Goal: Find contact information: Find contact information

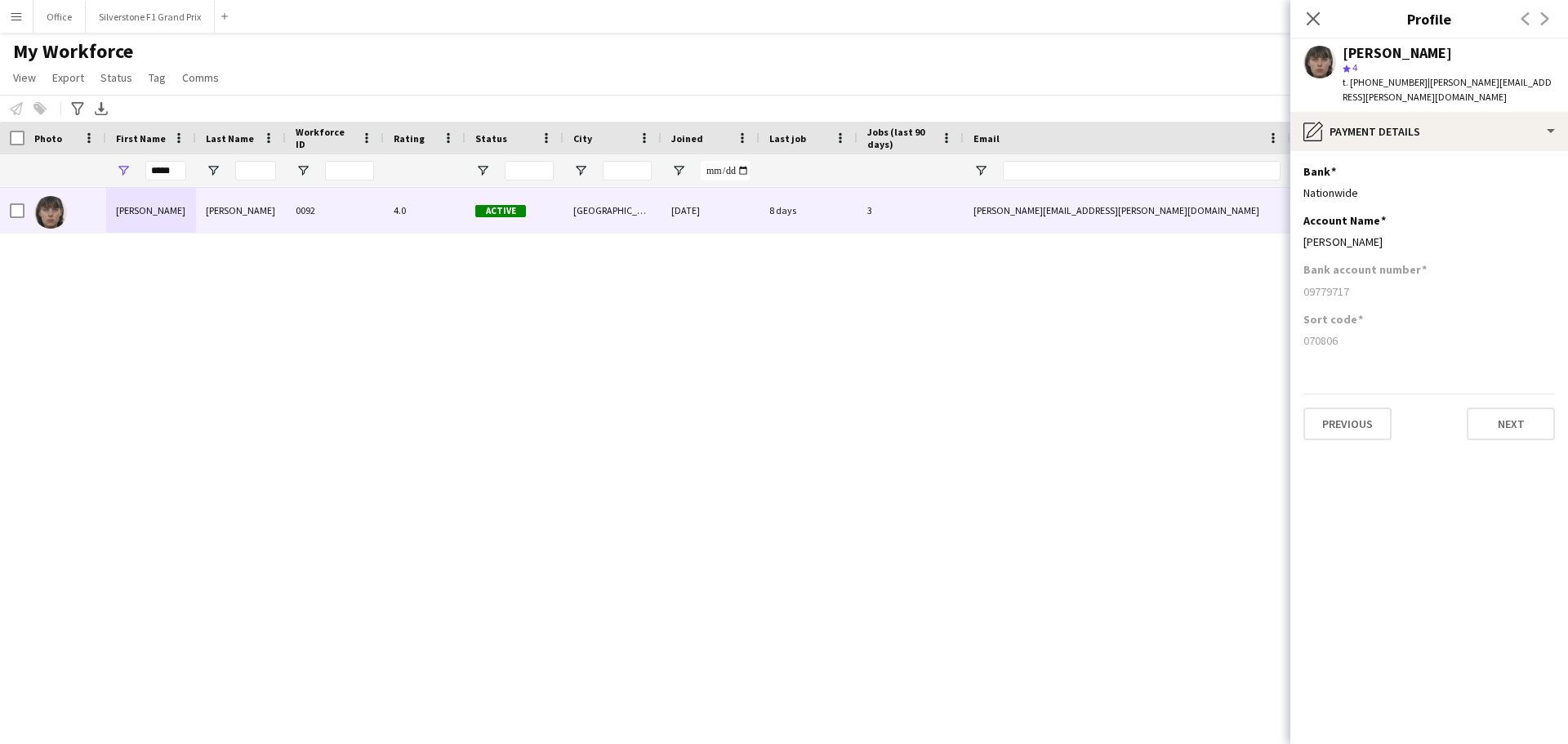
click at [16, 19] on app-icon "Menu" at bounding box center [16, 16] width 13 height 13
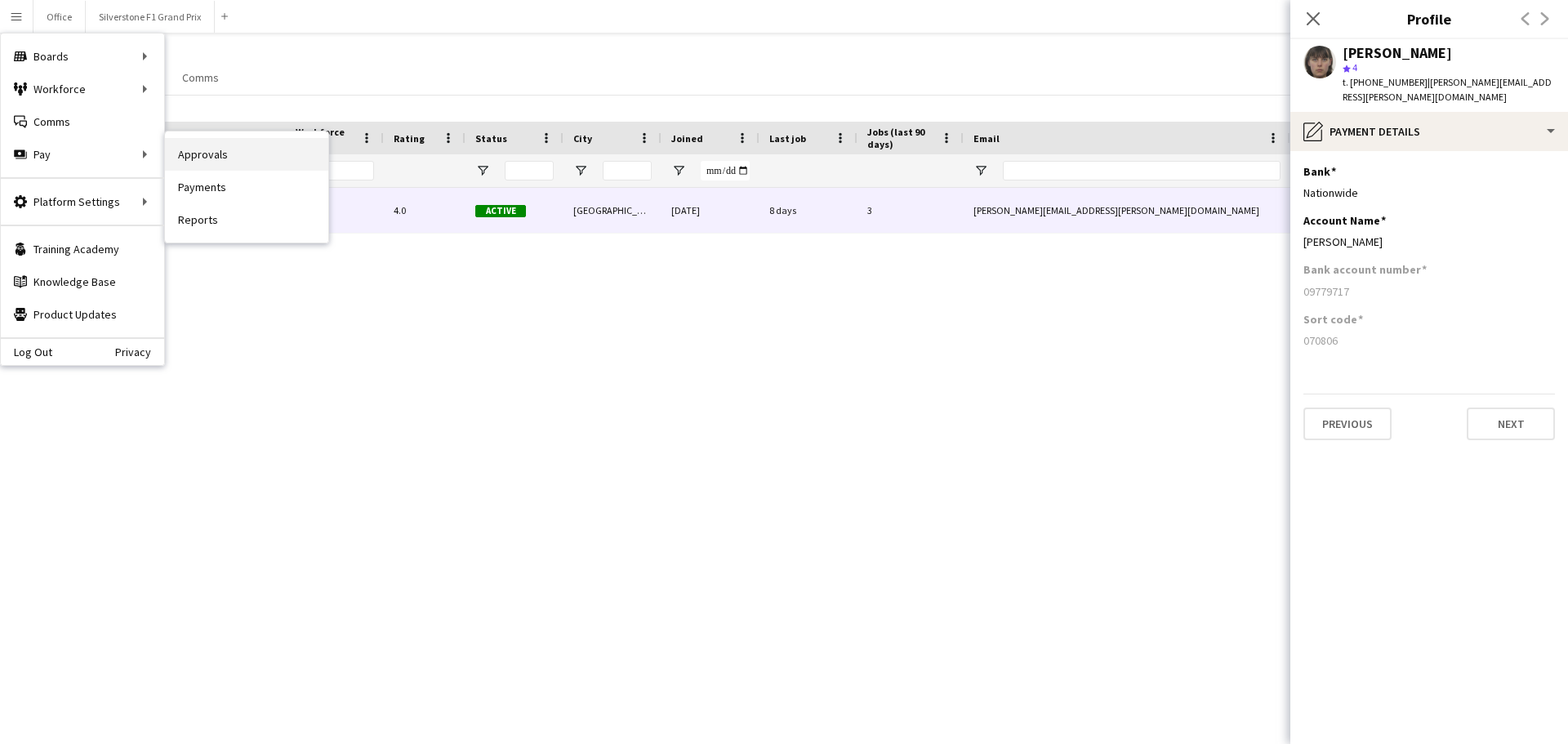
click at [197, 156] on link "Approvals" at bounding box center [246, 155] width 163 height 33
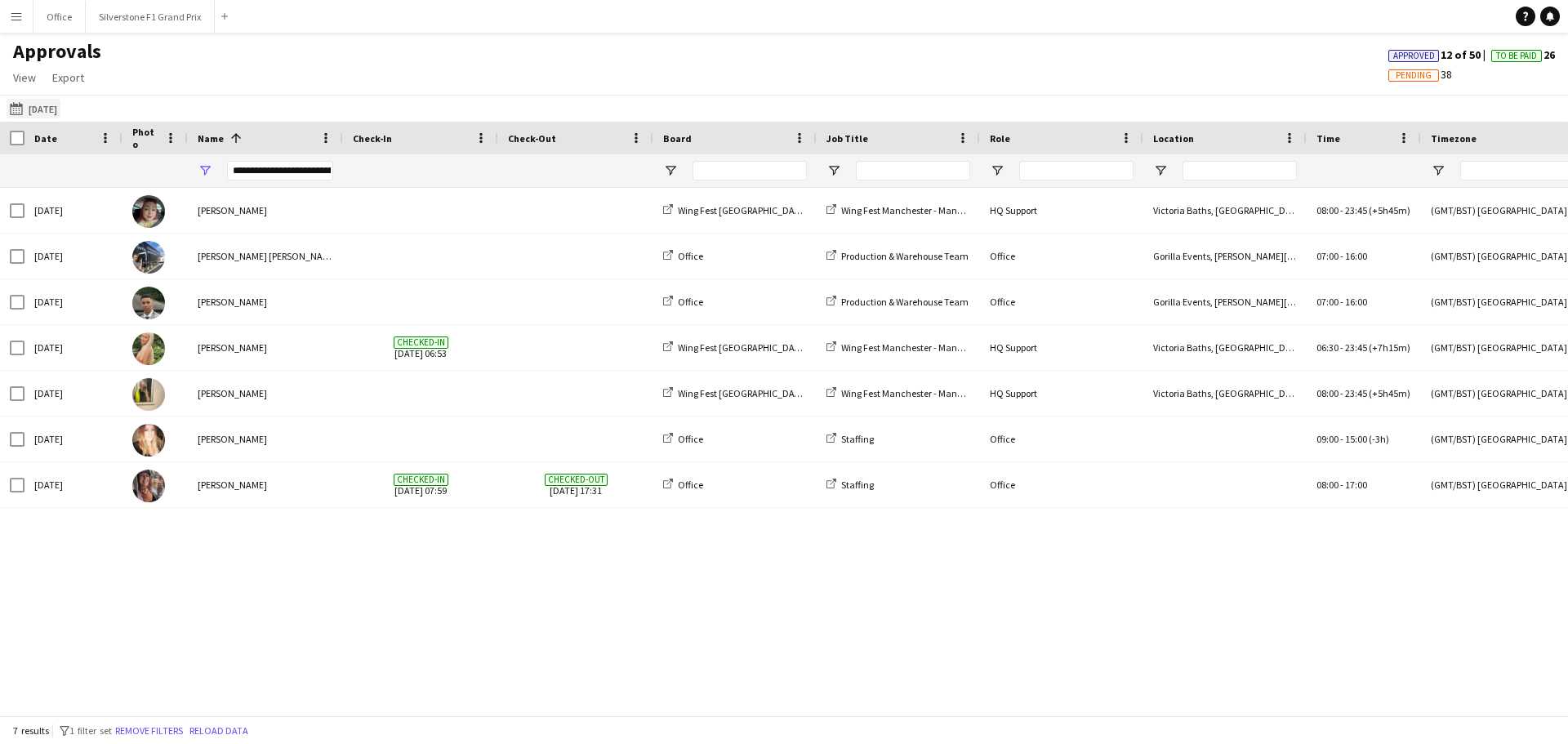
click at [55, 111] on button "[DATE] [DATE]" at bounding box center [34, 109] width 54 height 20
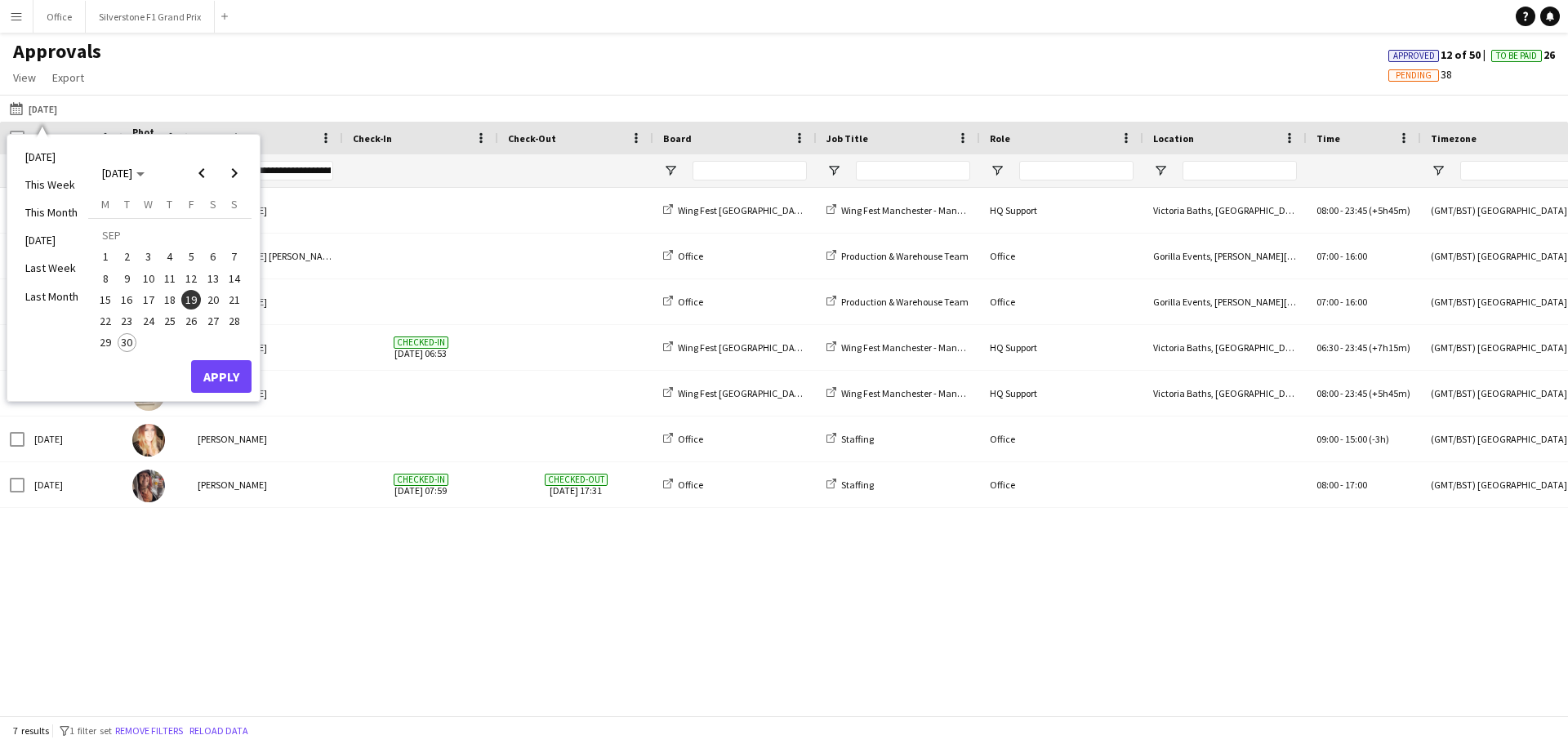
click at [101, 340] on span "29" at bounding box center [106, 343] width 20 height 20
click at [211, 372] on button "Apply" at bounding box center [221, 377] width 61 height 33
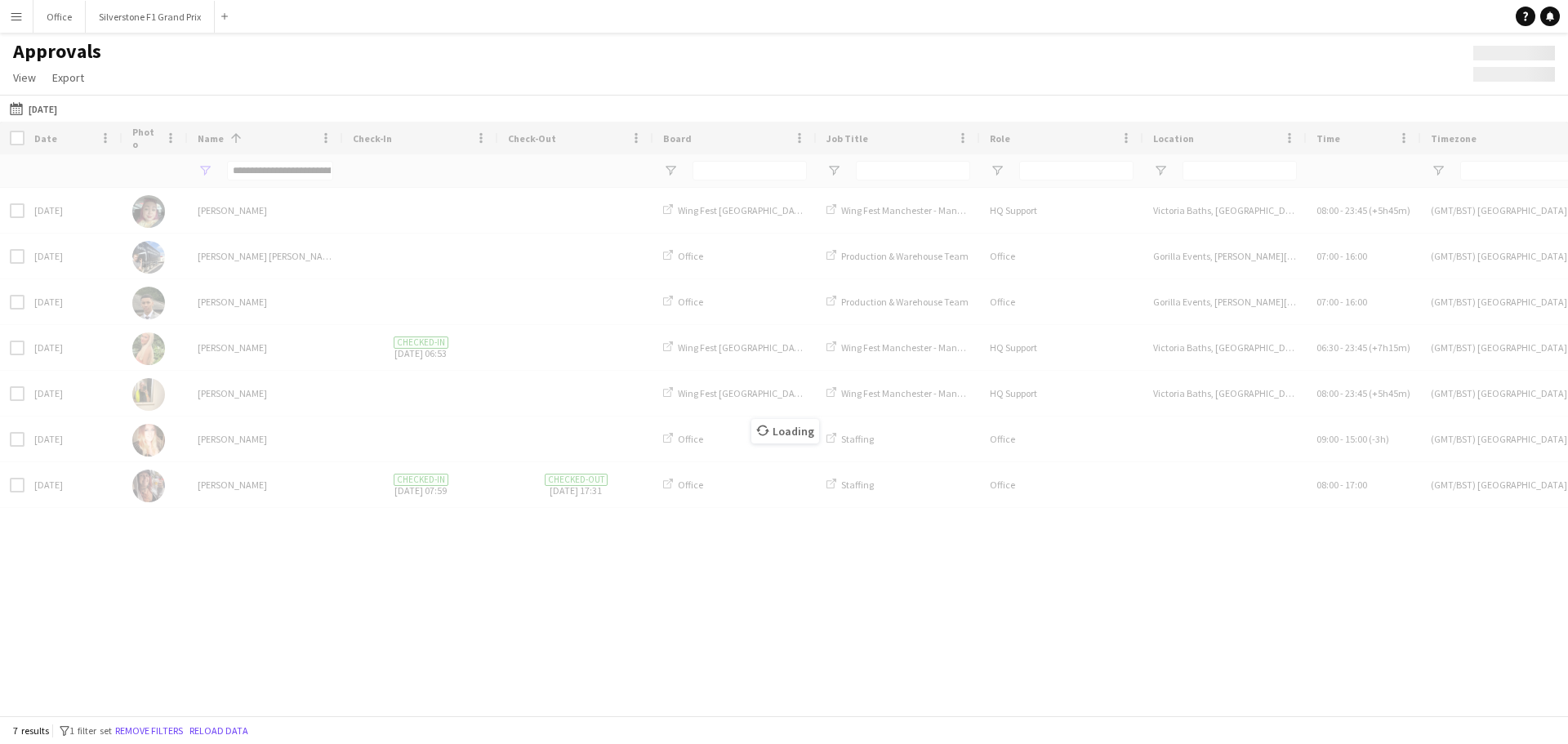
type input "**********"
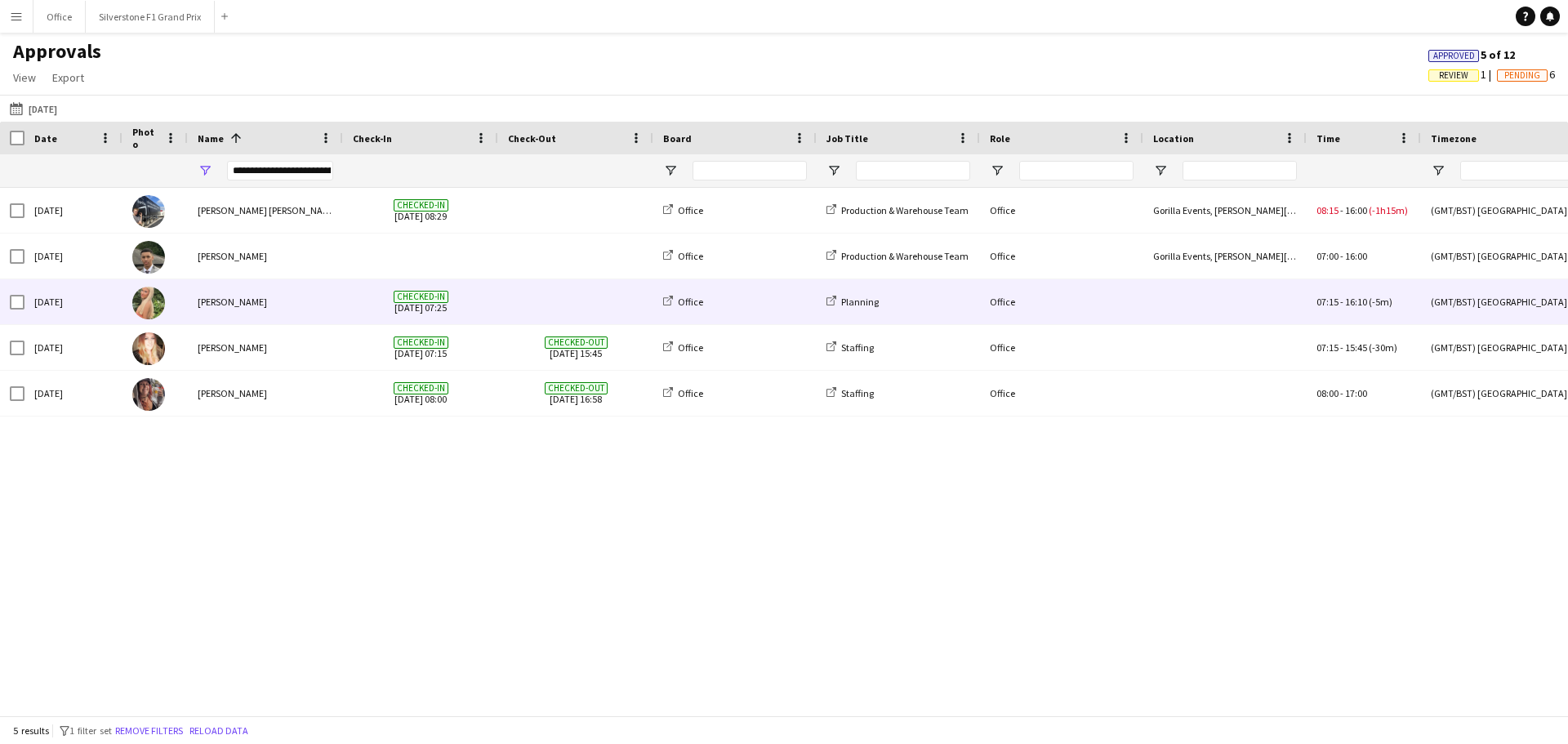
click at [457, 293] on span "Checked-in [DATE] 07:25" at bounding box center [421, 301] width 136 height 45
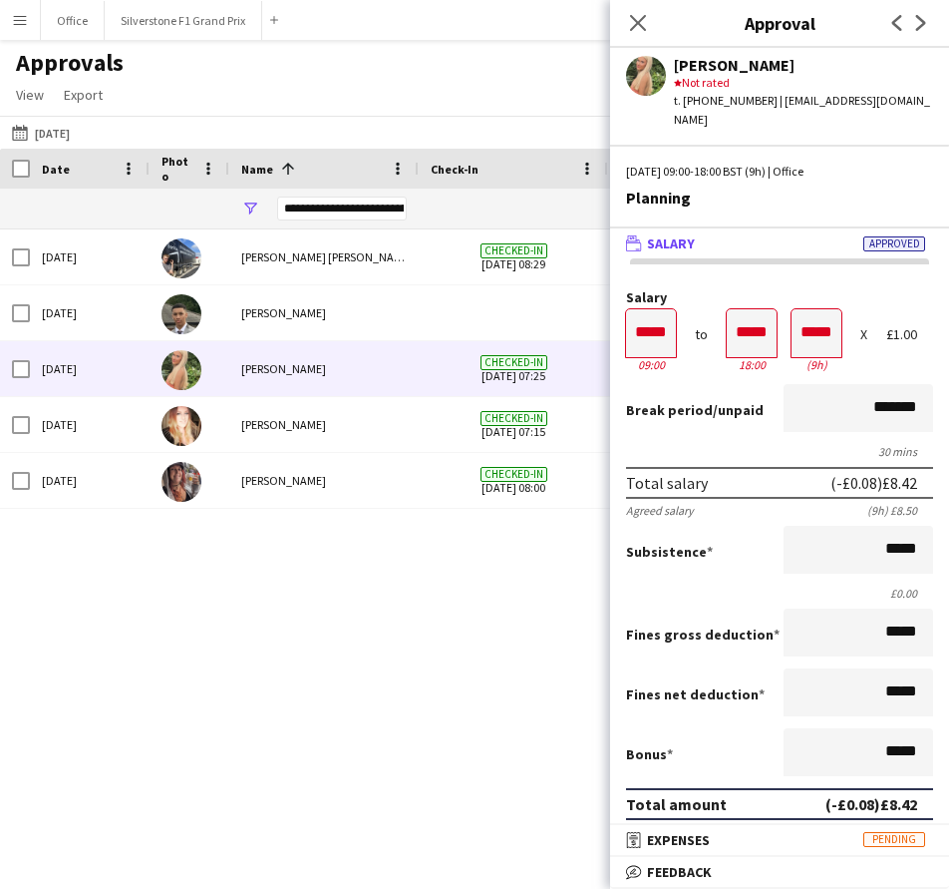
click at [20, 27] on app-icon "Menu" at bounding box center [20, 20] width 16 height 16
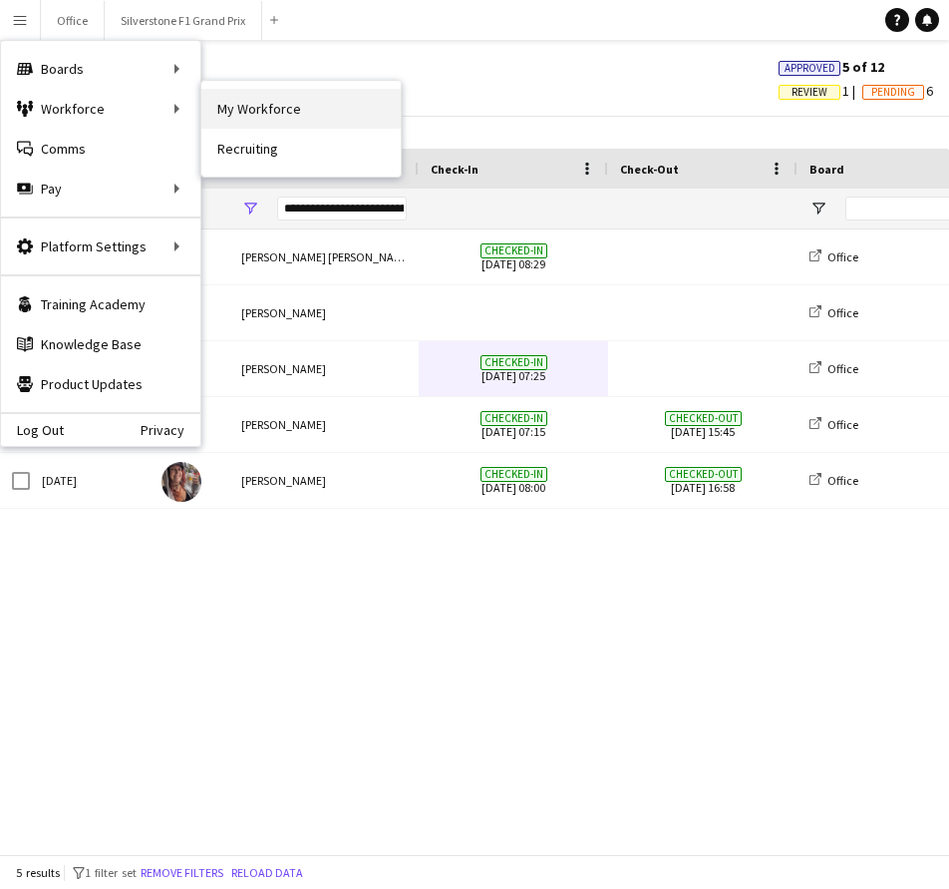
click at [269, 109] on link "My Workforce" at bounding box center [300, 109] width 199 height 40
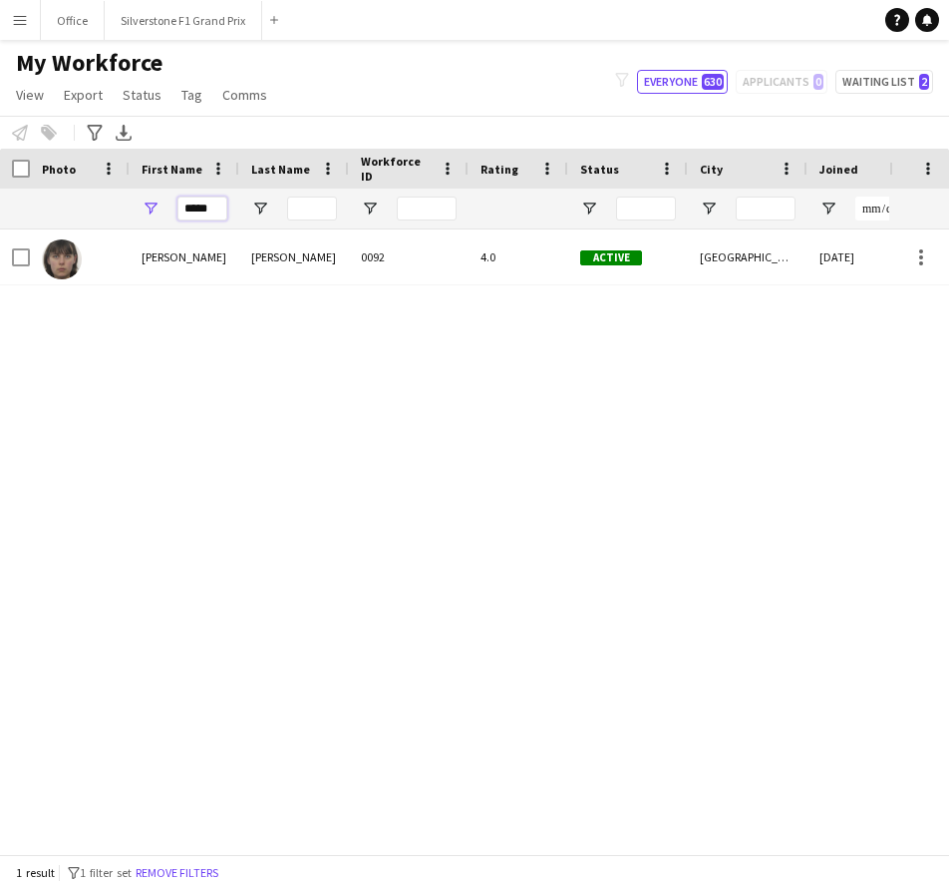
click at [212, 204] on input "*****" at bounding box center [203, 208] width 50 height 24
type input "*"
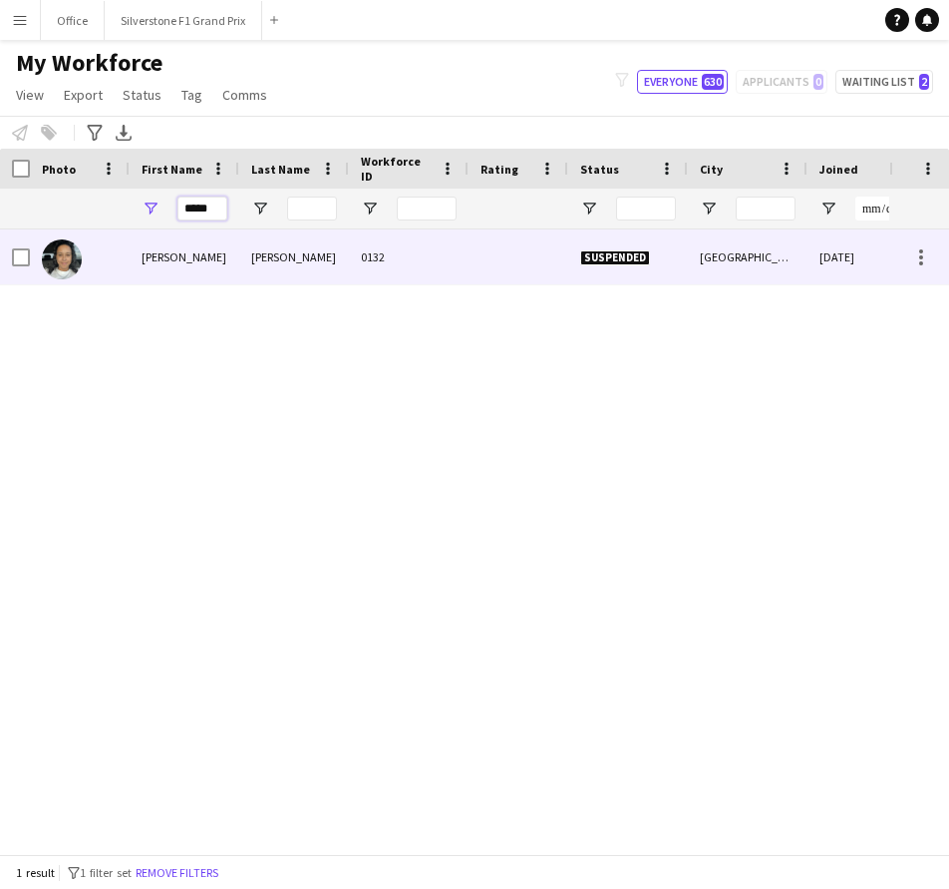
type input "*****"
click at [229, 256] on div "[PERSON_NAME]" at bounding box center [185, 256] width 110 height 55
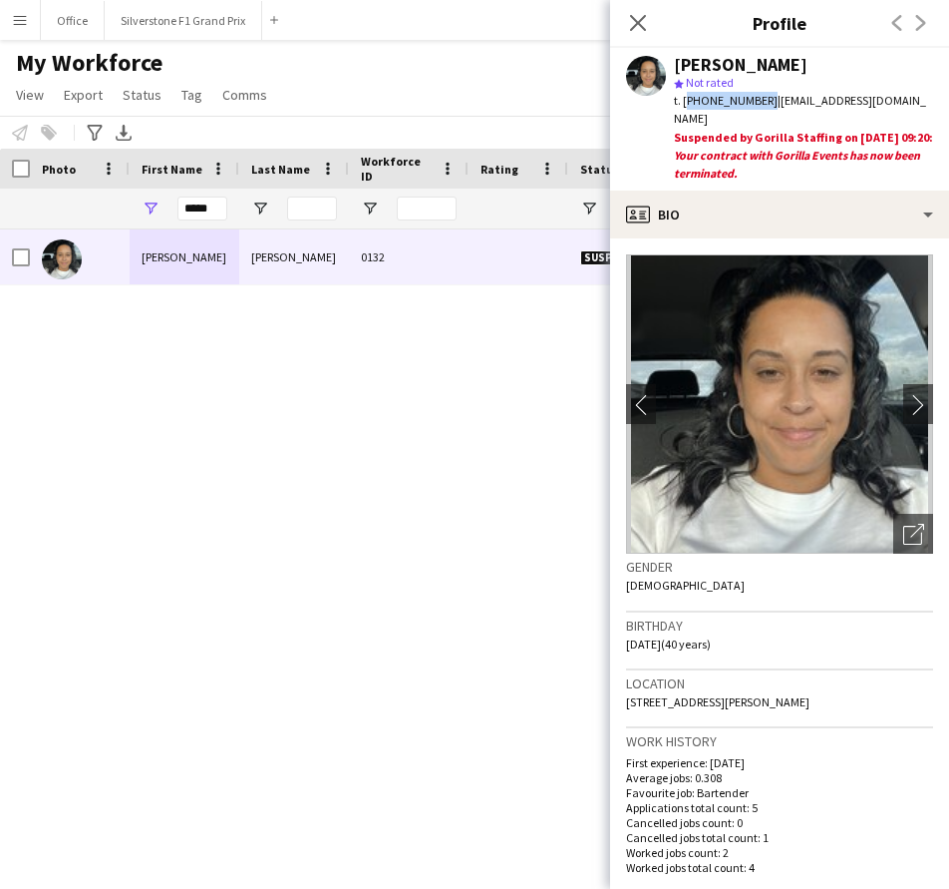
drag, startPoint x: 760, startPoint y: 104, endPoint x: 685, endPoint y: 106, distance: 74.8
click at [685, 106] on span "t. [PHONE_NUMBER]" at bounding box center [726, 100] width 104 height 15
copy span "[PHONE_NUMBER]"
drag, startPoint x: 771, startPoint y: 100, endPoint x: 897, endPoint y: 97, distance: 125.7
click at [897, 97] on div "t. [PHONE_NUMBER] | [EMAIL_ADDRESS][DOMAIN_NAME]" at bounding box center [803, 110] width 259 height 36
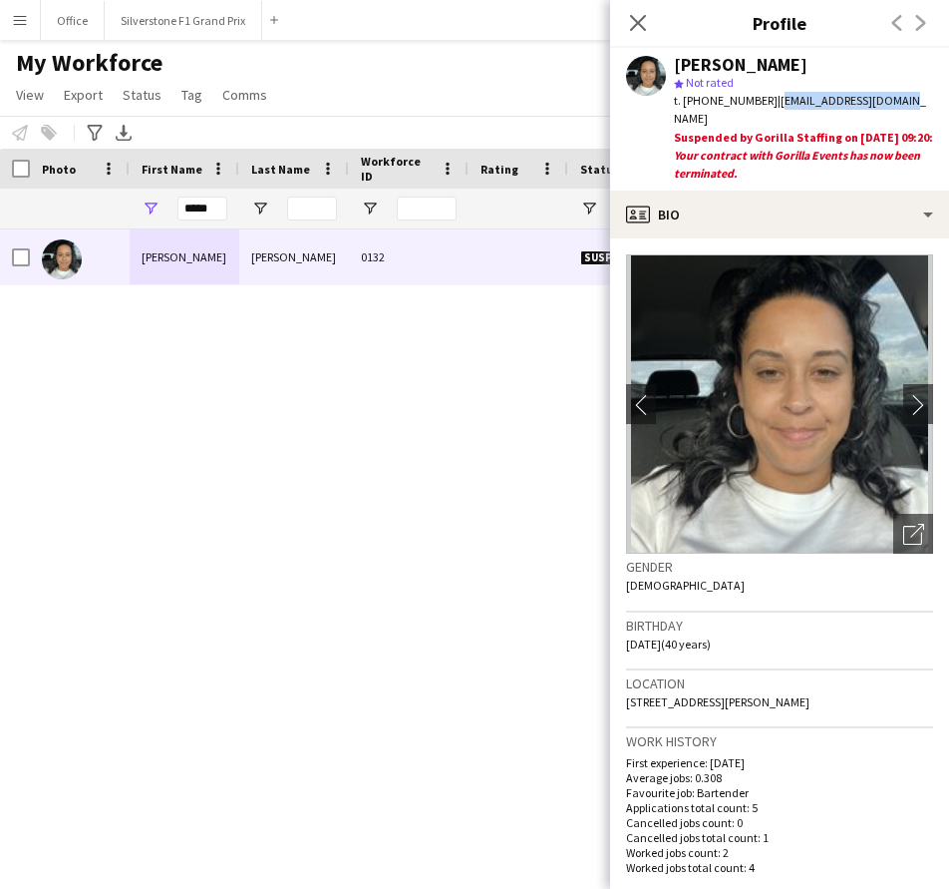
copy span "[EMAIL_ADDRESS][DOMAIN_NAME]"
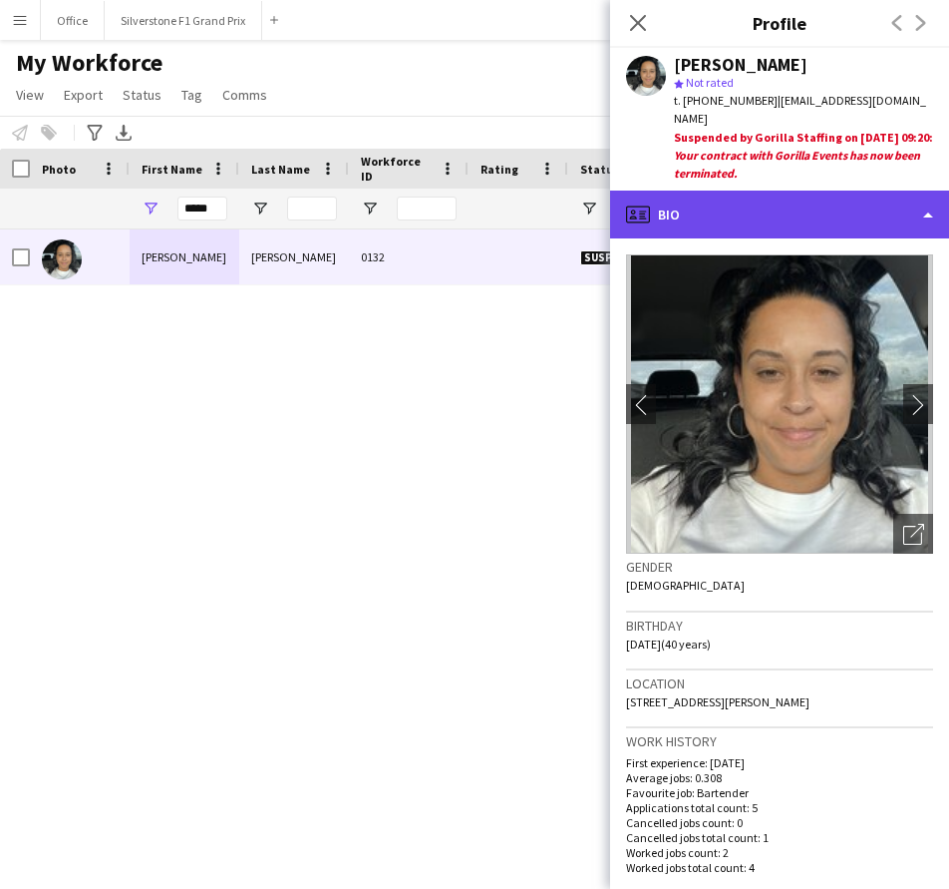
click at [720, 225] on div "profile Bio" at bounding box center [779, 214] width 339 height 48
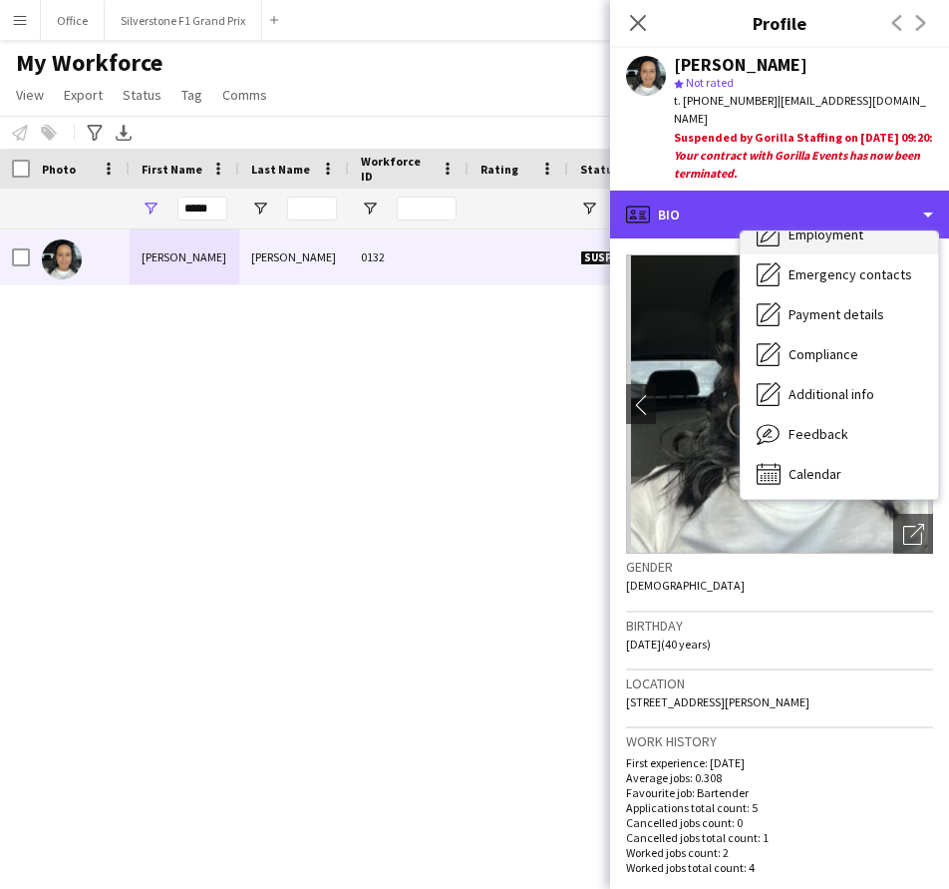
scroll to position [148, 0]
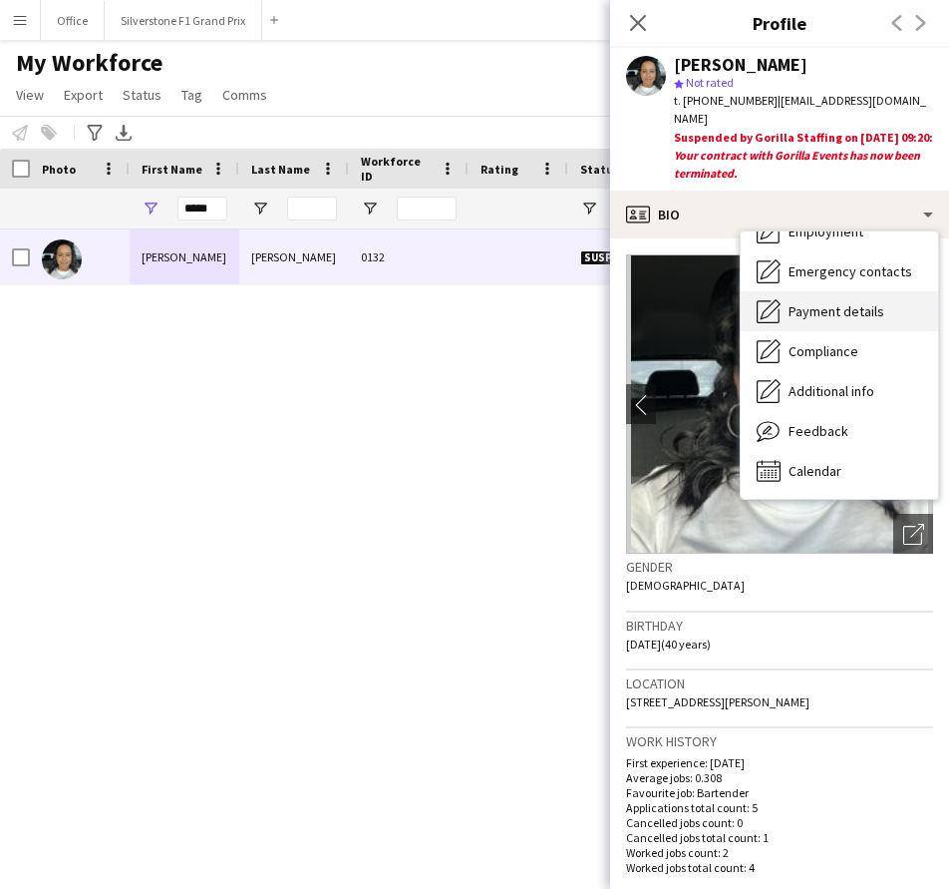
click at [815, 314] on span "Payment details" at bounding box center [837, 311] width 96 height 18
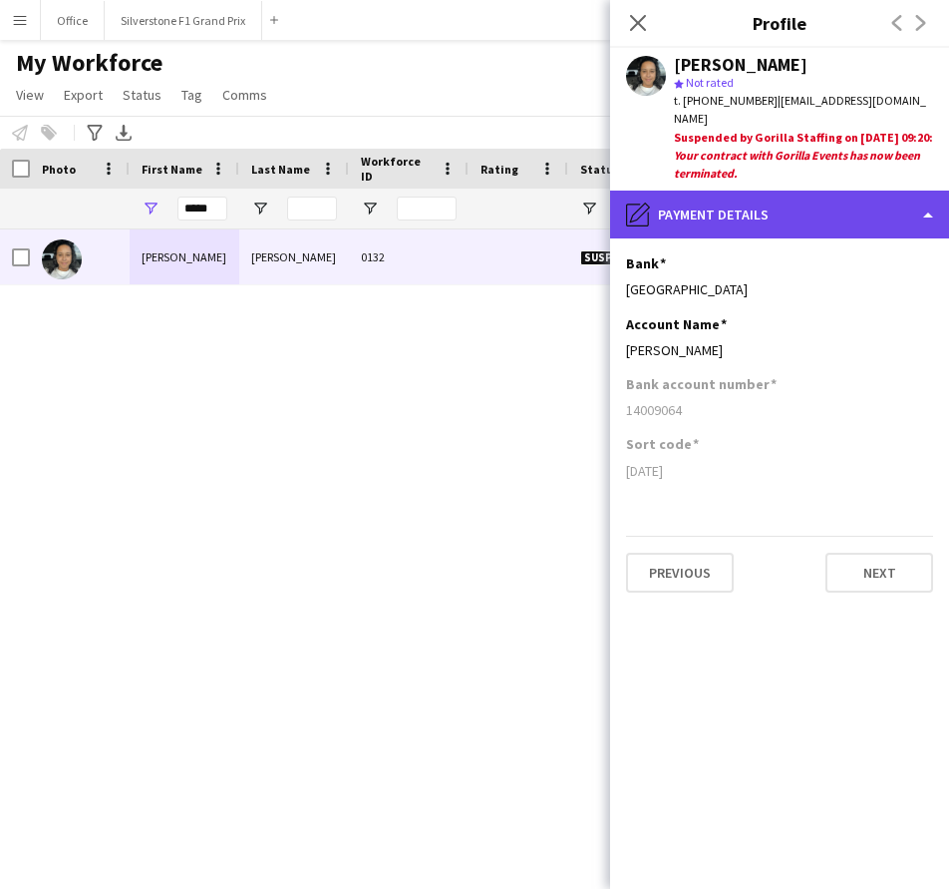
click at [772, 221] on div "pencil4 Payment details" at bounding box center [779, 214] width 339 height 48
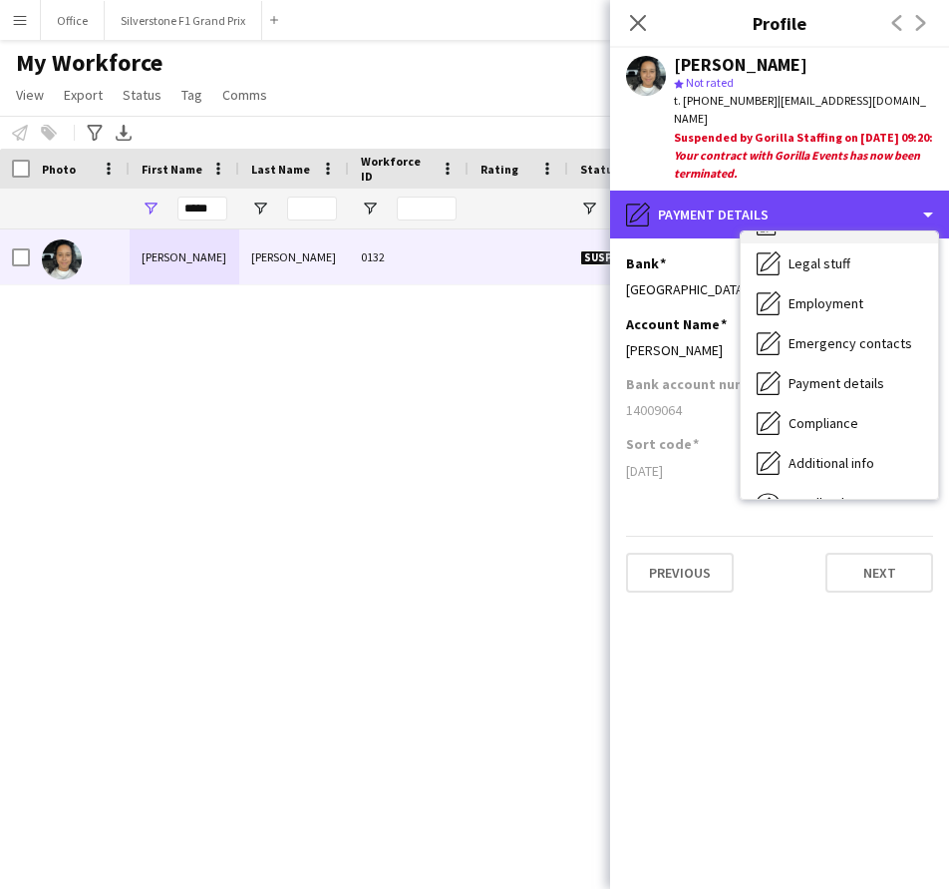
scroll to position [48, 0]
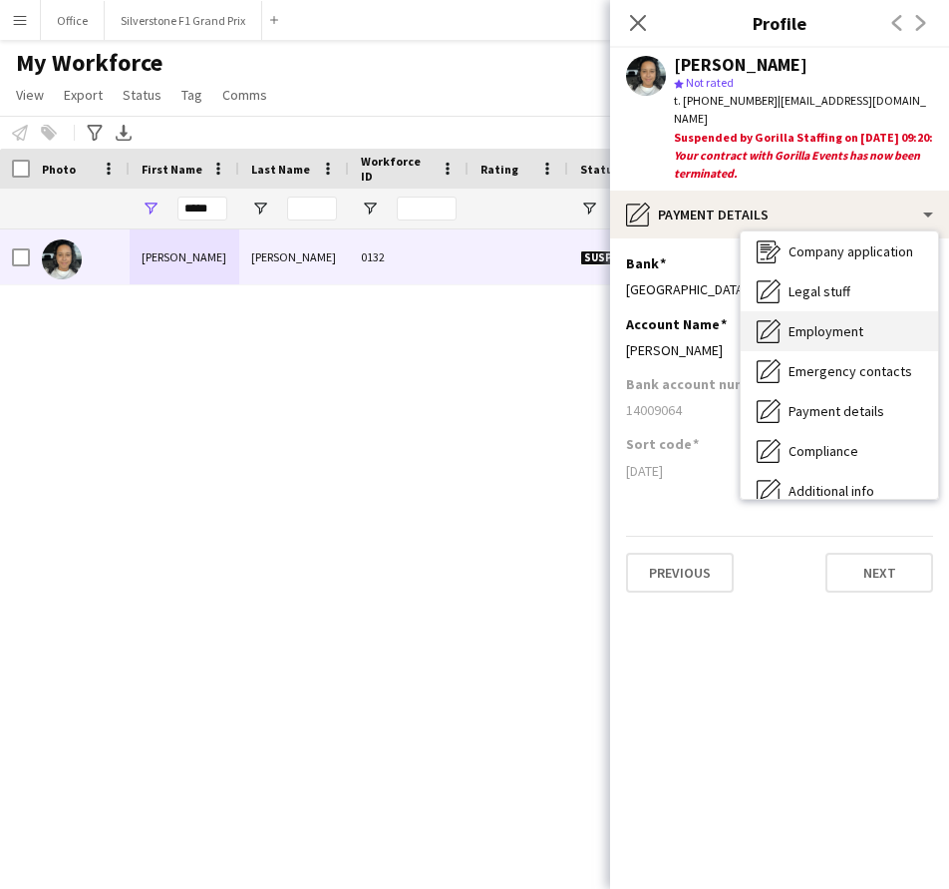
click at [864, 324] on span "Employment" at bounding box center [826, 331] width 75 height 18
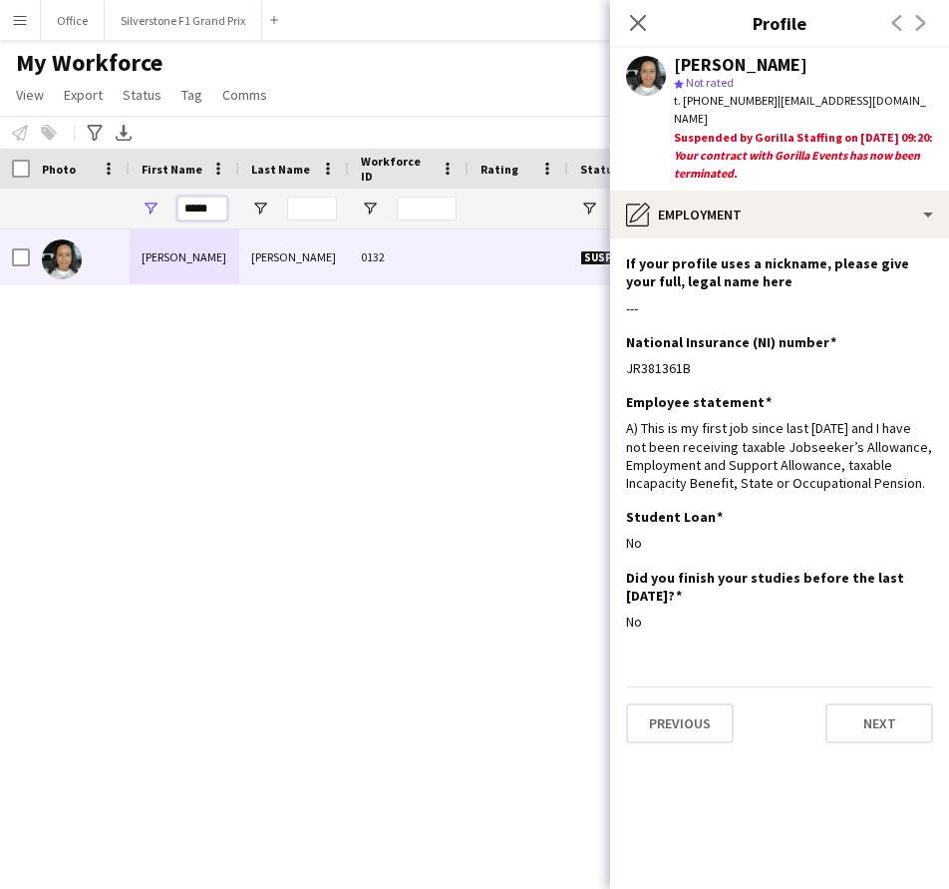
drag, startPoint x: 216, startPoint y: 202, endPoint x: 172, endPoint y: 213, distance: 46.2
click at [172, 213] on div "*****" at bounding box center [185, 208] width 110 height 40
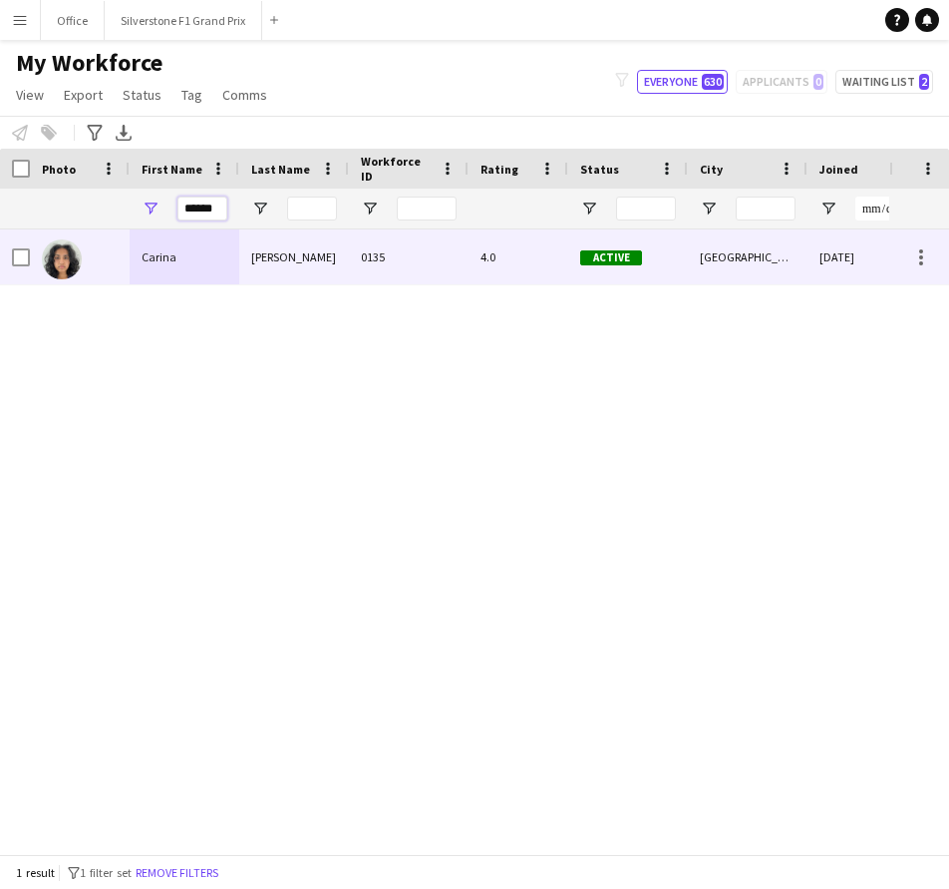
type input "******"
click at [203, 267] on div "Carina" at bounding box center [185, 256] width 110 height 55
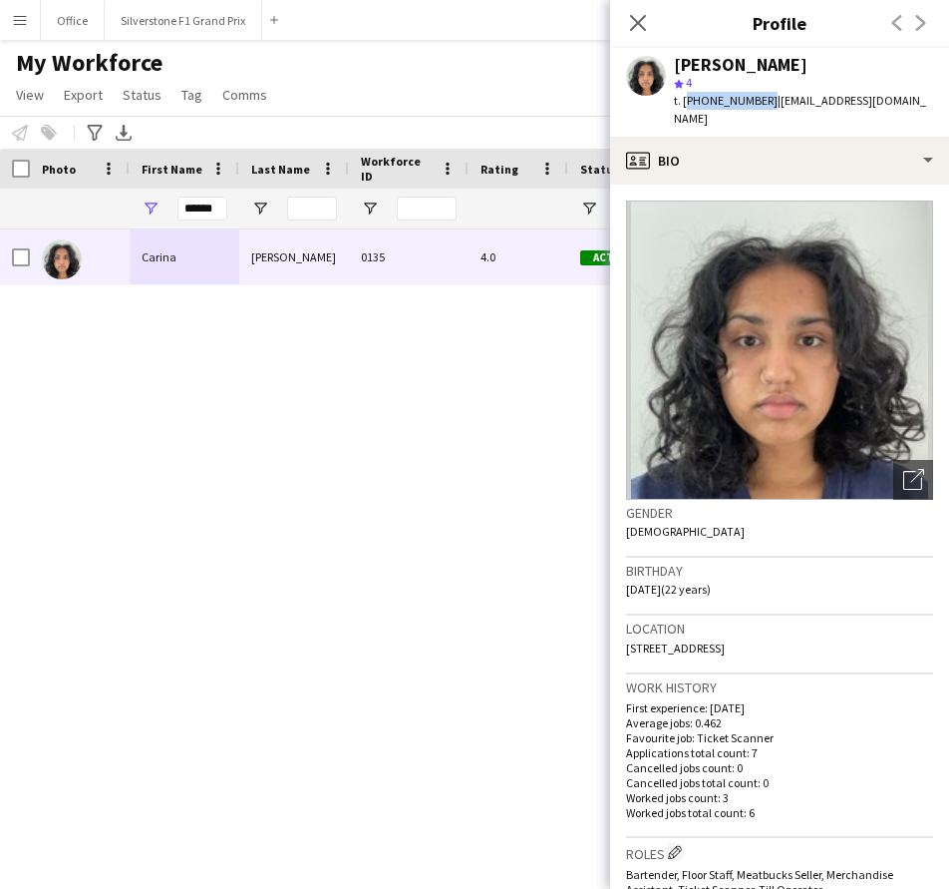
drag, startPoint x: 760, startPoint y: 102, endPoint x: 685, endPoint y: 103, distance: 74.8
click at [685, 103] on span "t. [PHONE_NUMBER]" at bounding box center [726, 100] width 104 height 15
copy span "[PHONE_NUMBER]"
drag, startPoint x: 768, startPoint y: 101, endPoint x: 903, endPoint y: 105, distance: 134.7
click at [903, 105] on span "| [EMAIL_ADDRESS][DOMAIN_NAME]" at bounding box center [800, 109] width 252 height 33
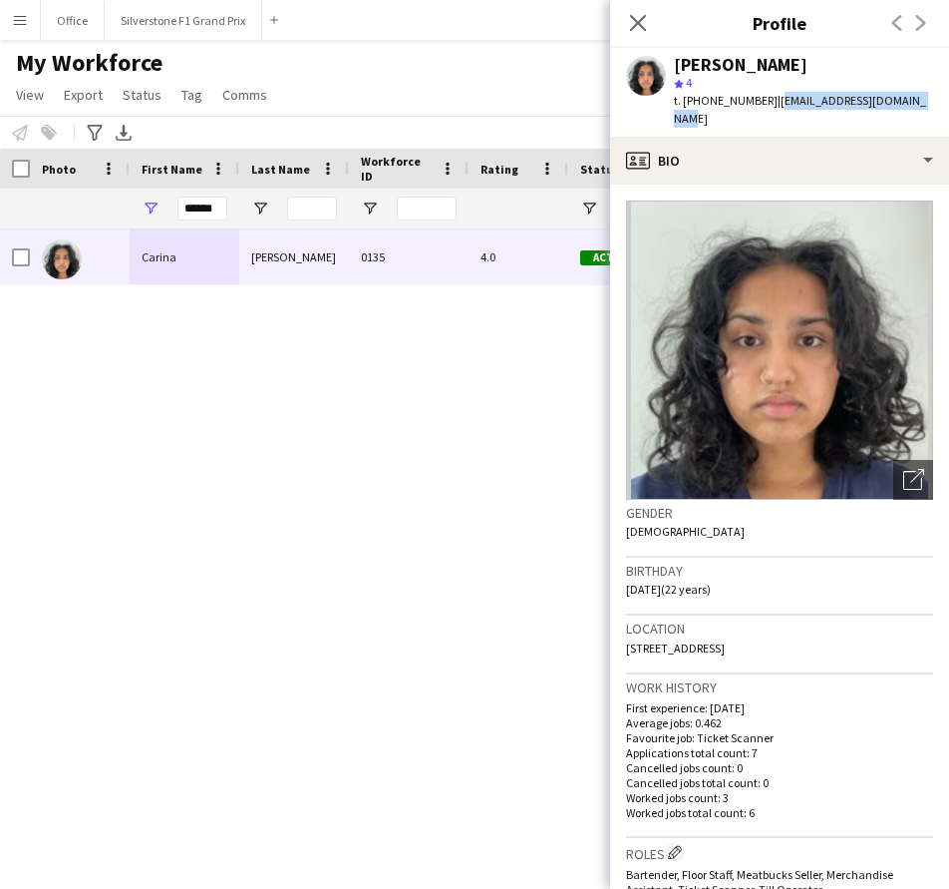
copy span "[EMAIL_ADDRESS][DOMAIN_NAME]"
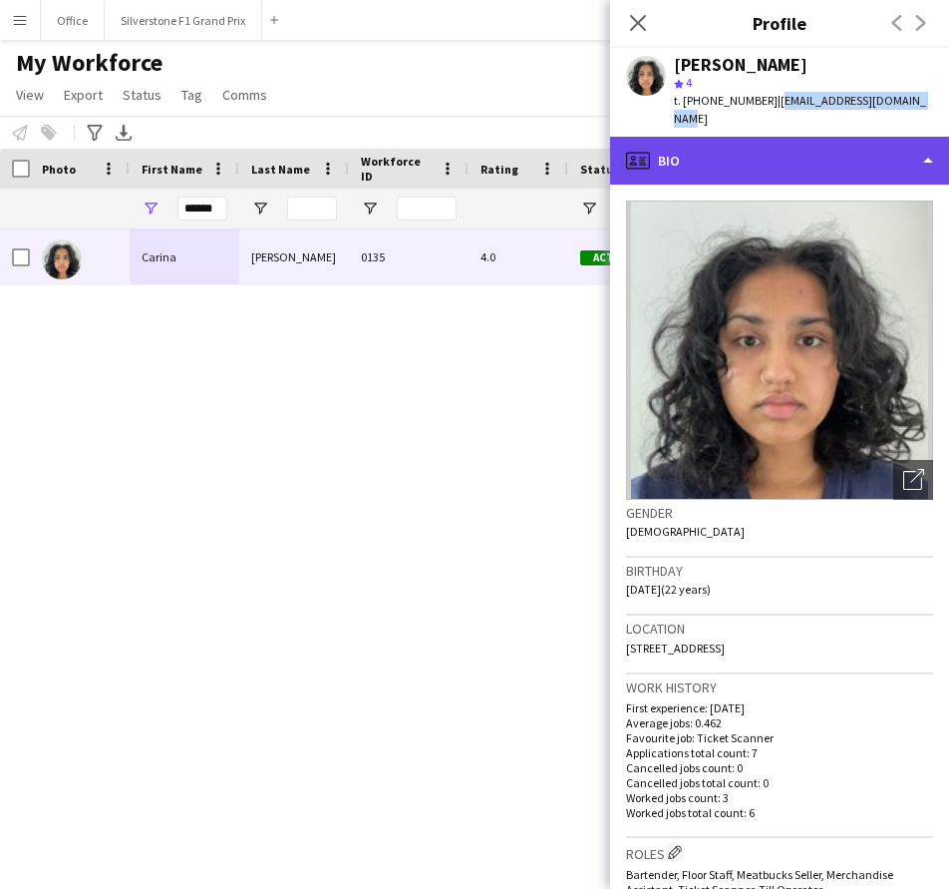
click at [807, 151] on div "profile Bio" at bounding box center [779, 161] width 339 height 48
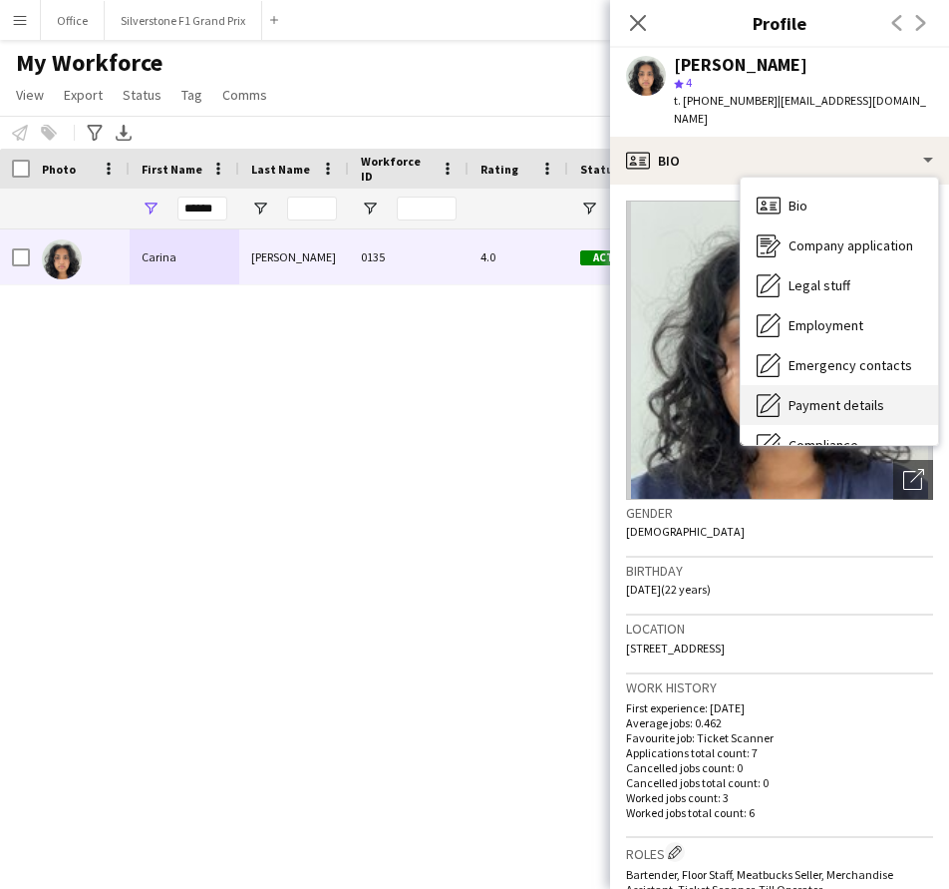
click at [828, 396] on span "Payment details" at bounding box center [837, 405] width 96 height 18
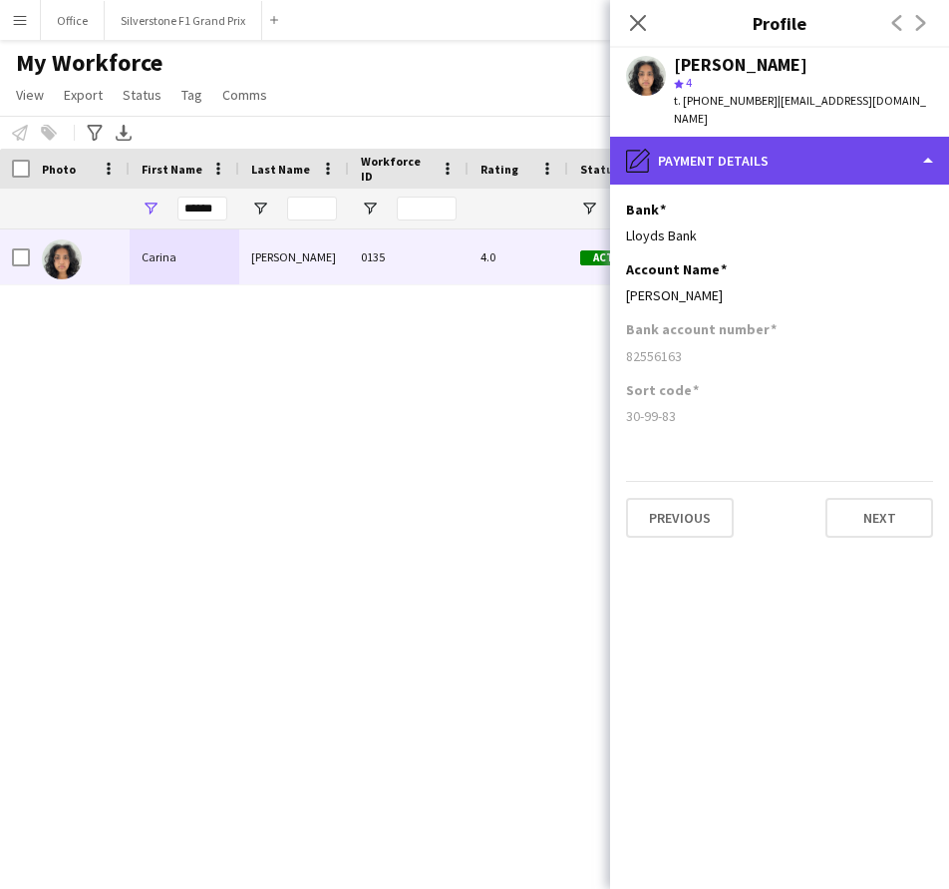
click at [666, 137] on div "pencil4 Payment details" at bounding box center [779, 161] width 339 height 48
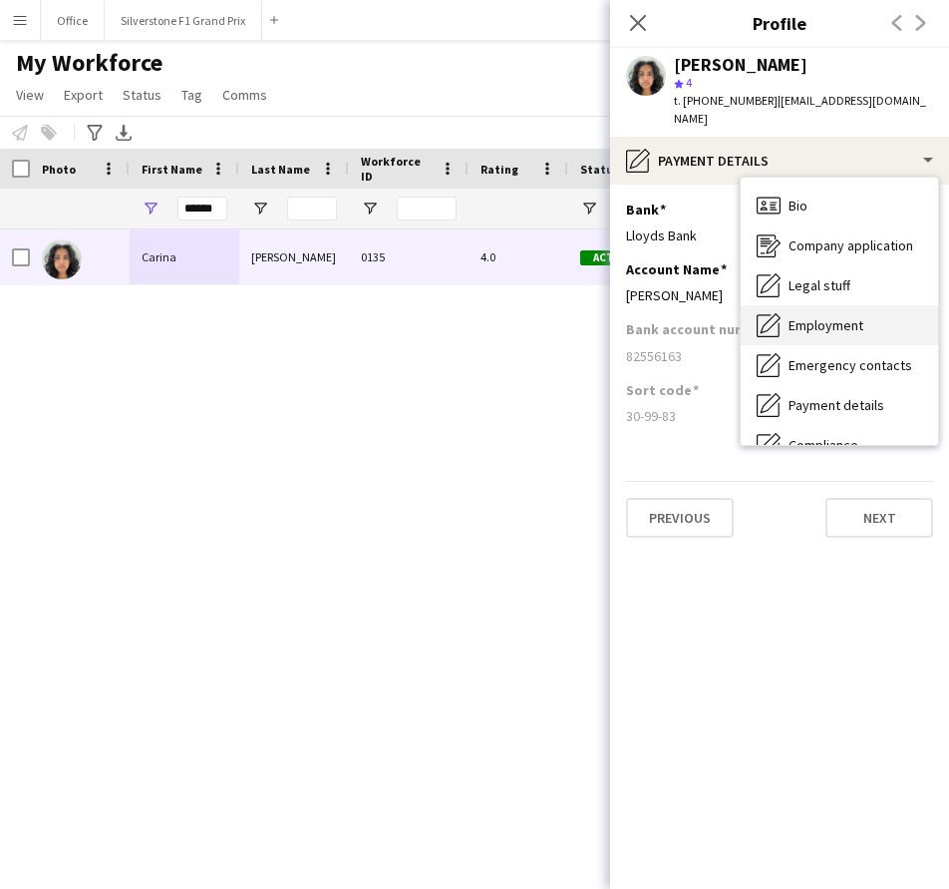
click at [802, 316] on span "Employment" at bounding box center [826, 325] width 75 height 18
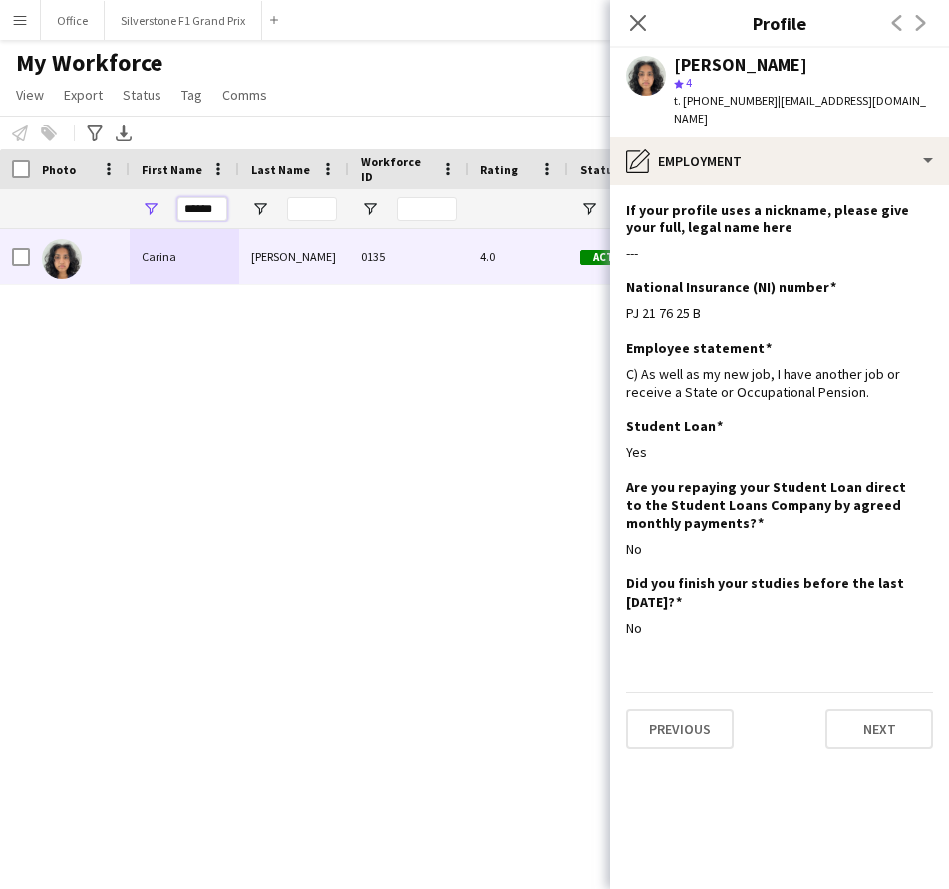
drag, startPoint x: 216, startPoint y: 206, endPoint x: 178, endPoint y: 211, distance: 39.2
click at [178, 211] on input "******" at bounding box center [203, 208] width 50 height 24
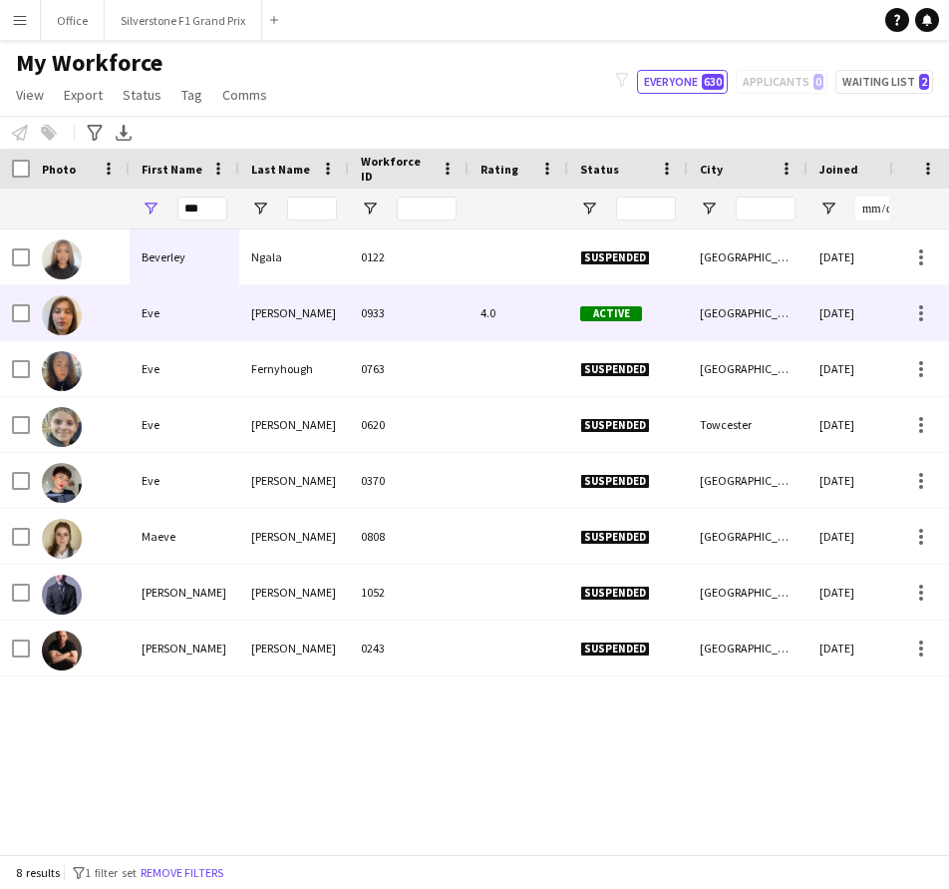
click at [191, 300] on div "Eve" at bounding box center [185, 312] width 110 height 55
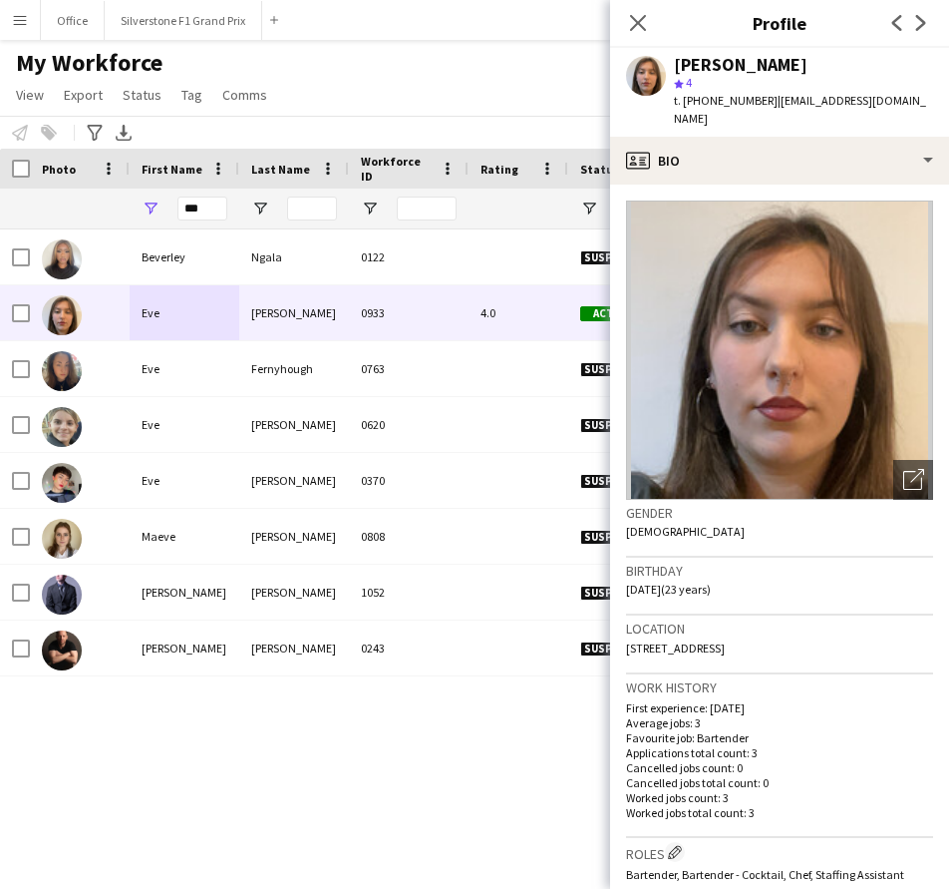
drag, startPoint x: 765, startPoint y: 102, endPoint x: 683, endPoint y: 106, distance: 81.9
click at [683, 106] on span "t. [PHONE_NUMBER]" at bounding box center [726, 100] width 104 height 15
copy span "[PHONE_NUMBER]"
drag, startPoint x: 912, startPoint y: 101, endPoint x: 776, endPoint y: 107, distance: 135.8
click at [776, 107] on div "[PERSON_NAME] star 4 t. [PHONE_NUMBER] | [EMAIL_ADDRESS][DOMAIN_NAME]" at bounding box center [779, 92] width 339 height 89
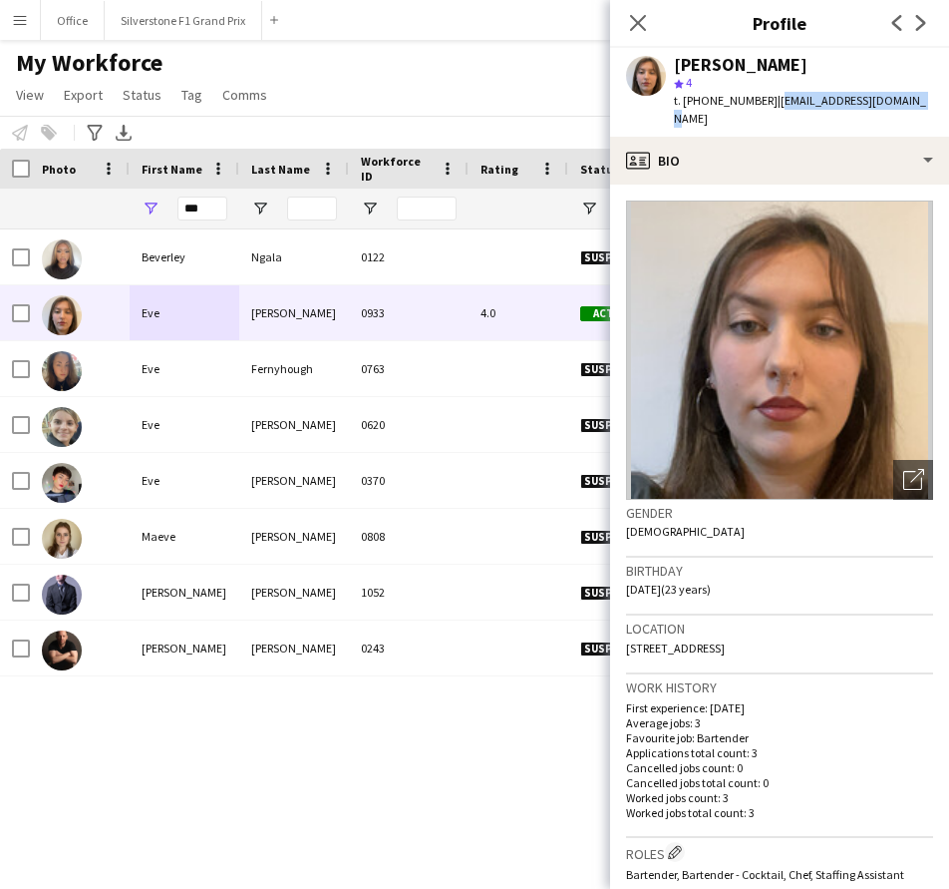
copy span "[EMAIL_ADDRESS][DOMAIN_NAME]"
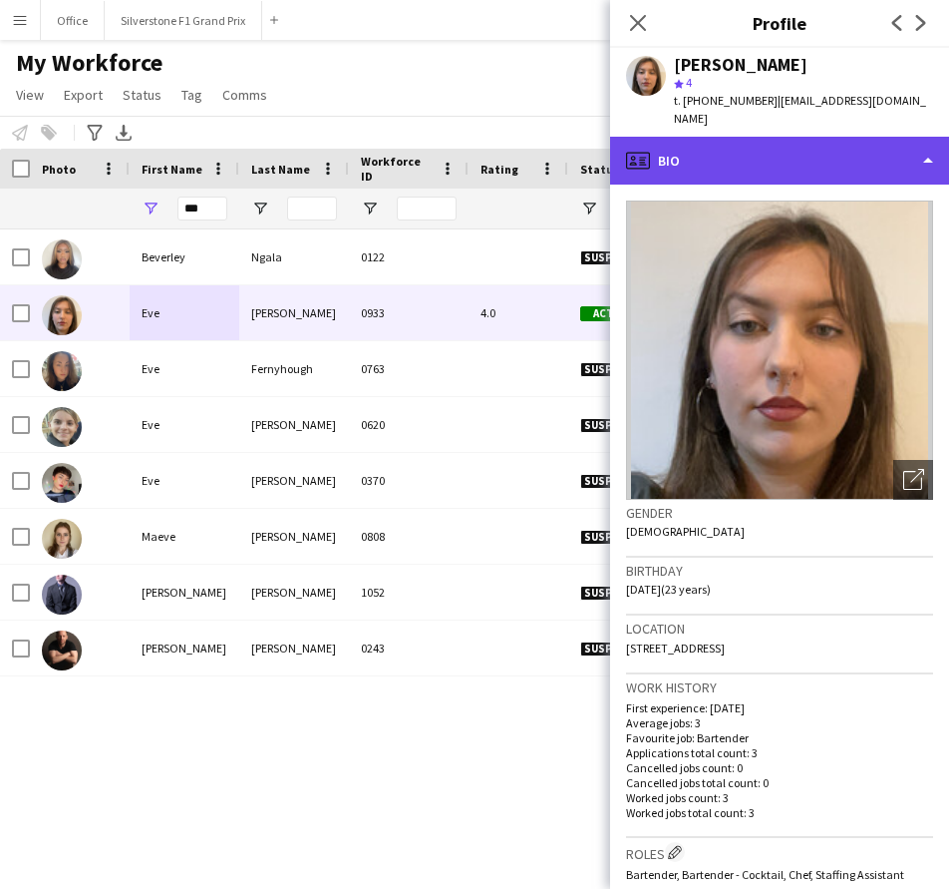
click at [738, 145] on div "profile Bio" at bounding box center [779, 161] width 339 height 48
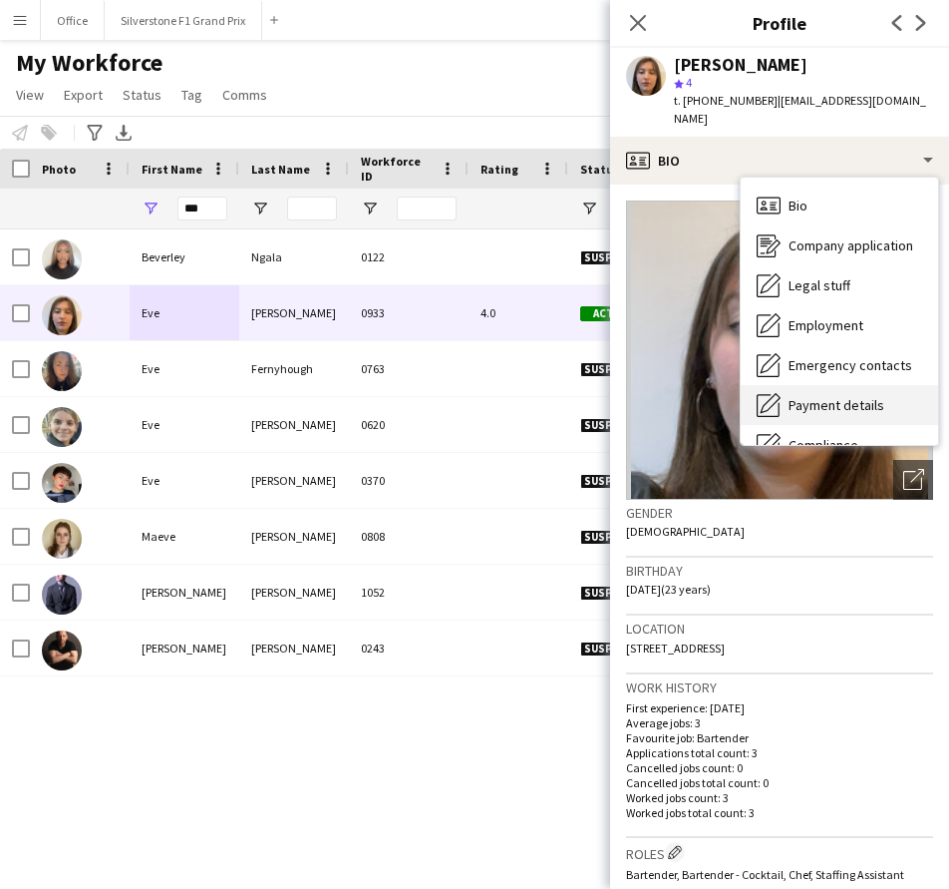
click at [809, 385] on div "Payment details Payment details" at bounding box center [839, 405] width 197 height 40
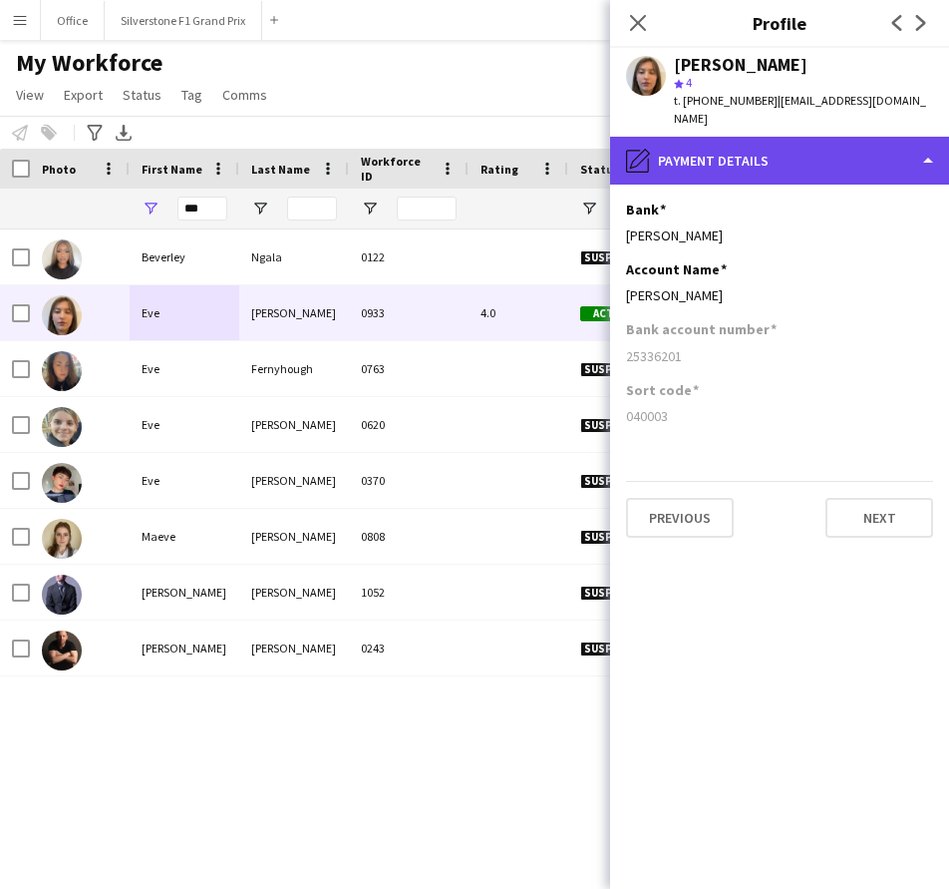
click at [703, 148] on div "pencil4 Payment details" at bounding box center [779, 161] width 339 height 48
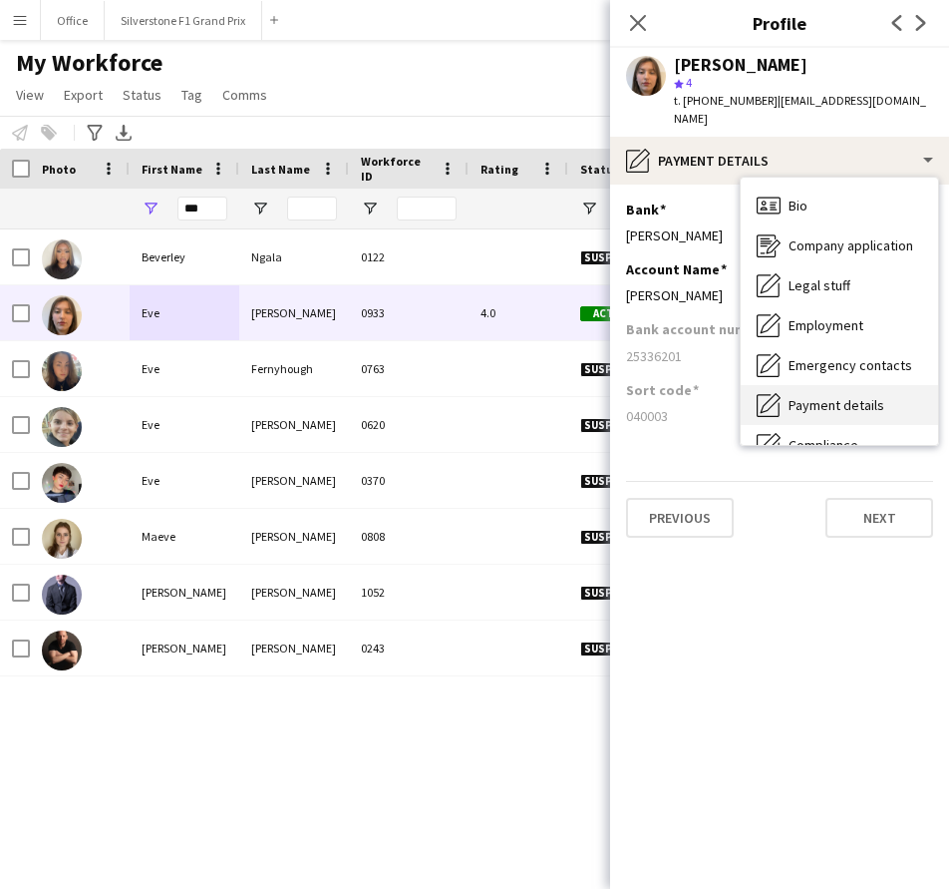
click at [835, 396] on span "Payment details" at bounding box center [837, 405] width 96 height 18
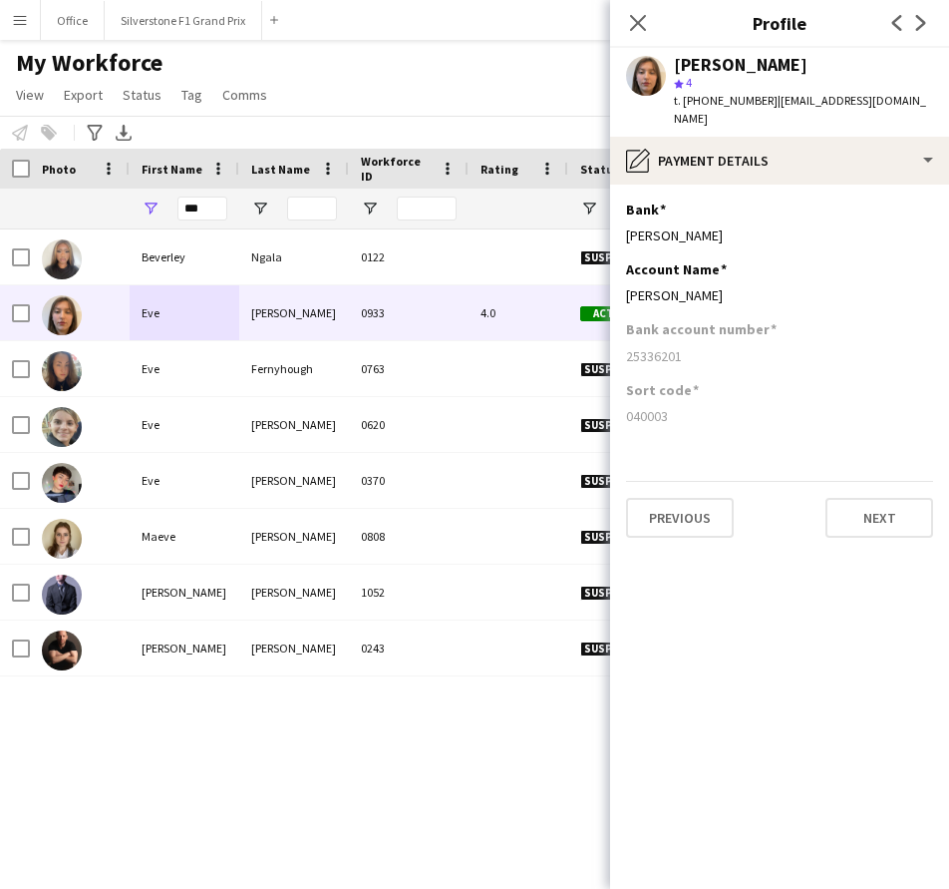
click at [771, 116] on div "[PERSON_NAME] star 4 t. [PHONE_NUMBER] | [EMAIL_ADDRESS][DOMAIN_NAME]" at bounding box center [779, 92] width 339 height 89
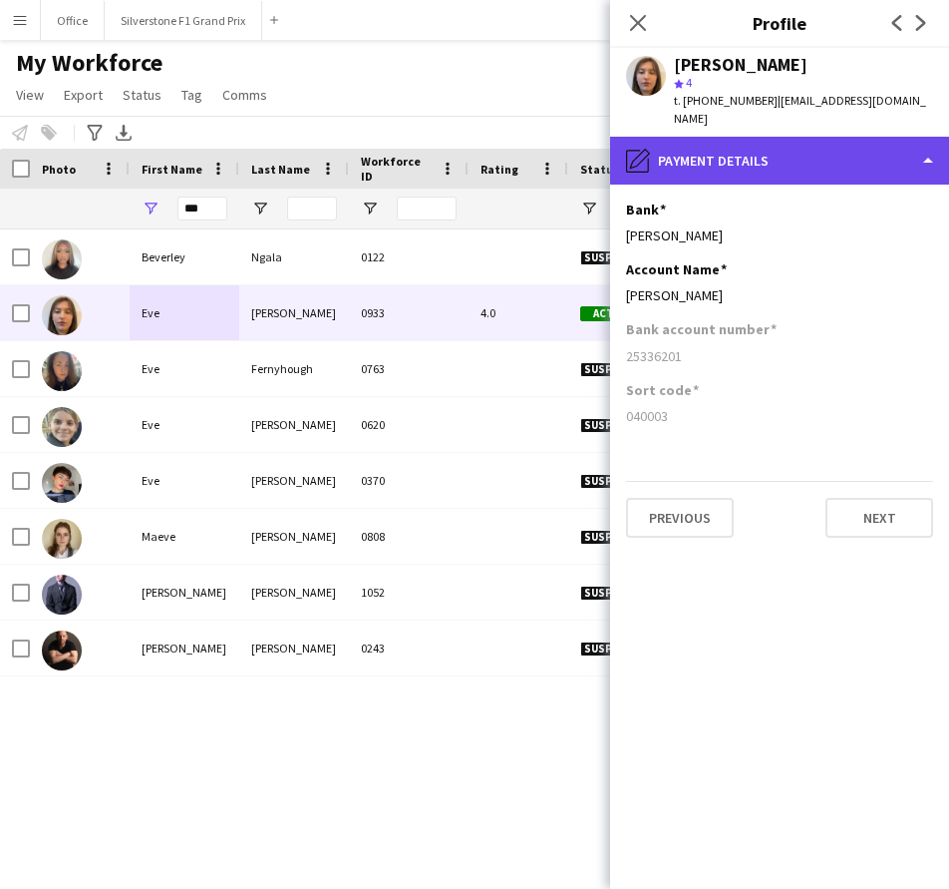
click at [779, 142] on div "pencil4 Payment details" at bounding box center [779, 161] width 339 height 48
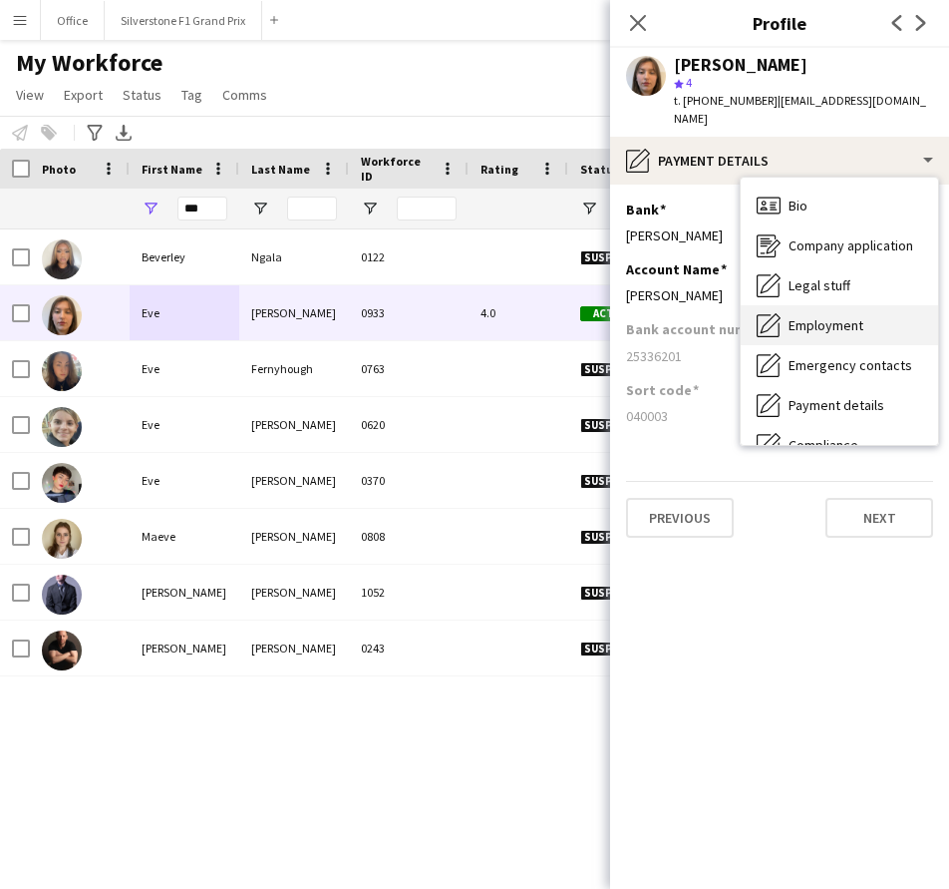
click at [843, 316] on span "Employment" at bounding box center [826, 325] width 75 height 18
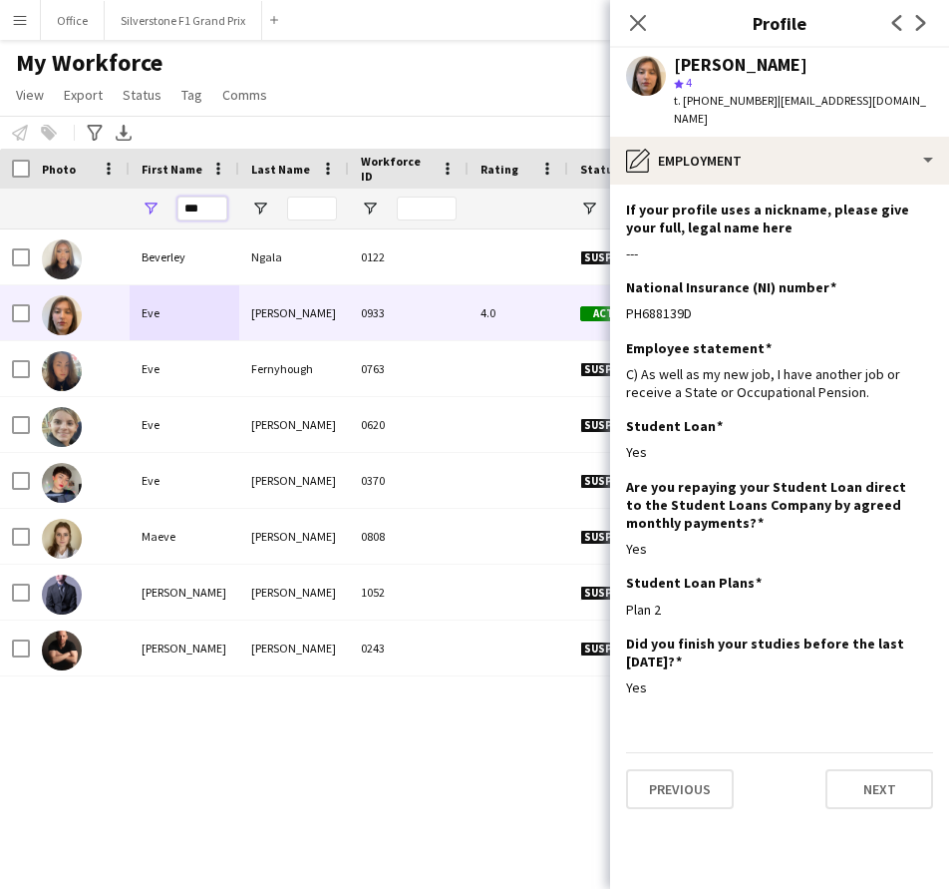
click at [211, 205] on input "***" at bounding box center [203, 208] width 50 height 24
type input "*"
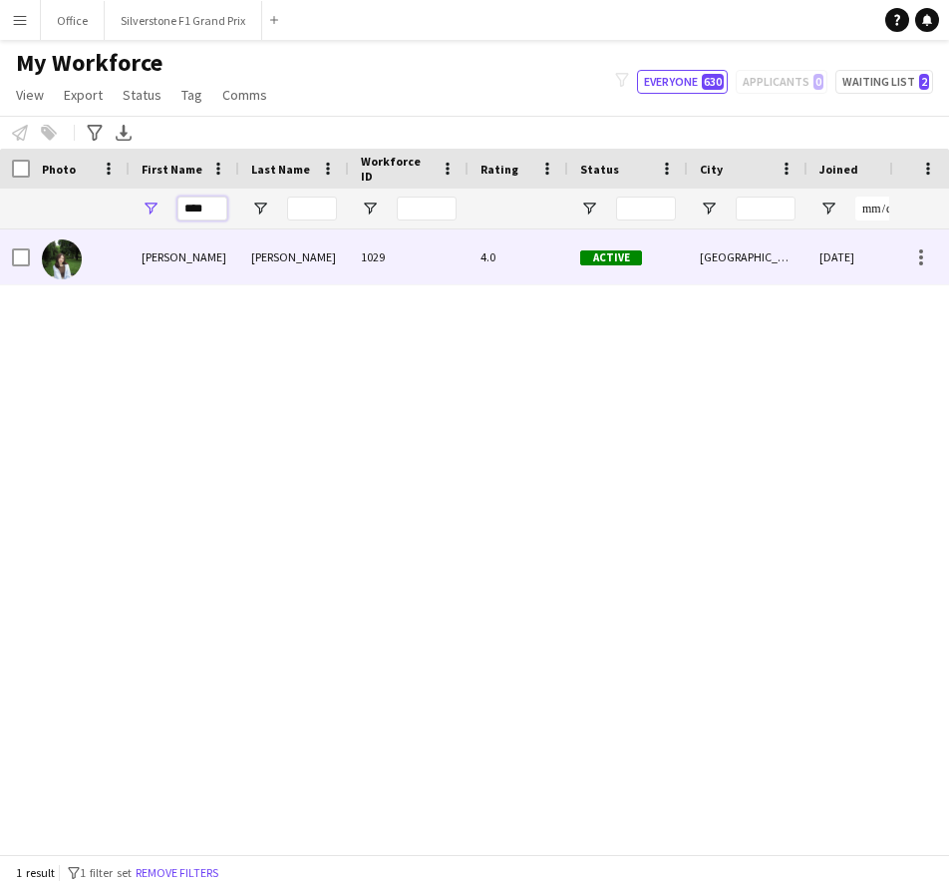
type input "****"
click at [306, 259] on div "[PERSON_NAME]" at bounding box center [294, 256] width 110 height 55
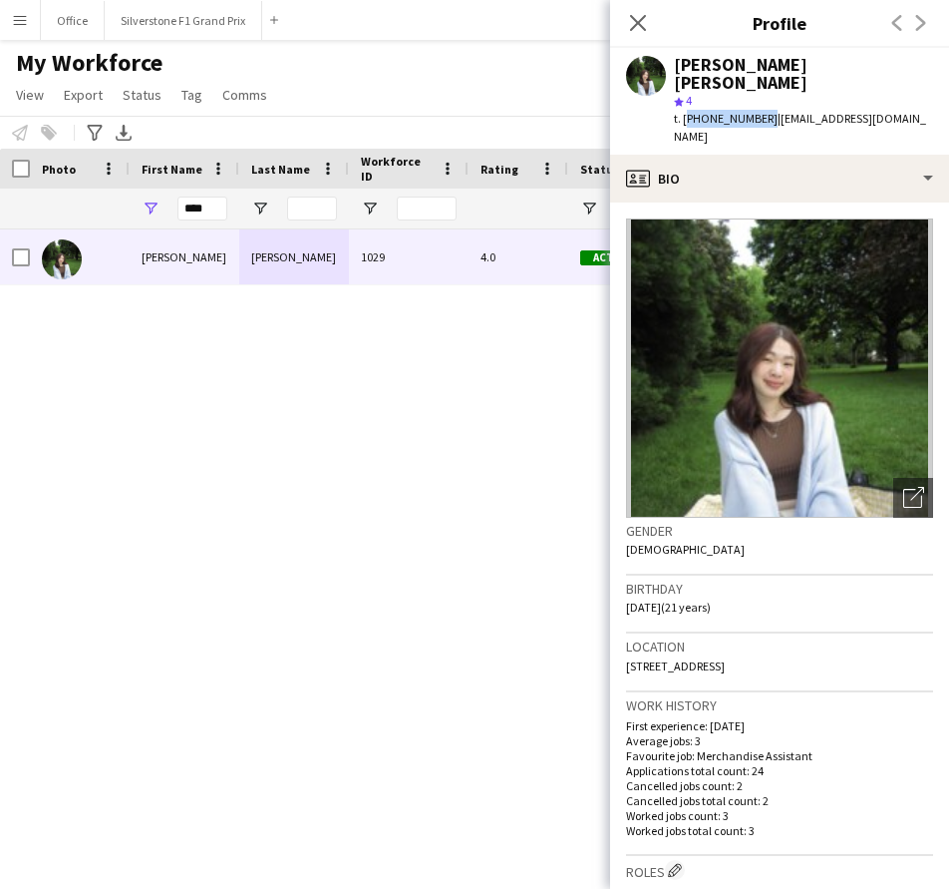
drag, startPoint x: 759, startPoint y: 102, endPoint x: 684, endPoint y: 107, distance: 75.0
click at [684, 111] on span "t. [PHONE_NUMBER]" at bounding box center [726, 118] width 104 height 15
copy span "[PHONE_NUMBER]"
click at [912, 111] on div "t. [PHONE_NUMBER] | [EMAIL_ADDRESS][DOMAIN_NAME]" at bounding box center [803, 128] width 259 height 36
drag, startPoint x: 862, startPoint y: 121, endPoint x: 769, endPoint y: 103, distance: 94.5
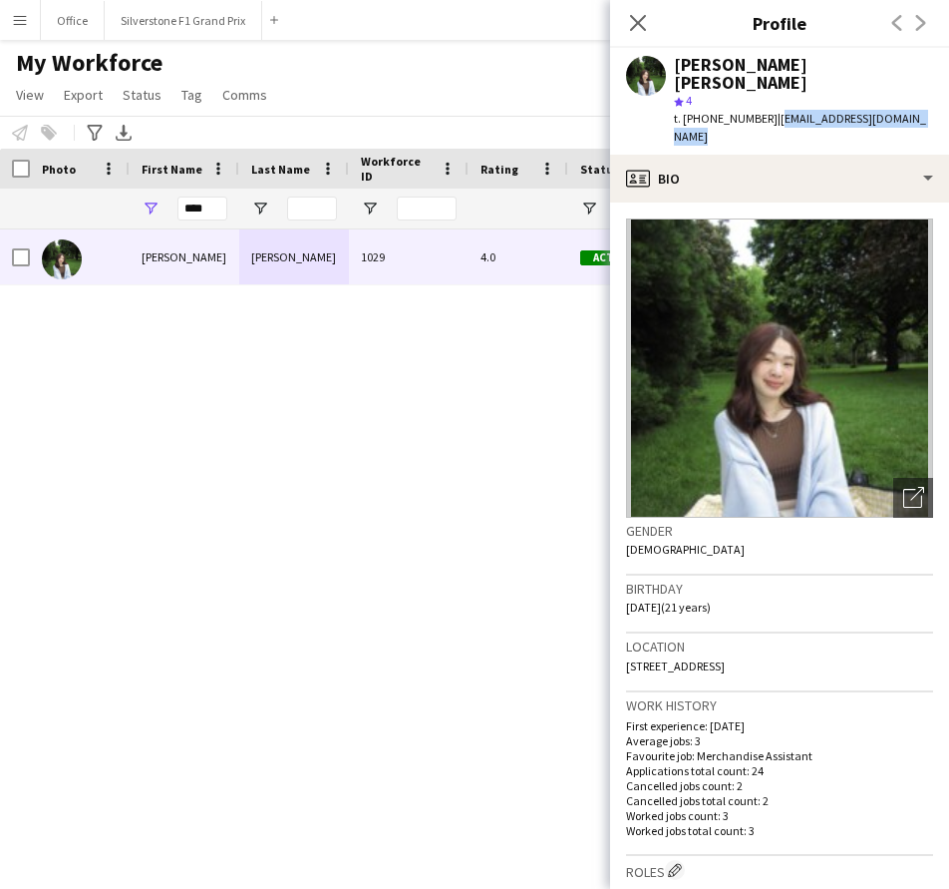
click at [769, 110] on div "t. [PHONE_NUMBER] | [EMAIL_ADDRESS][DOMAIN_NAME]" at bounding box center [803, 128] width 259 height 36
copy span "[EMAIL_ADDRESS][DOMAIN_NAME]"
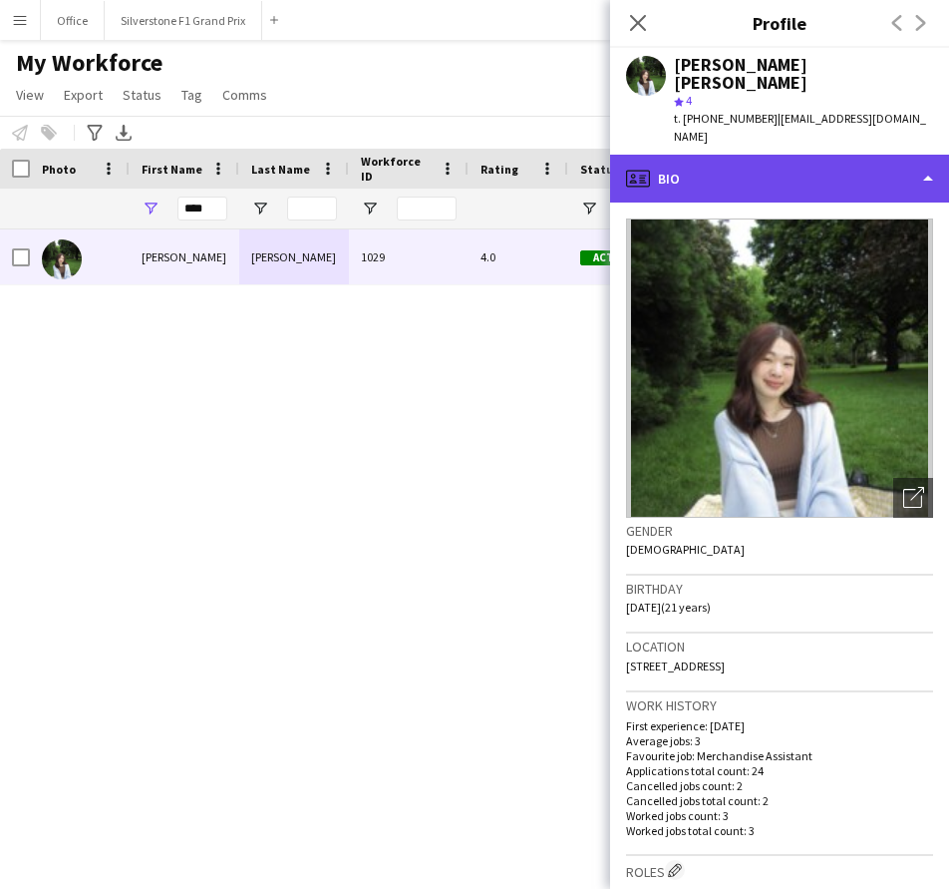
click at [790, 171] on div "profile Bio" at bounding box center [779, 179] width 339 height 48
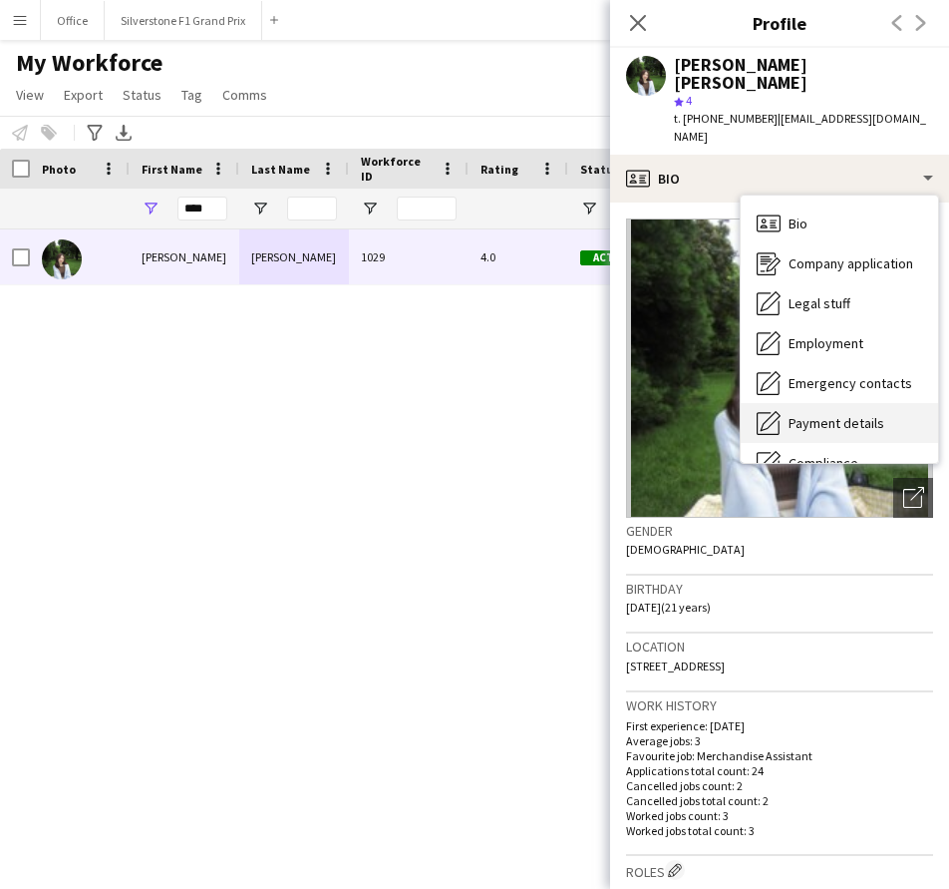
click at [868, 403] on div "Payment details Payment details" at bounding box center [839, 423] width 197 height 40
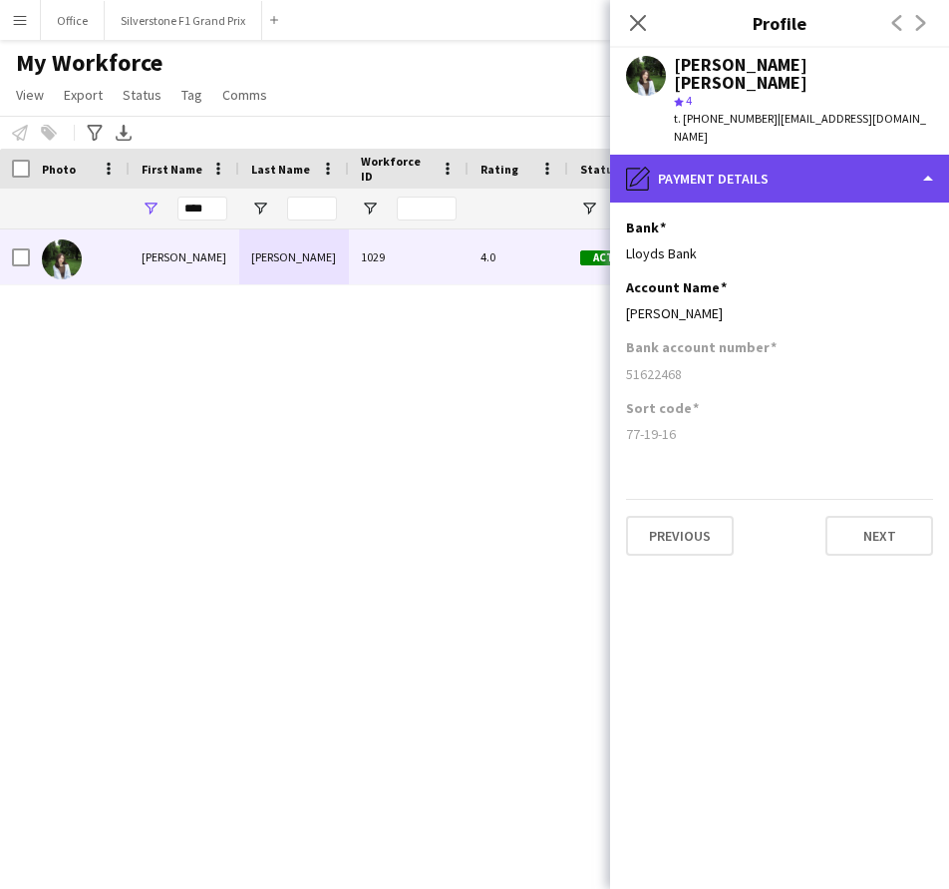
click at [775, 168] on div "pencil4 Payment details" at bounding box center [779, 179] width 339 height 48
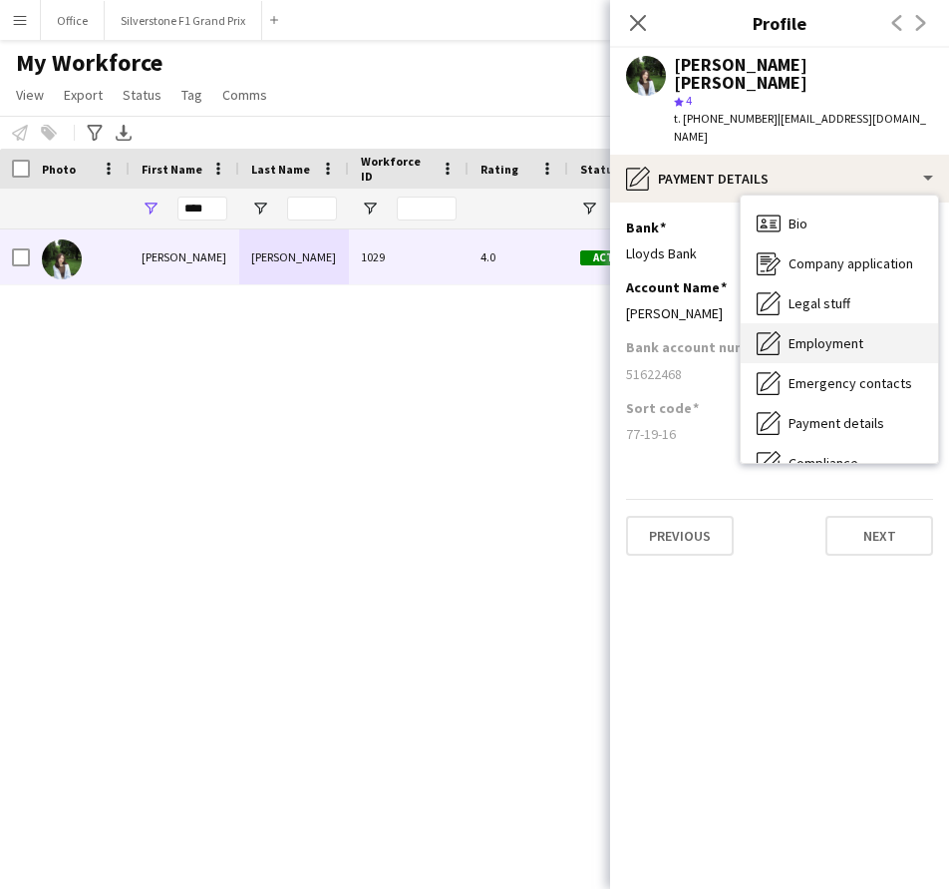
click at [808, 323] on div "Employment Employment" at bounding box center [839, 343] width 197 height 40
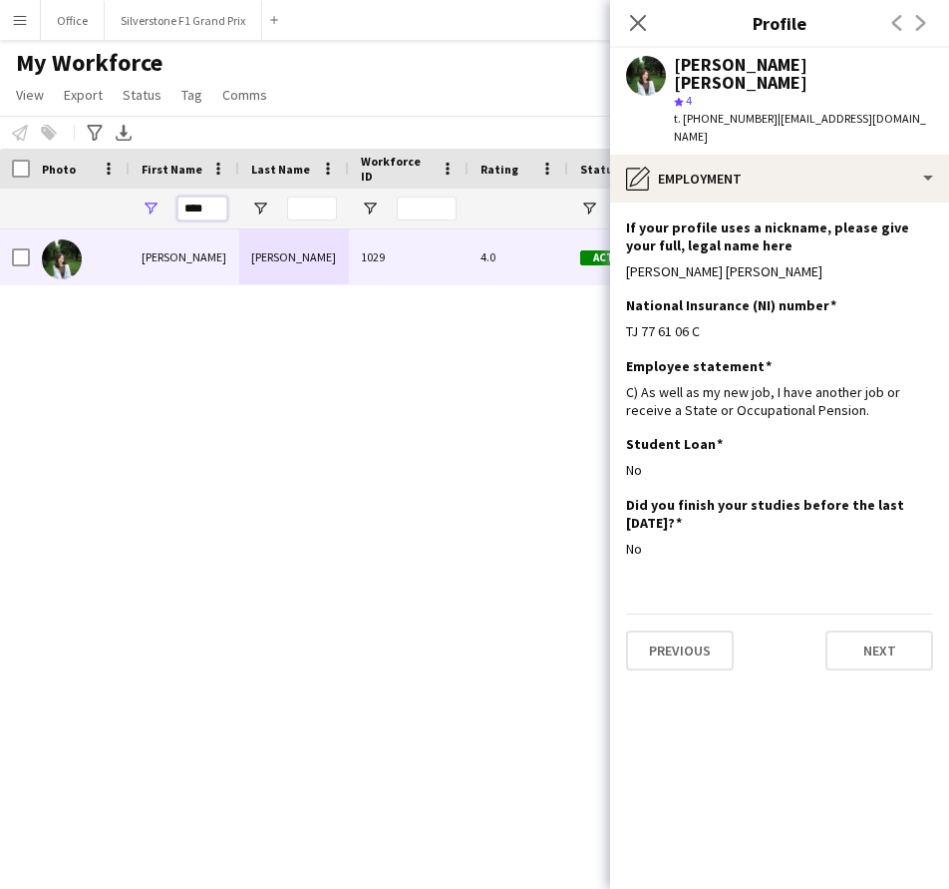
drag, startPoint x: 221, startPoint y: 208, endPoint x: 175, endPoint y: 213, distance: 47.1
click at [175, 213] on div "****" at bounding box center [185, 208] width 110 height 40
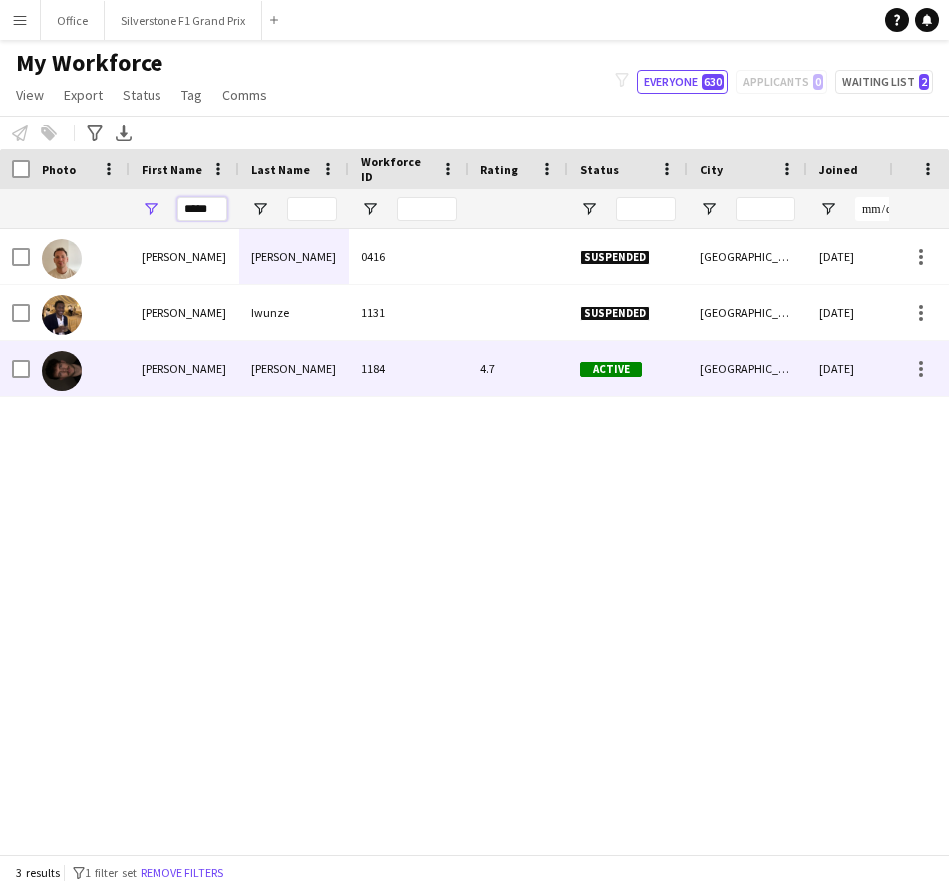
type input "*****"
click at [184, 367] on div "[PERSON_NAME]" at bounding box center [185, 368] width 110 height 55
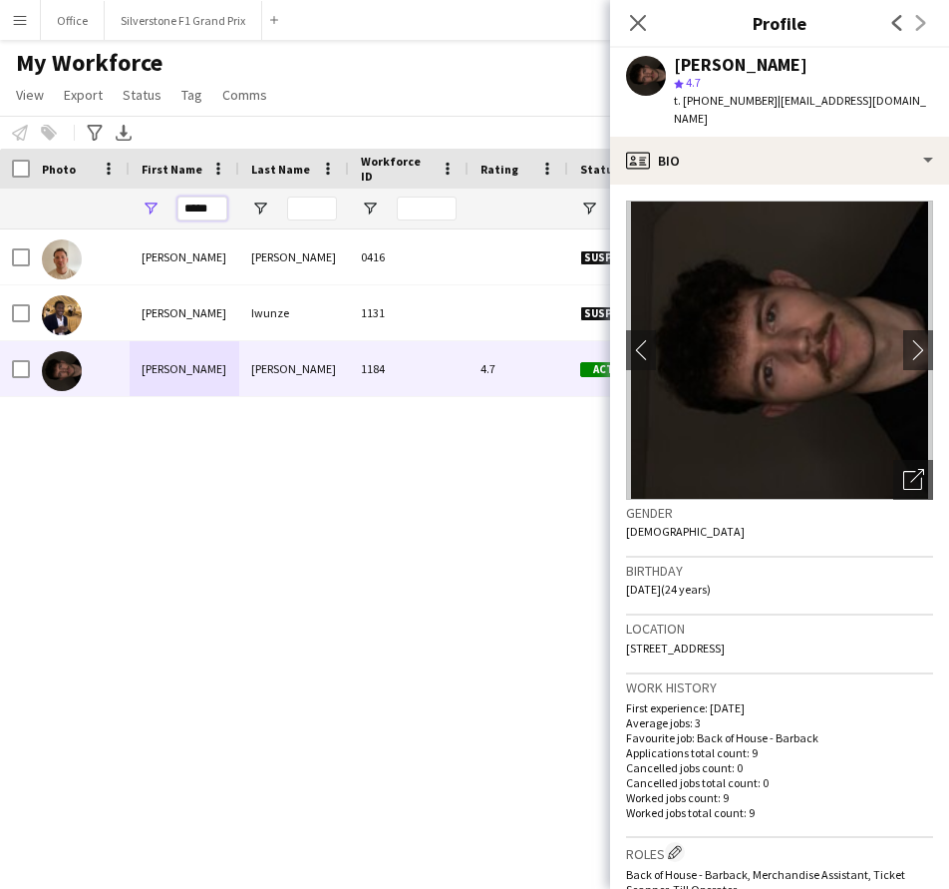
drag, startPoint x: 220, startPoint y: 208, endPoint x: 127, endPoint y: 219, distance: 94.4
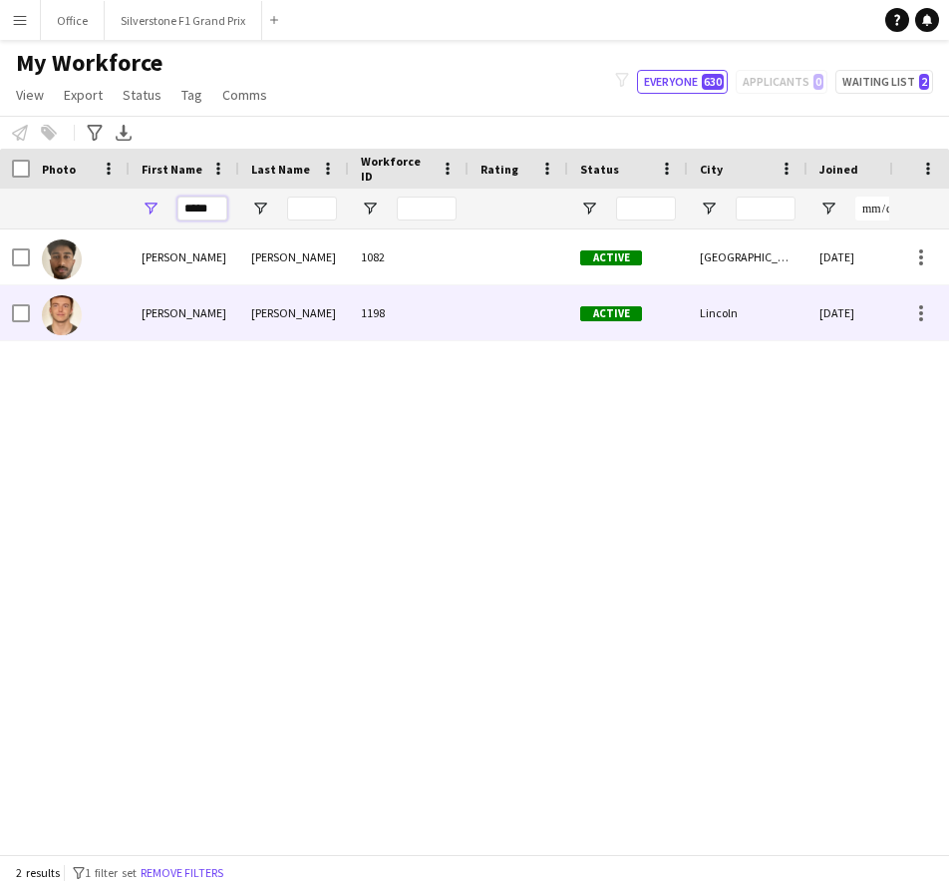
type input "*****"
click at [182, 306] on div "[PERSON_NAME]" at bounding box center [185, 312] width 110 height 55
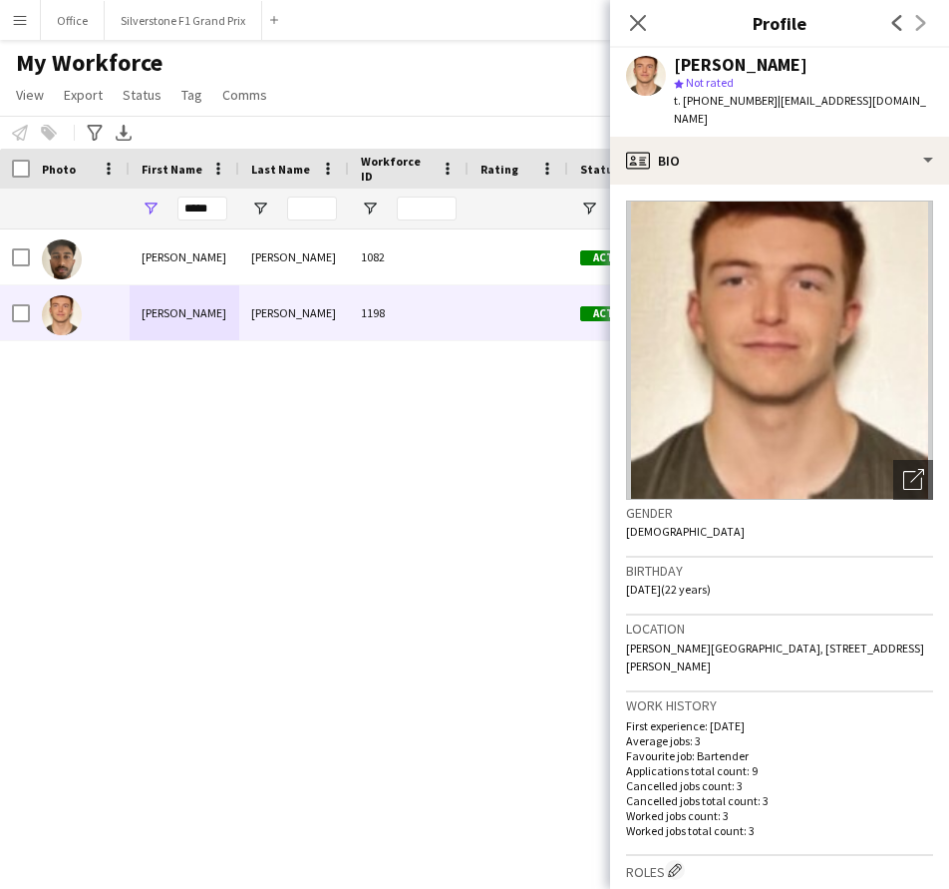
click at [752, 101] on span "t. [PHONE_NUMBER]" at bounding box center [726, 100] width 104 height 15
drag, startPoint x: 766, startPoint y: 102, endPoint x: 684, endPoint y: 109, distance: 82.1
click at [684, 109] on div "t. [PHONE_NUMBER] | [EMAIL_ADDRESS][DOMAIN_NAME]" at bounding box center [803, 110] width 259 height 36
copy span "[PHONE_NUMBER]"
drag, startPoint x: 932, startPoint y: 105, endPoint x: 774, endPoint y: 110, distance: 158.6
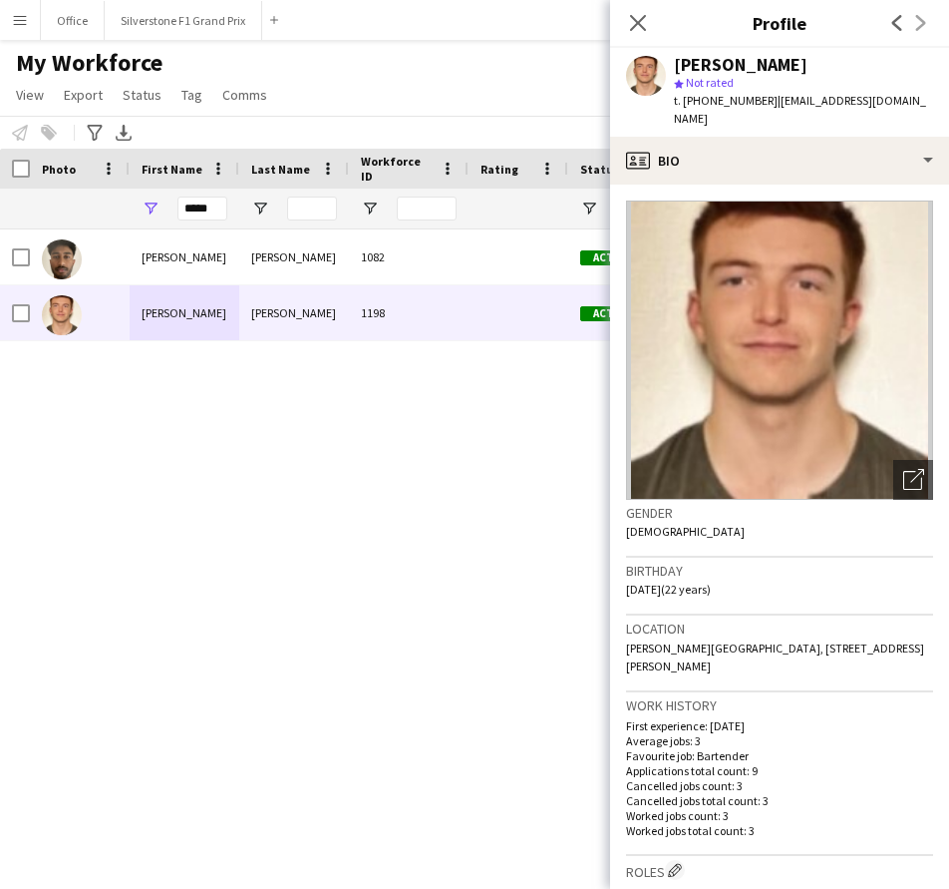
click at [774, 110] on div "[PERSON_NAME] star Not rated t. [PHONE_NUMBER] | [EMAIL_ADDRESS][DOMAIN_NAME]" at bounding box center [779, 92] width 339 height 89
copy span "[EMAIL_ADDRESS][DOMAIN_NAME]"
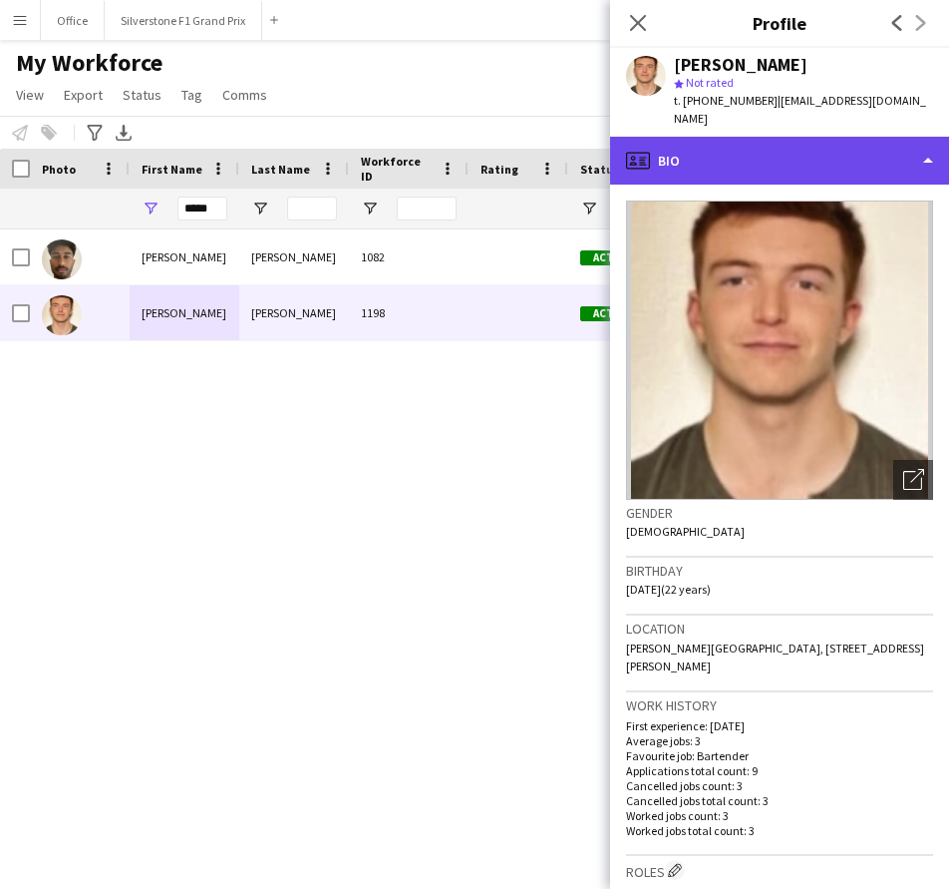
click at [685, 146] on div "profile Bio" at bounding box center [779, 161] width 339 height 48
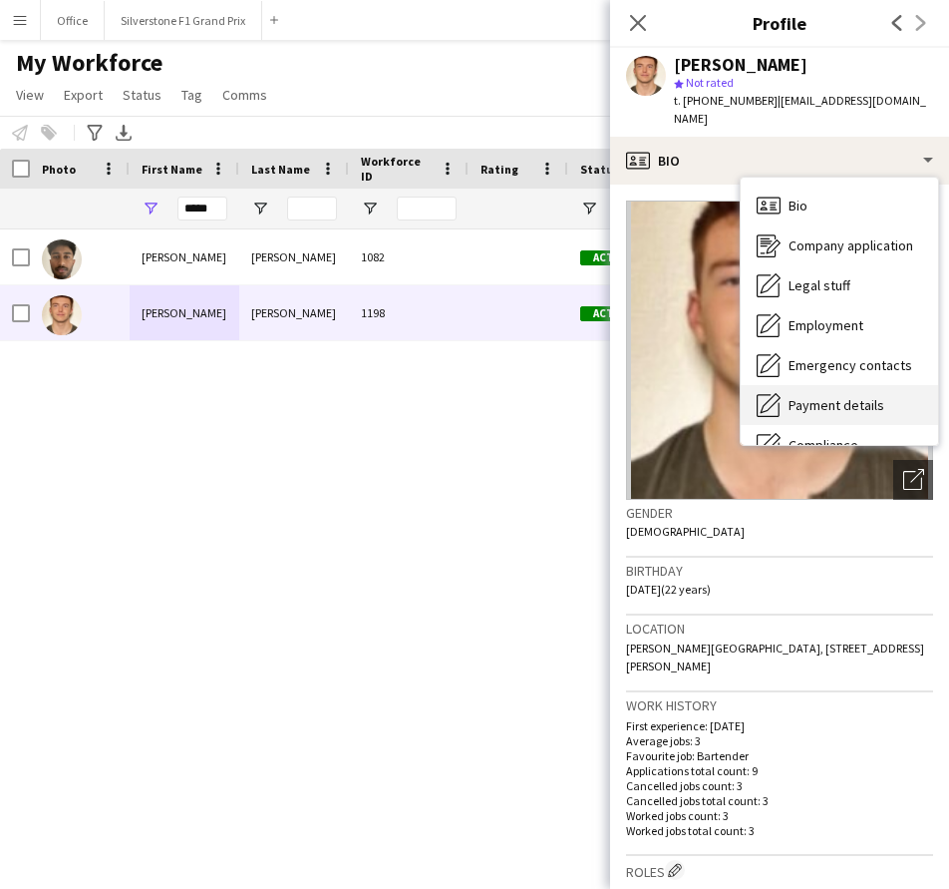
click at [855, 396] on span "Payment details" at bounding box center [837, 405] width 96 height 18
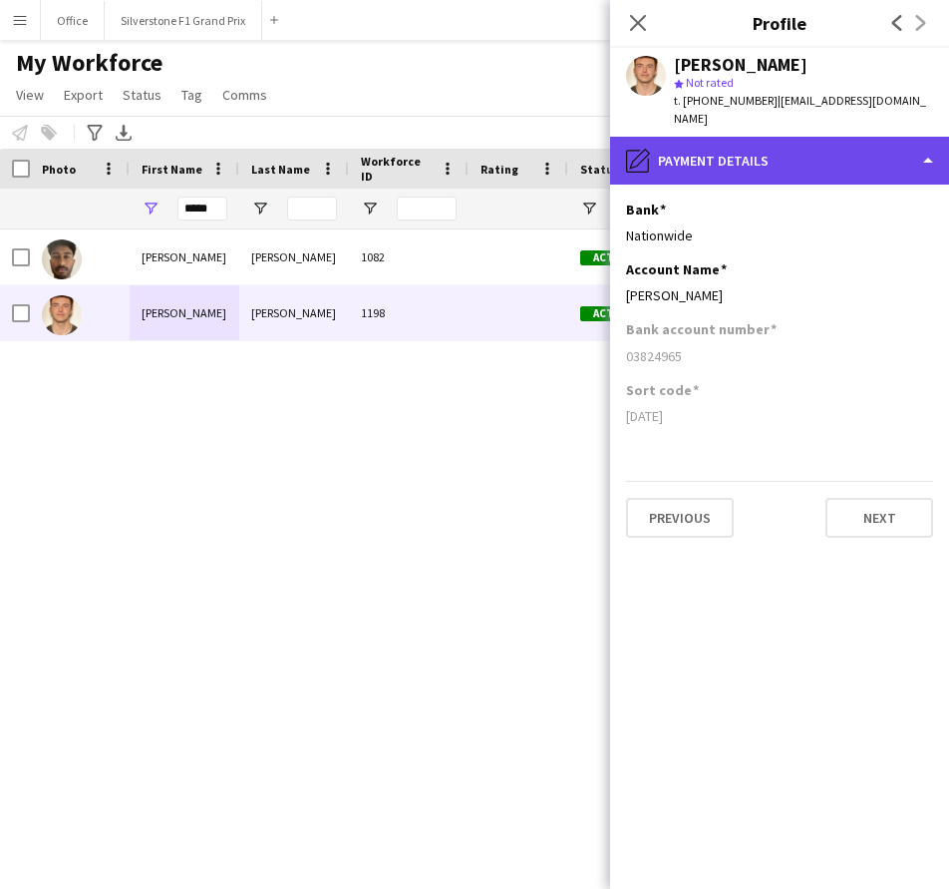
click at [728, 140] on div "pencil4 Payment details" at bounding box center [779, 161] width 339 height 48
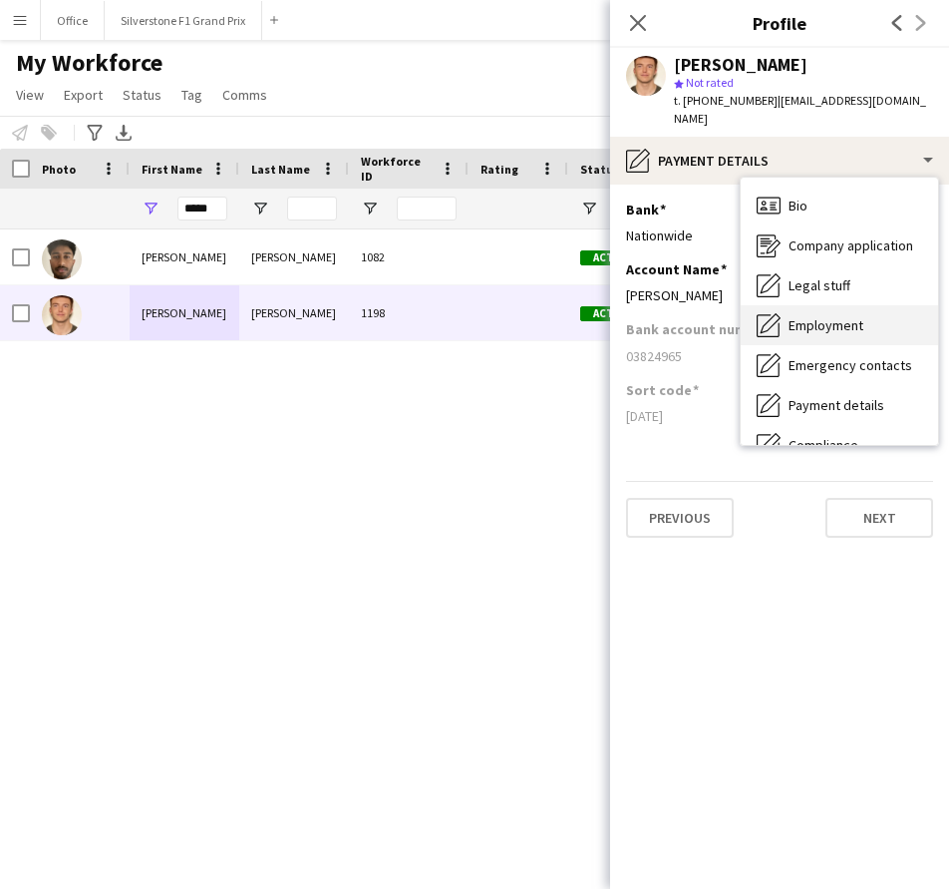
click at [832, 316] on span "Employment" at bounding box center [826, 325] width 75 height 18
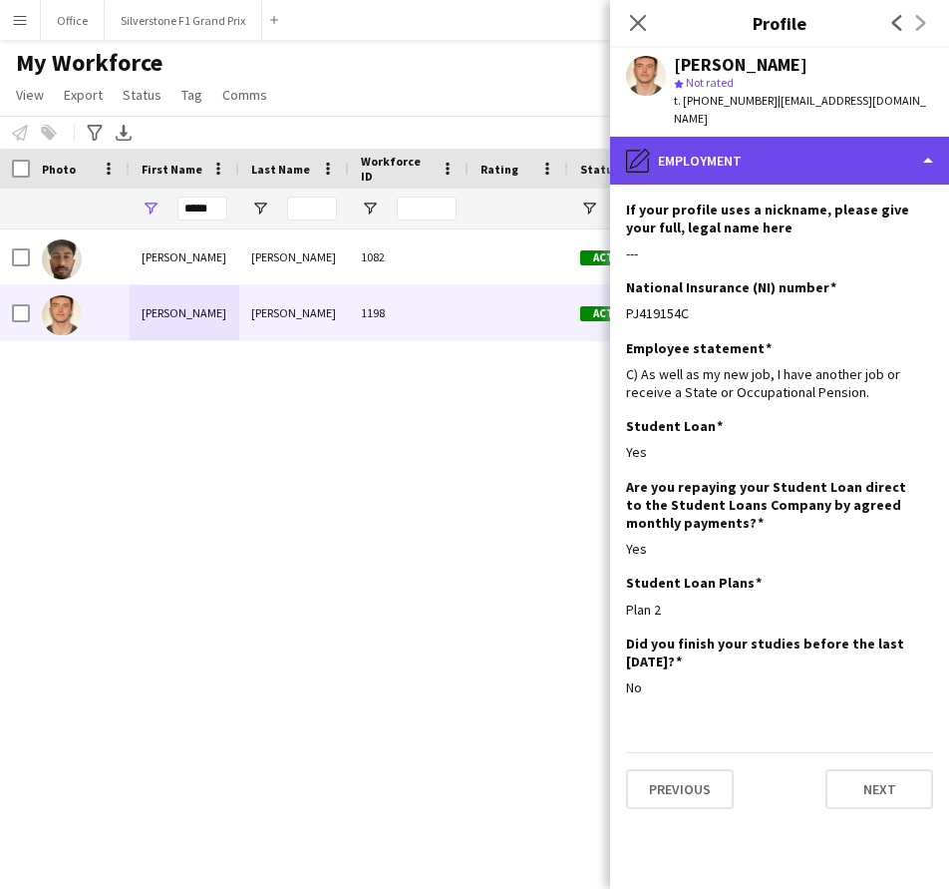
click at [758, 137] on div "pencil4 Employment" at bounding box center [779, 161] width 339 height 48
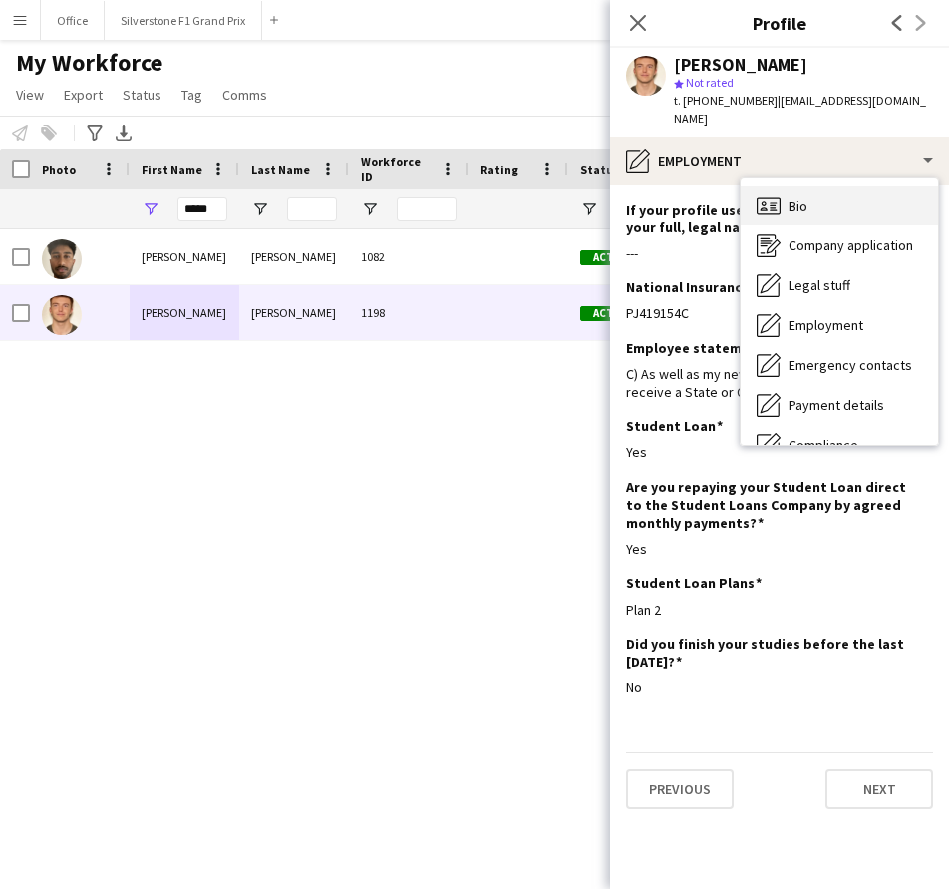
click at [758, 196] on icon at bounding box center [769, 204] width 24 height 17
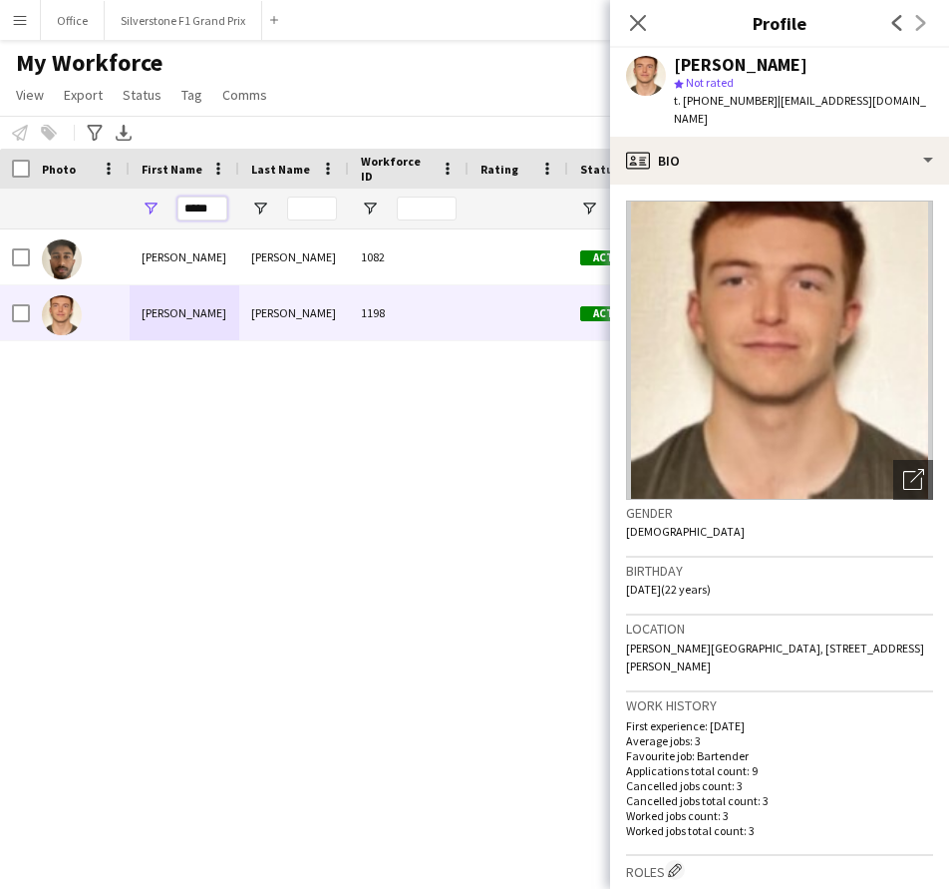
drag, startPoint x: 216, startPoint y: 218, endPoint x: 175, endPoint y: 219, distance: 41.9
click at [175, 219] on div "*****" at bounding box center [185, 208] width 110 height 40
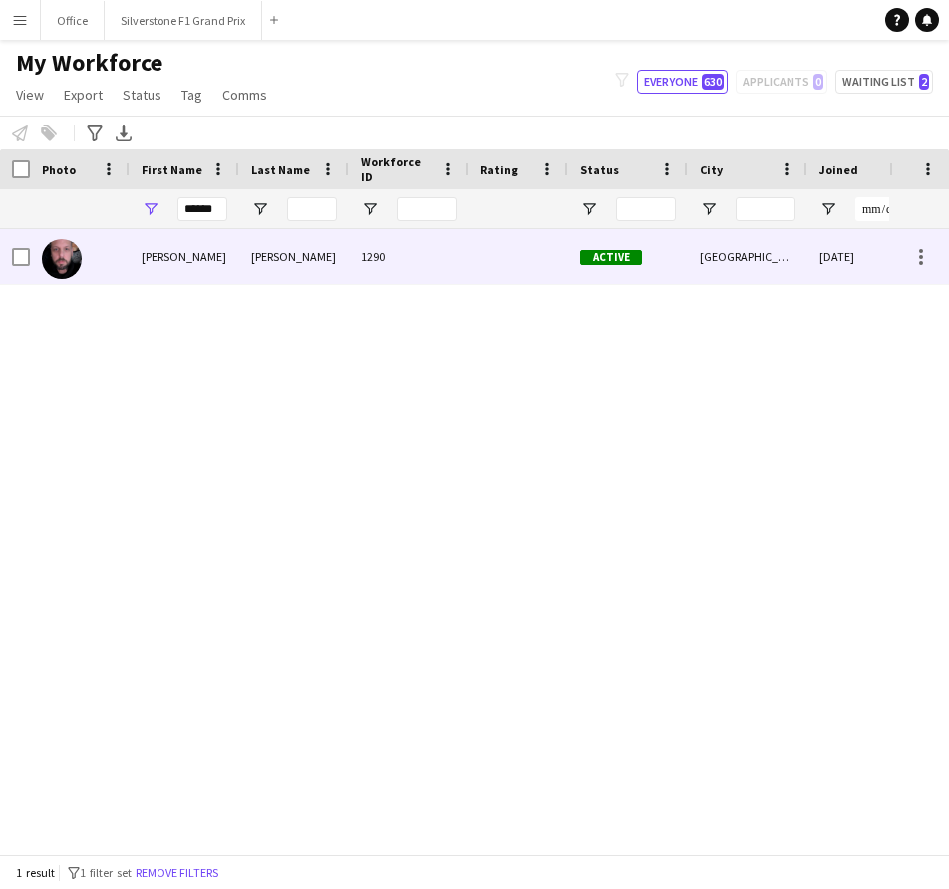
click at [195, 269] on div "[PERSON_NAME]" at bounding box center [185, 256] width 110 height 55
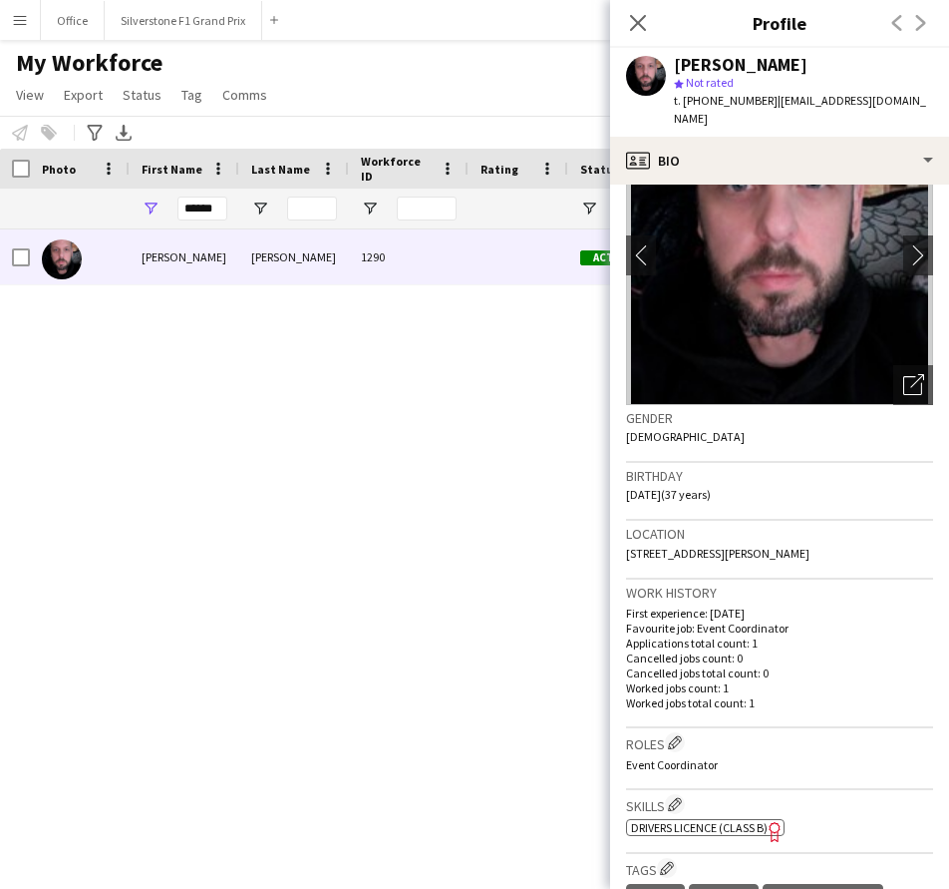
scroll to position [0, 0]
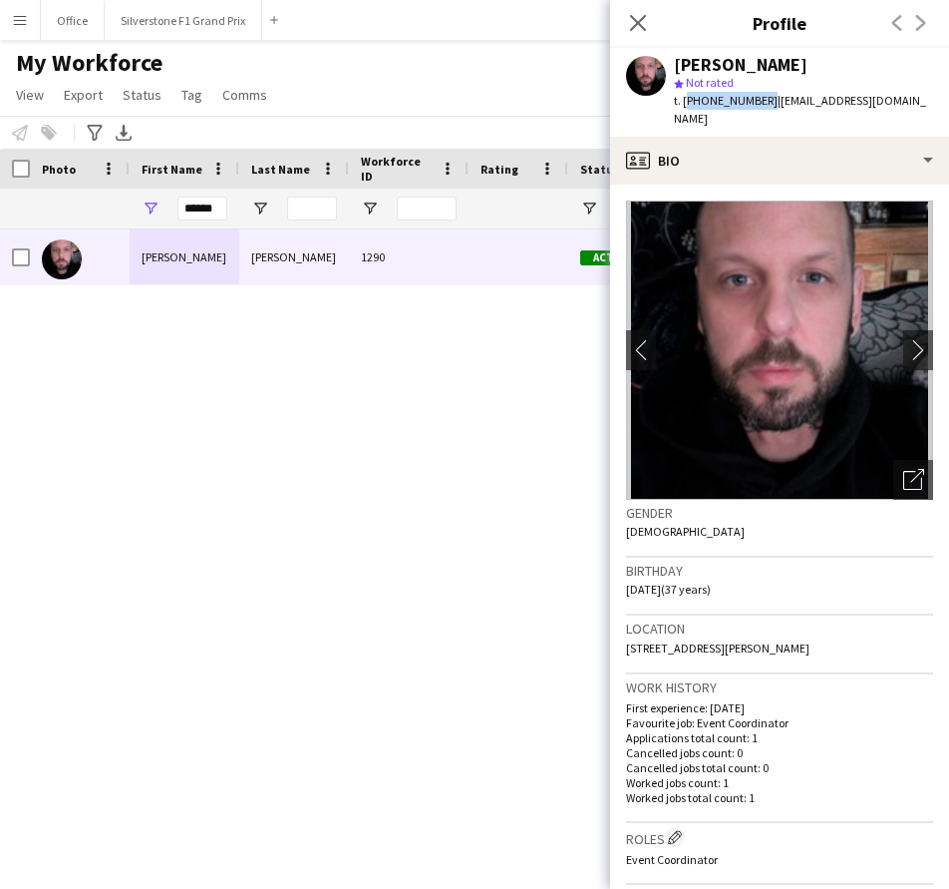
drag, startPoint x: 761, startPoint y: 102, endPoint x: 685, endPoint y: 112, distance: 76.4
click at [685, 112] on div "[PERSON_NAME] star Not rated t. [PHONE_NUMBER] | [EMAIL_ADDRESS][DOMAIN_NAME]" at bounding box center [779, 92] width 339 height 89
drag, startPoint x: 881, startPoint y: 99, endPoint x: 770, endPoint y: 110, distance: 111.2
click at [770, 110] on div "[PERSON_NAME] star Not rated t. [PHONE_NUMBER] | [EMAIL_ADDRESS][DOMAIN_NAME]" at bounding box center [779, 92] width 339 height 89
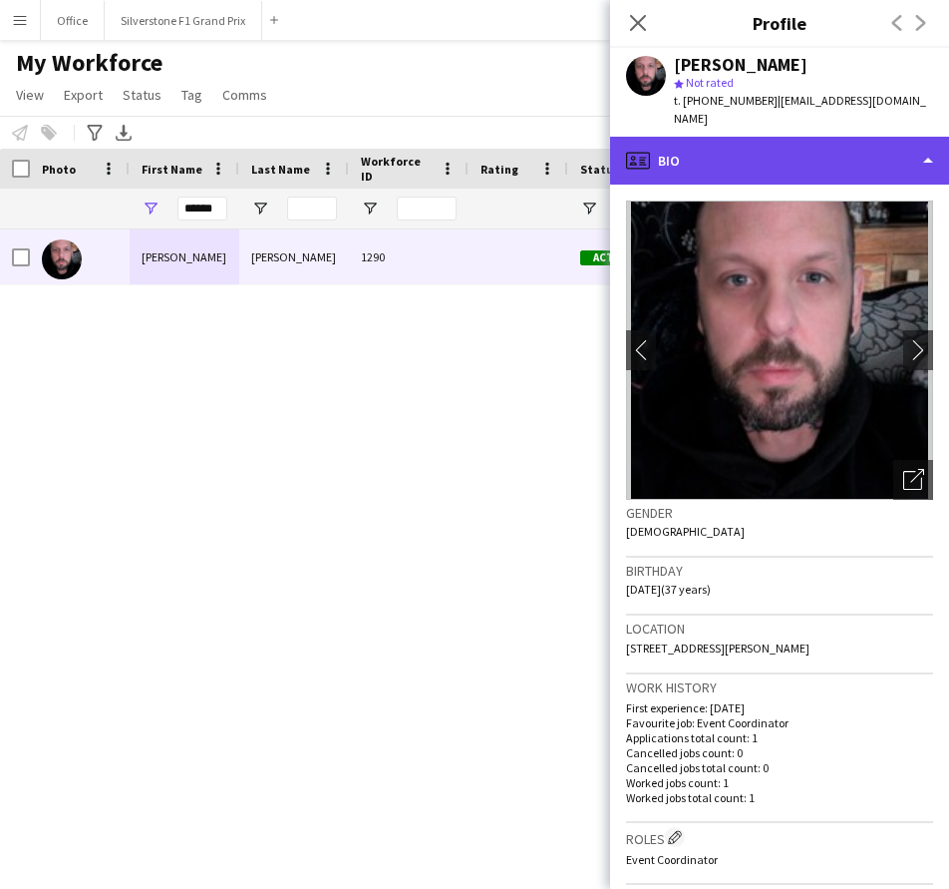
click at [811, 149] on div "profile Bio" at bounding box center [779, 161] width 339 height 48
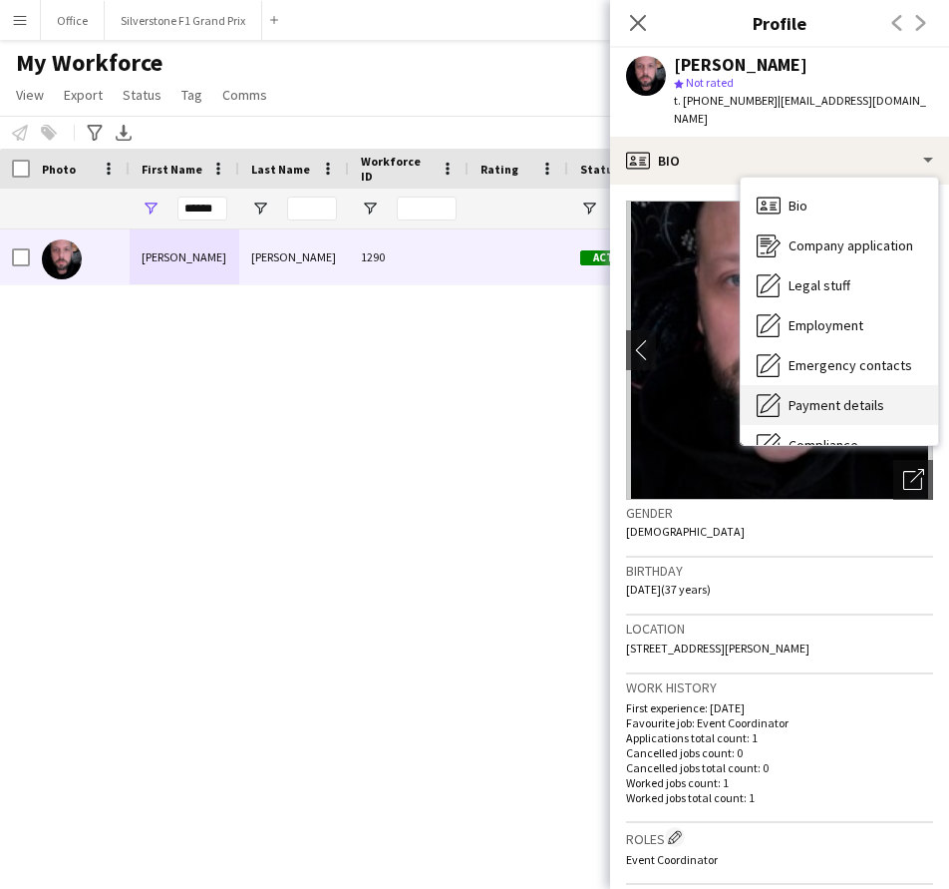
click at [821, 396] on span "Payment details" at bounding box center [837, 405] width 96 height 18
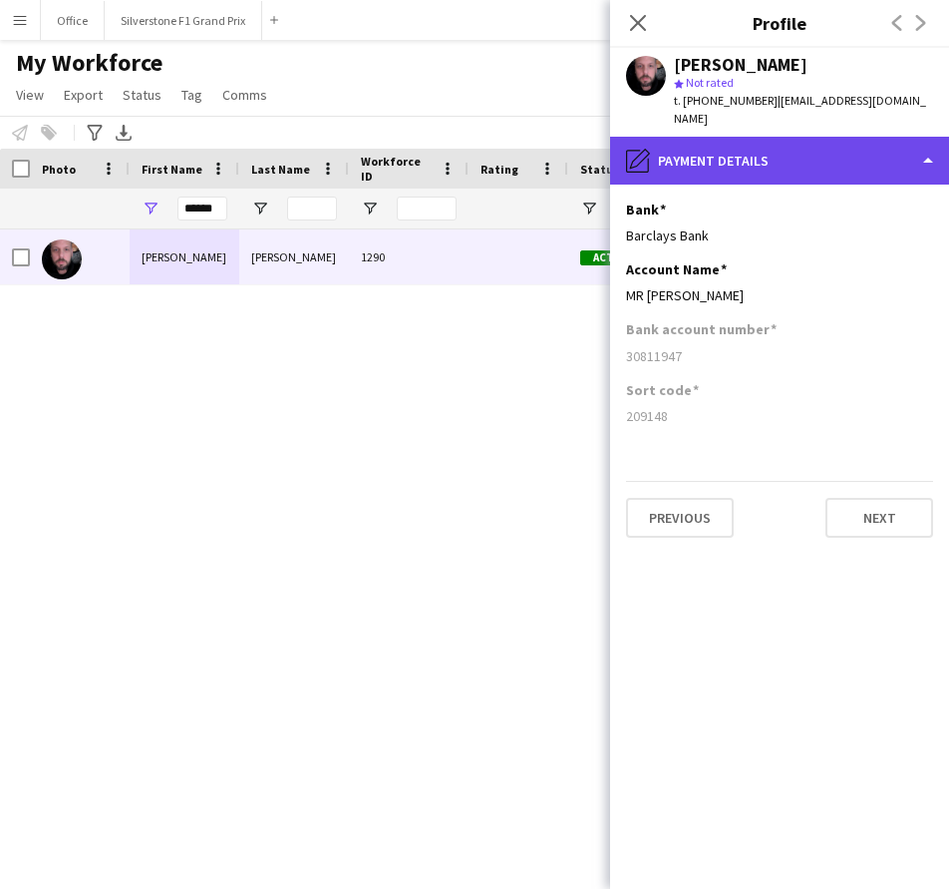
click at [699, 148] on div "pencil4 Payment details" at bounding box center [779, 161] width 339 height 48
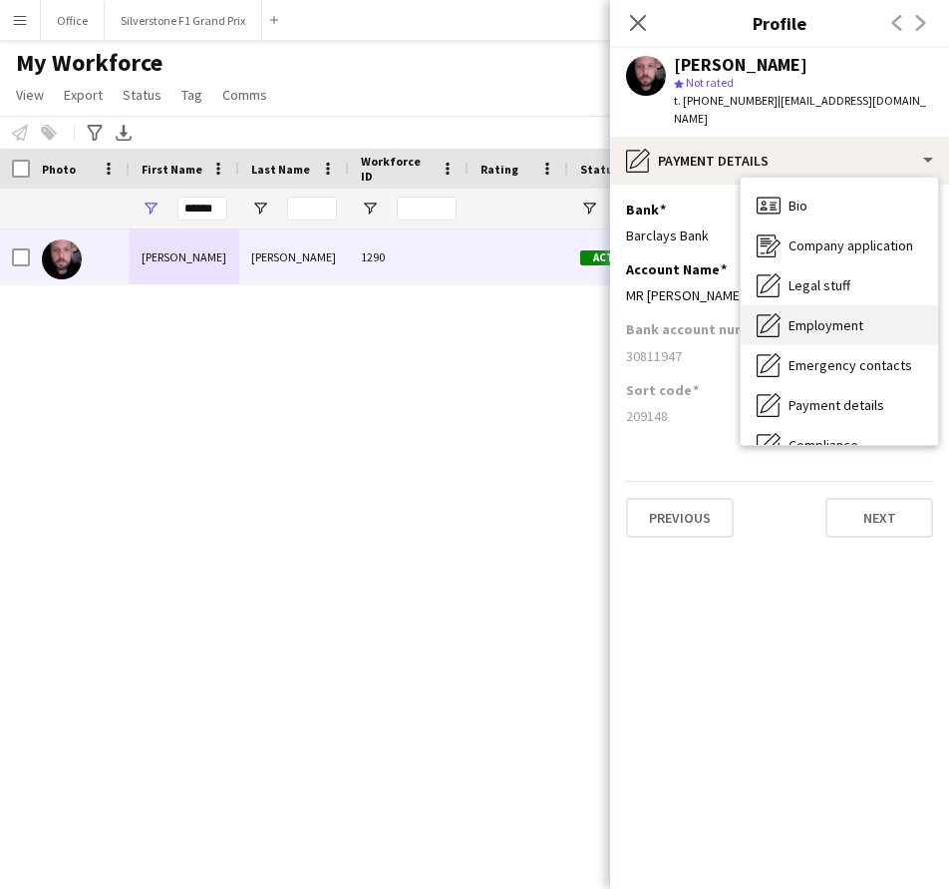
click at [836, 316] on span "Employment" at bounding box center [826, 325] width 75 height 18
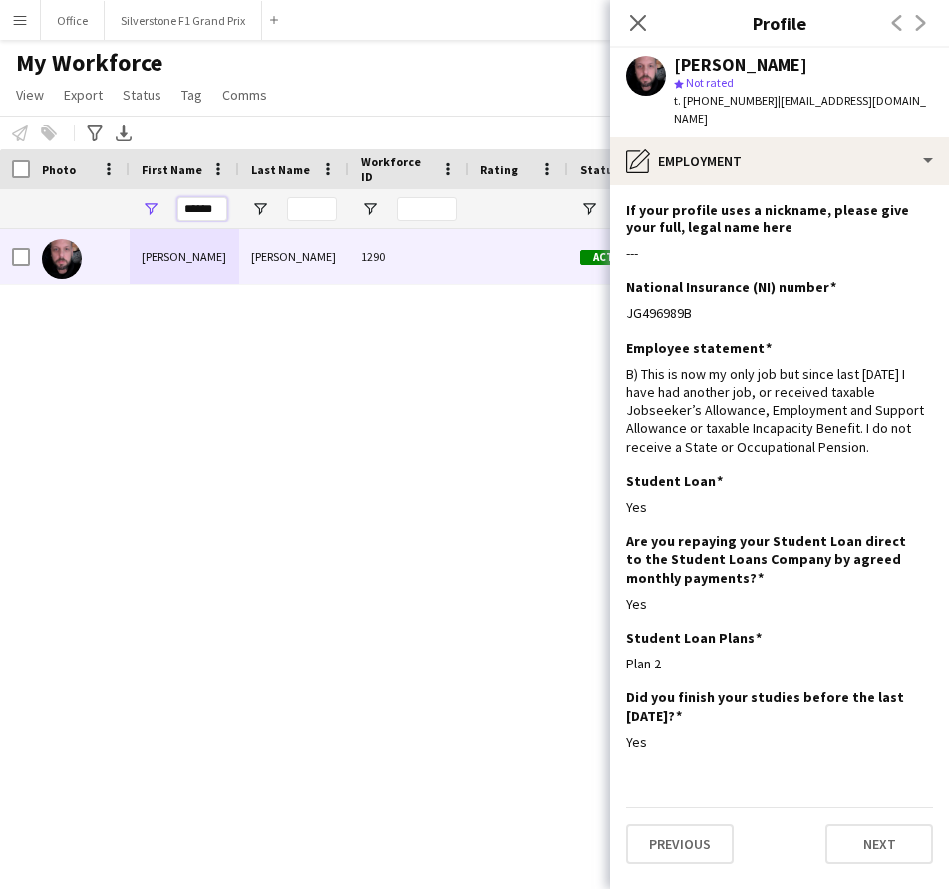
drag, startPoint x: 216, startPoint y: 203, endPoint x: 135, endPoint y: 215, distance: 82.6
click at [135, 215] on div "******" at bounding box center [185, 208] width 110 height 40
type input "*"
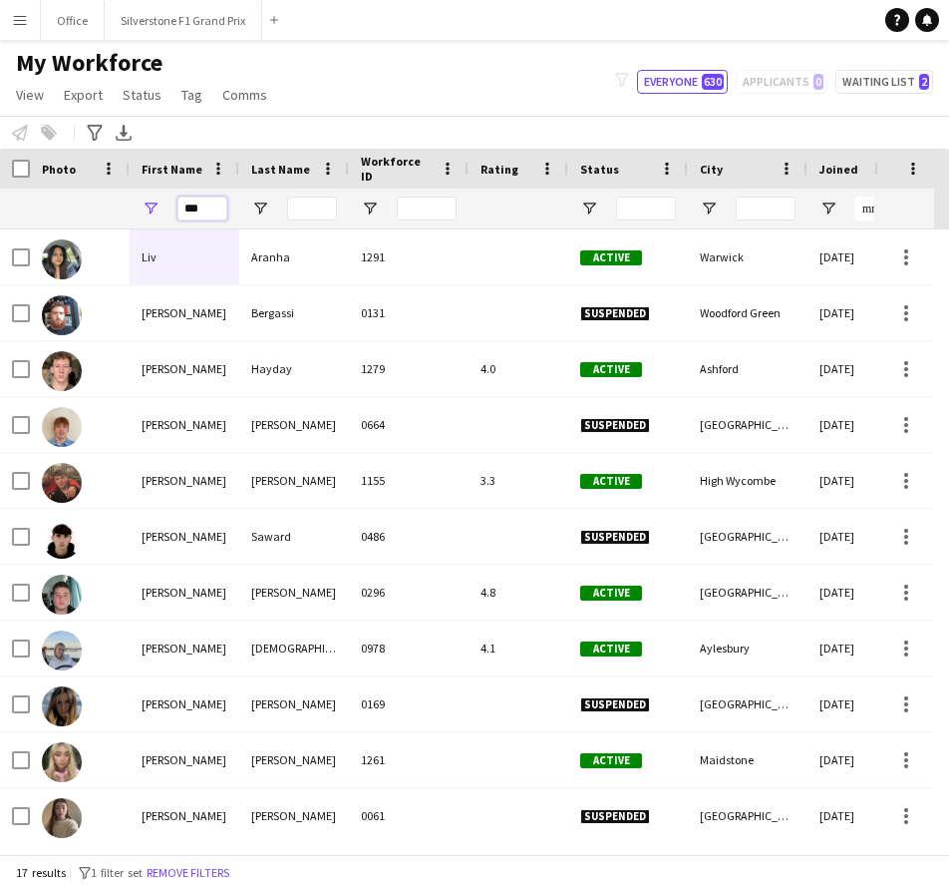
type input "***"
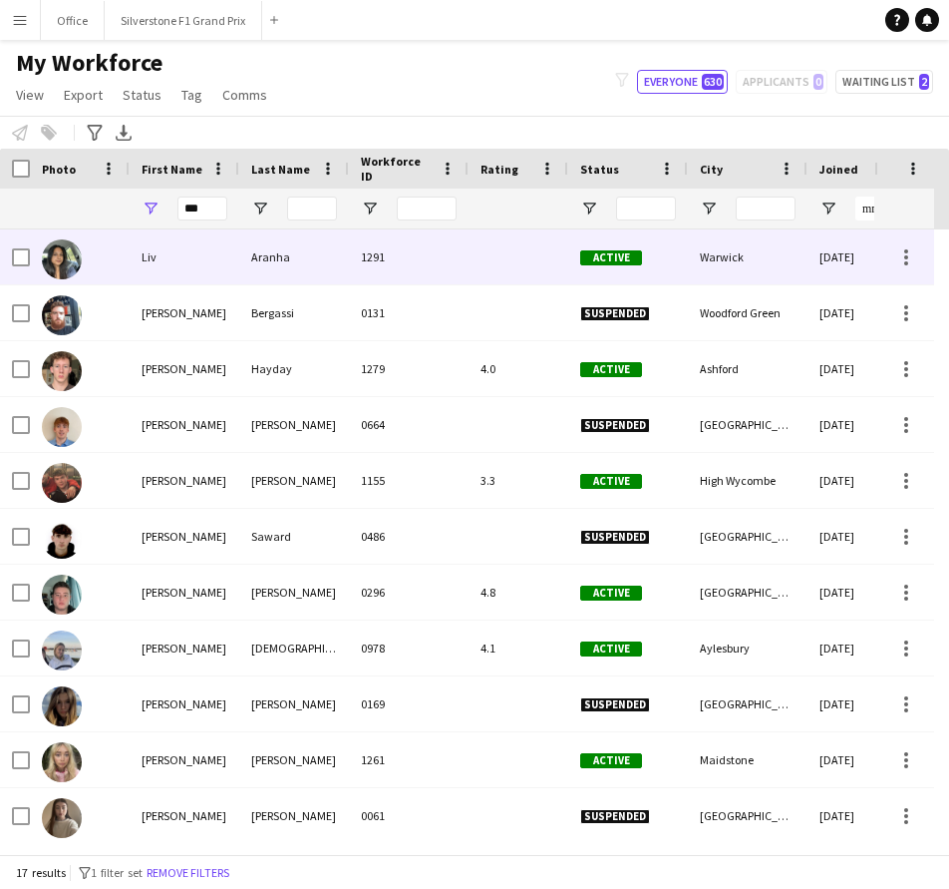
click at [172, 245] on div "Liv" at bounding box center [185, 256] width 110 height 55
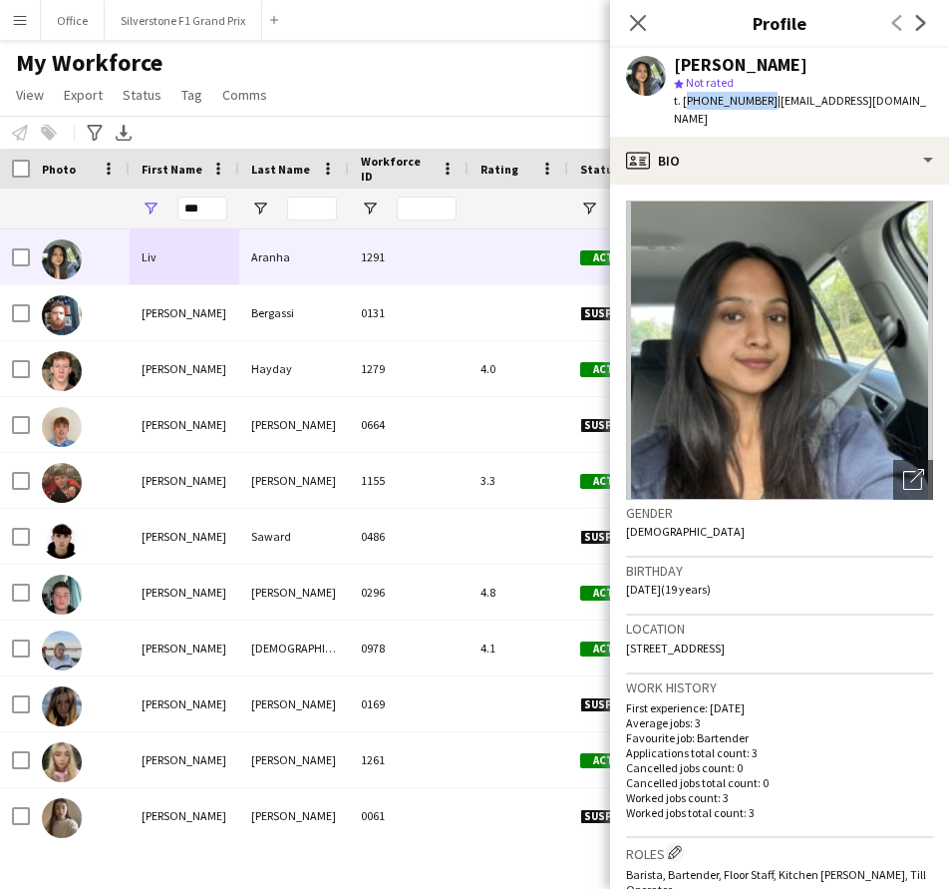
drag, startPoint x: 760, startPoint y: 102, endPoint x: 685, endPoint y: 112, distance: 75.5
click at [685, 112] on div "[PERSON_NAME] star Not rated t. [PHONE_NUMBER] | [EMAIL_ADDRESS][DOMAIN_NAME]" at bounding box center [779, 92] width 339 height 89
drag, startPoint x: 895, startPoint y: 106, endPoint x: 771, endPoint y: 115, distance: 124.0
click at [771, 115] on div "[PERSON_NAME] star Not rated t. [PHONE_NUMBER] | [EMAIL_ADDRESS][DOMAIN_NAME]" at bounding box center [779, 92] width 339 height 89
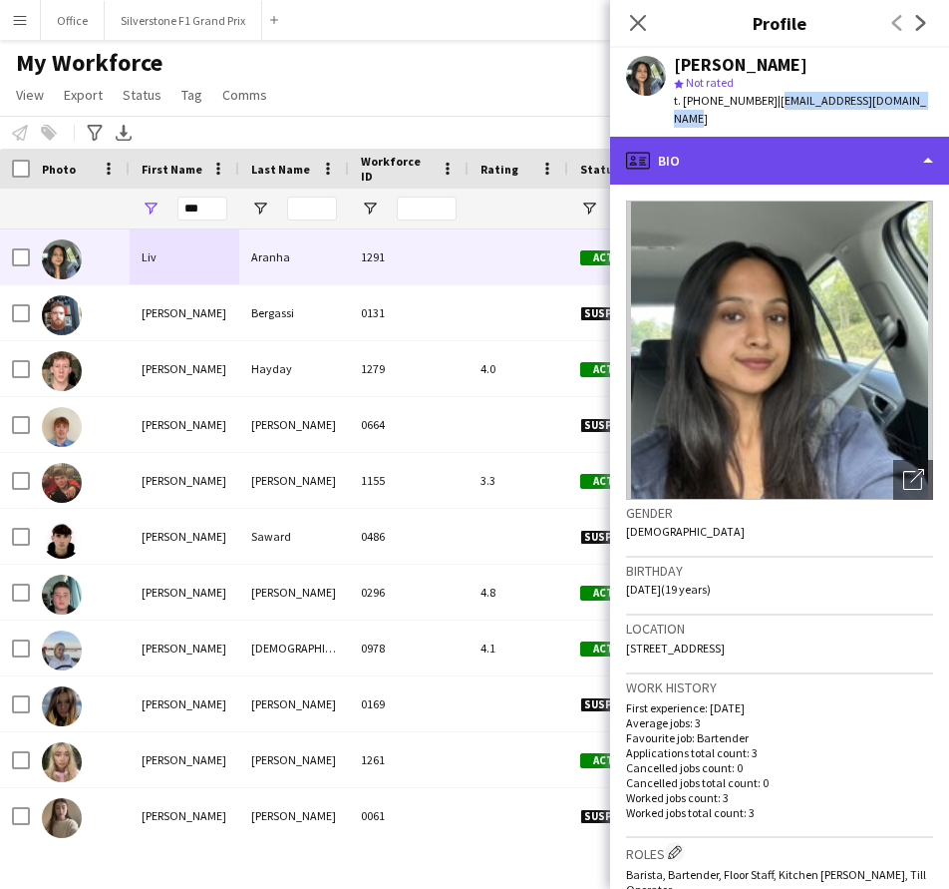
click at [770, 154] on div "profile Bio" at bounding box center [779, 161] width 339 height 48
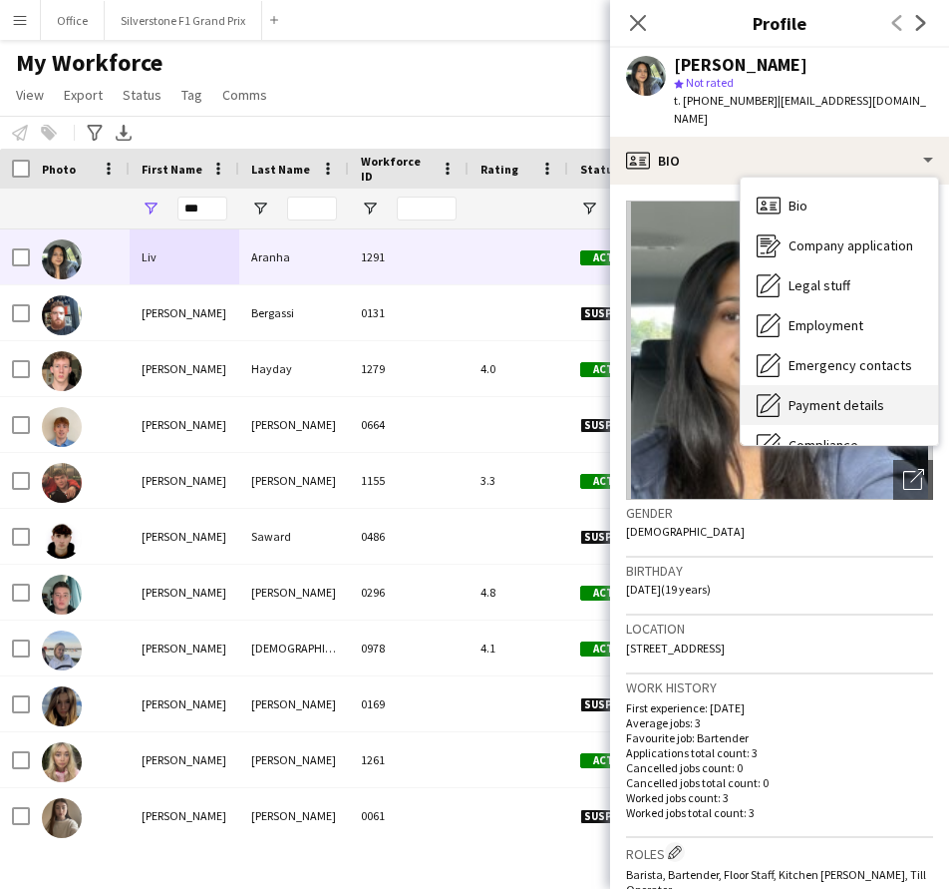
click at [858, 396] on span "Payment details" at bounding box center [837, 405] width 96 height 18
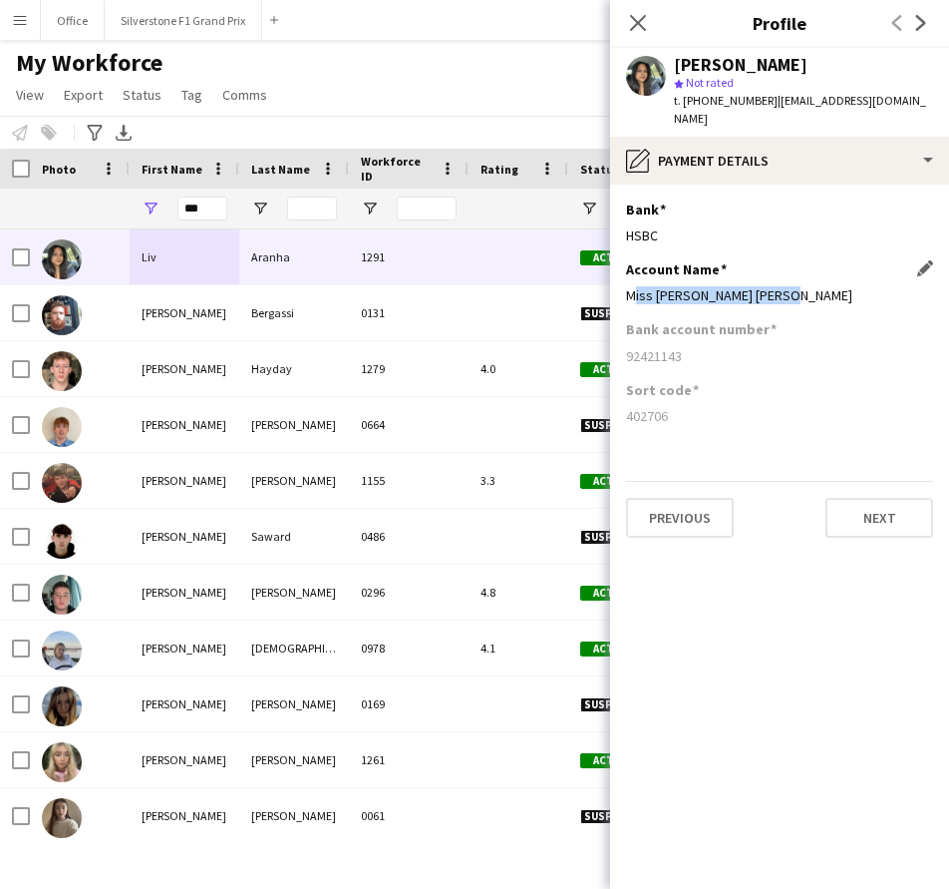
drag, startPoint x: 747, startPoint y: 276, endPoint x: 628, endPoint y: 278, distance: 118.7
click at [628, 286] on div "Miss [PERSON_NAME] [PERSON_NAME]" at bounding box center [779, 295] width 307 height 18
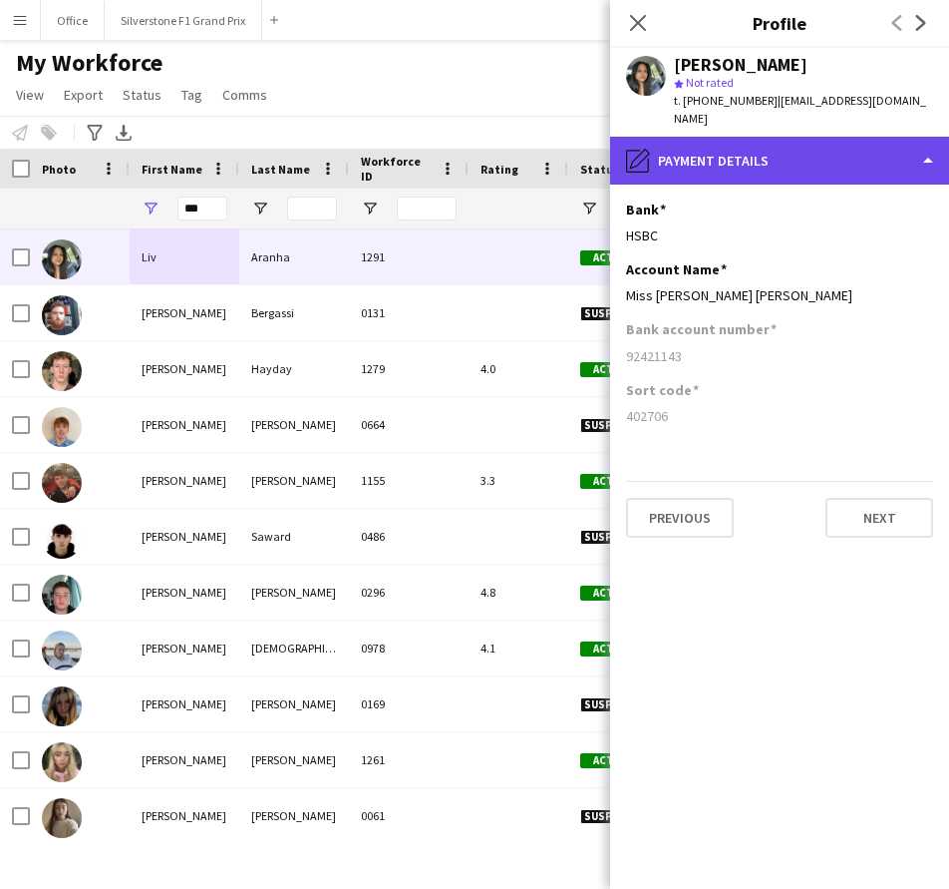
click at [736, 146] on div "pencil4 Payment details" at bounding box center [779, 161] width 339 height 48
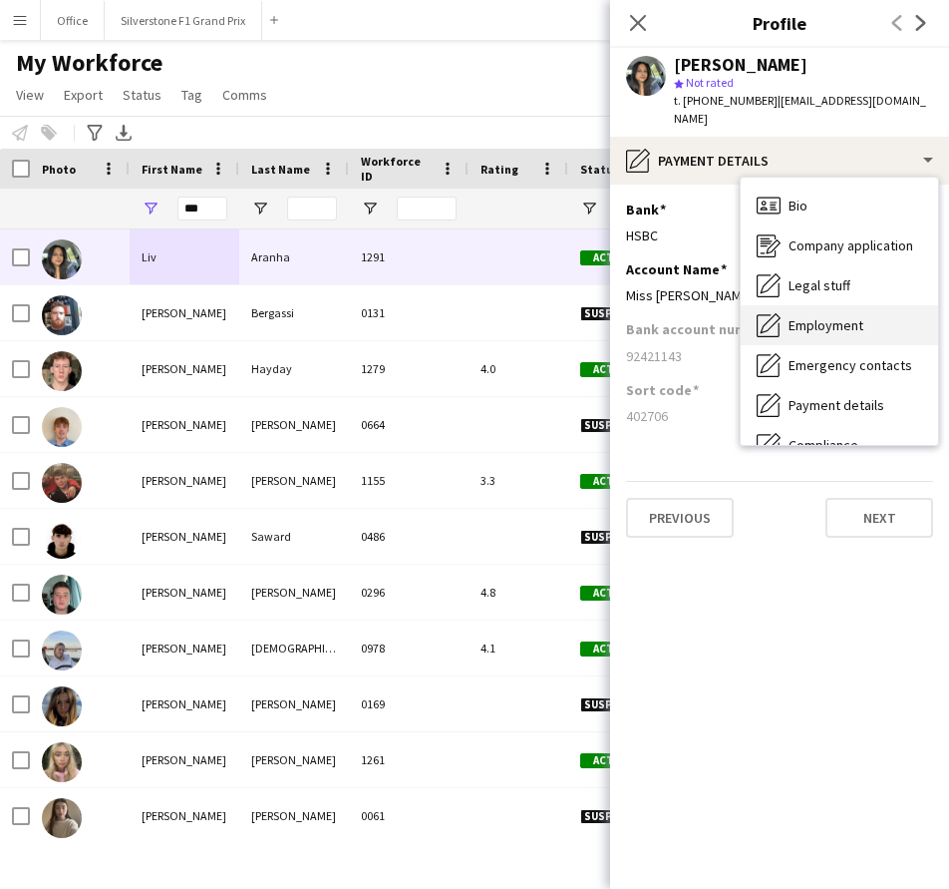
click at [817, 316] on span "Employment" at bounding box center [826, 325] width 75 height 18
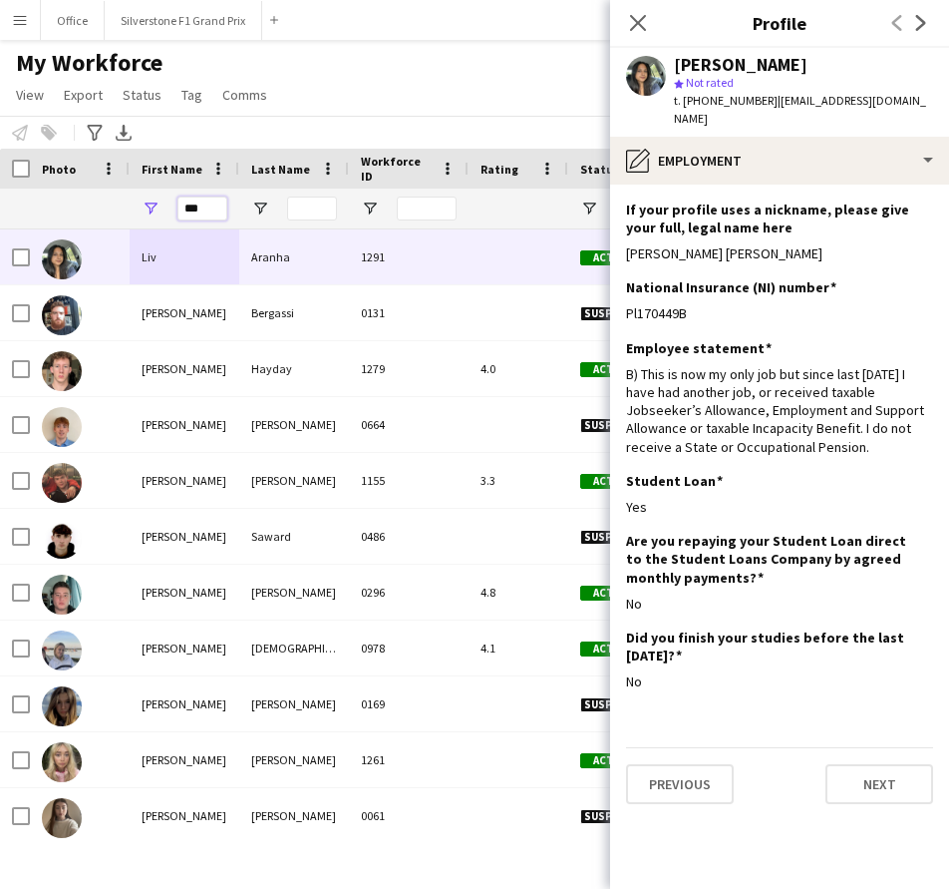
drag, startPoint x: 218, startPoint y: 213, endPoint x: 158, endPoint y: 216, distance: 60.9
click at [158, 216] on div "***" at bounding box center [185, 208] width 110 height 40
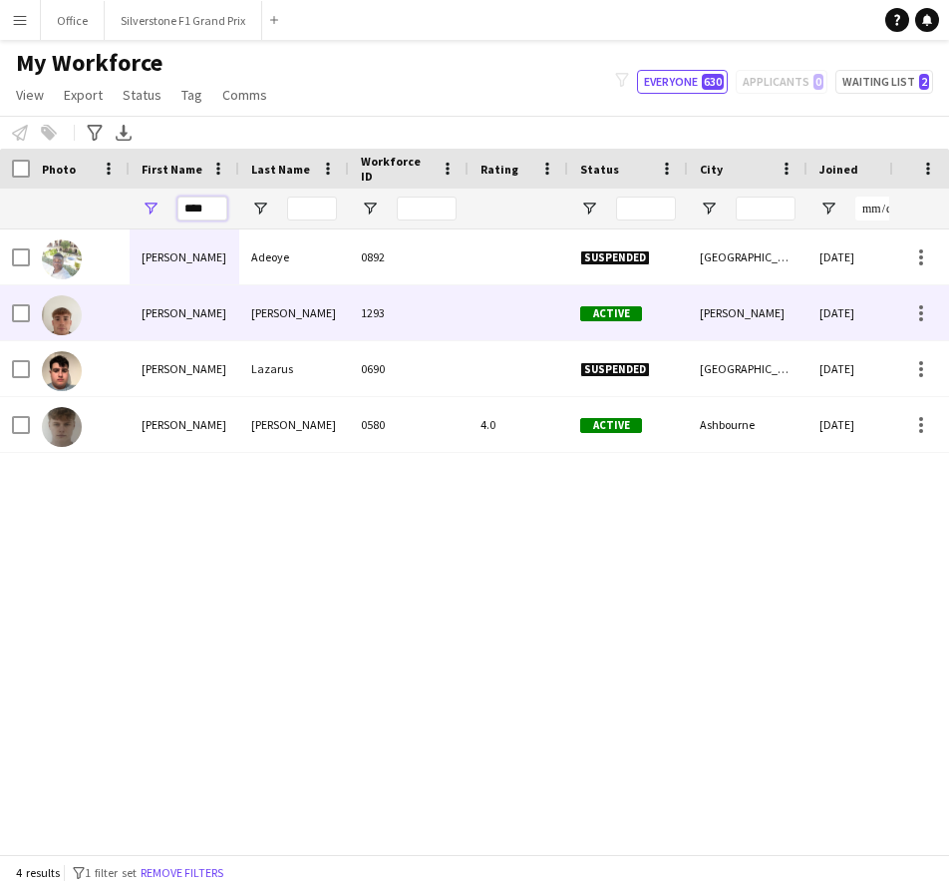
type input "****"
click at [196, 316] on div "[PERSON_NAME]" at bounding box center [185, 312] width 110 height 55
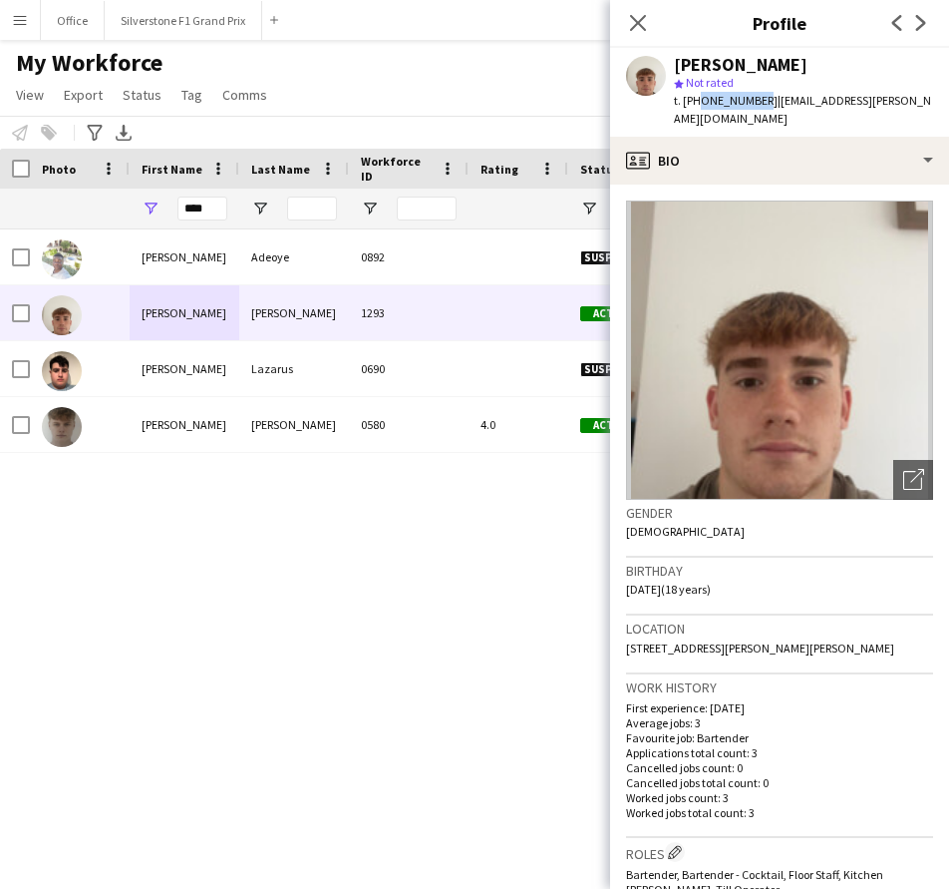
drag, startPoint x: 758, startPoint y: 100, endPoint x: 697, endPoint y: 108, distance: 61.4
click at [697, 108] on span "t. [PHONE_NUMBER]" at bounding box center [726, 100] width 104 height 15
drag, startPoint x: 761, startPoint y: 105, endPoint x: 686, endPoint y: 111, distance: 75.0
click at [686, 111] on div "[PERSON_NAME] star Not rated t. [PHONE_NUMBER] | [EMAIL_ADDRESS][PERSON_NAME][D…" at bounding box center [779, 92] width 339 height 89
drag, startPoint x: 903, startPoint y: 107, endPoint x: 769, endPoint y: 114, distance: 133.8
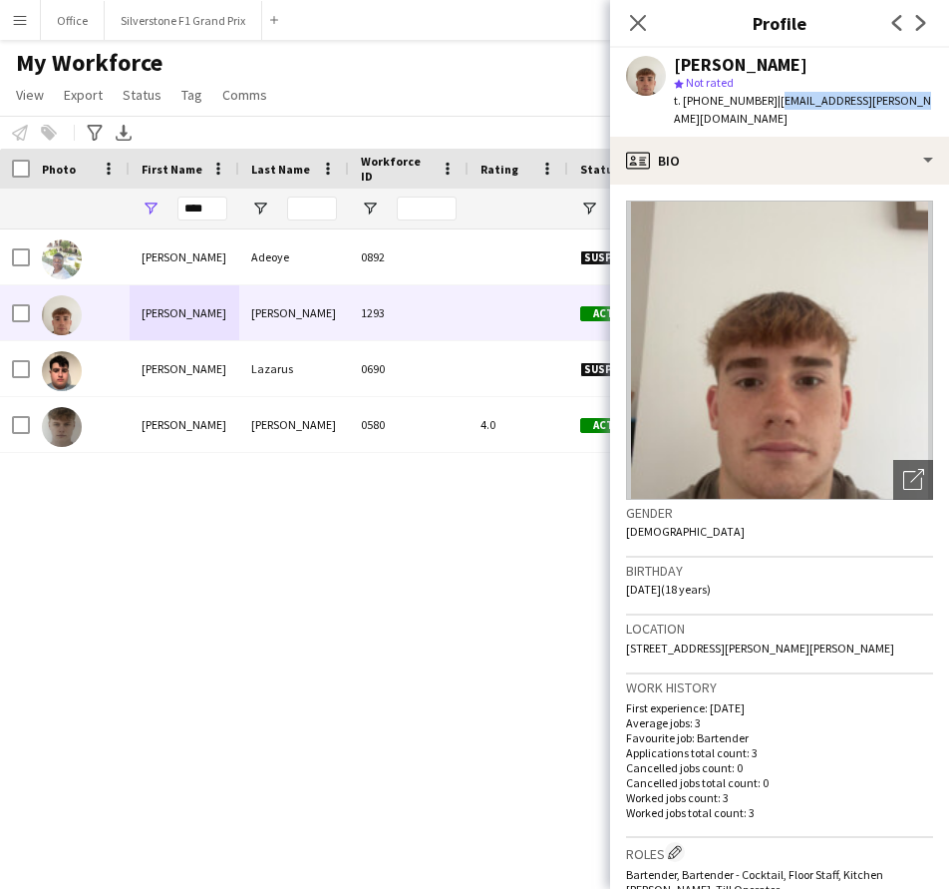
click at [769, 114] on div "[PERSON_NAME] star Not rated t. [PHONE_NUMBER] | [EMAIL_ADDRESS][PERSON_NAME][D…" at bounding box center [779, 92] width 339 height 89
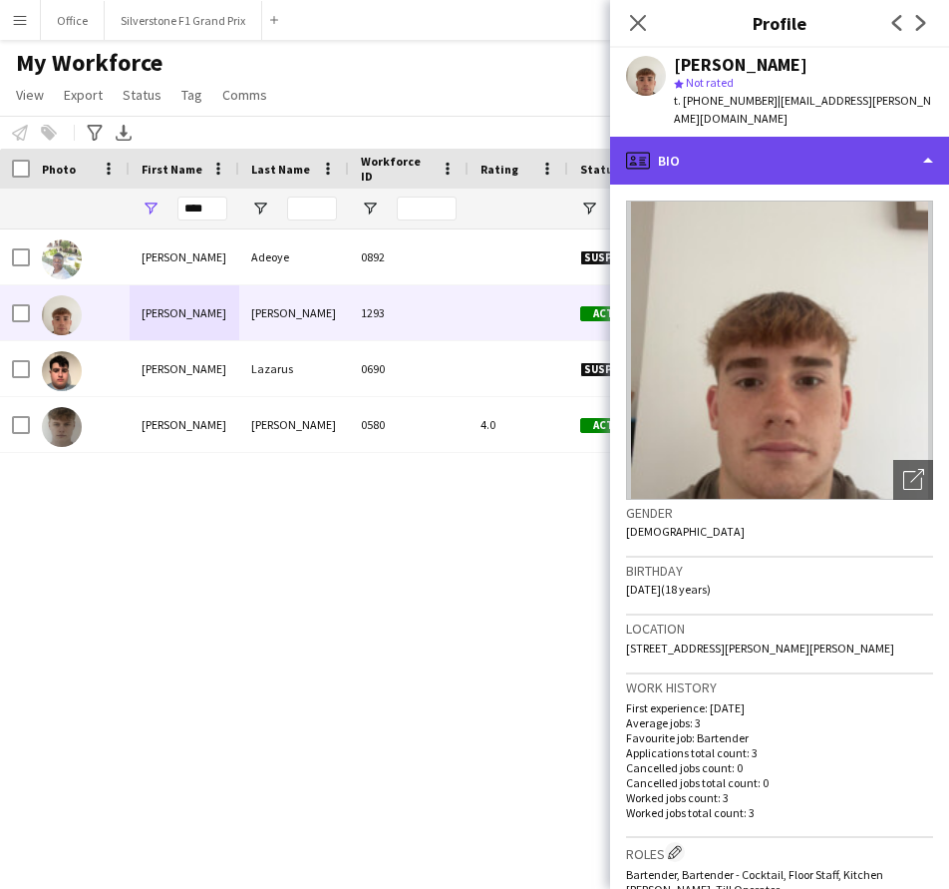
click at [766, 137] on div "profile Bio" at bounding box center [779, 161] width 339 height 48
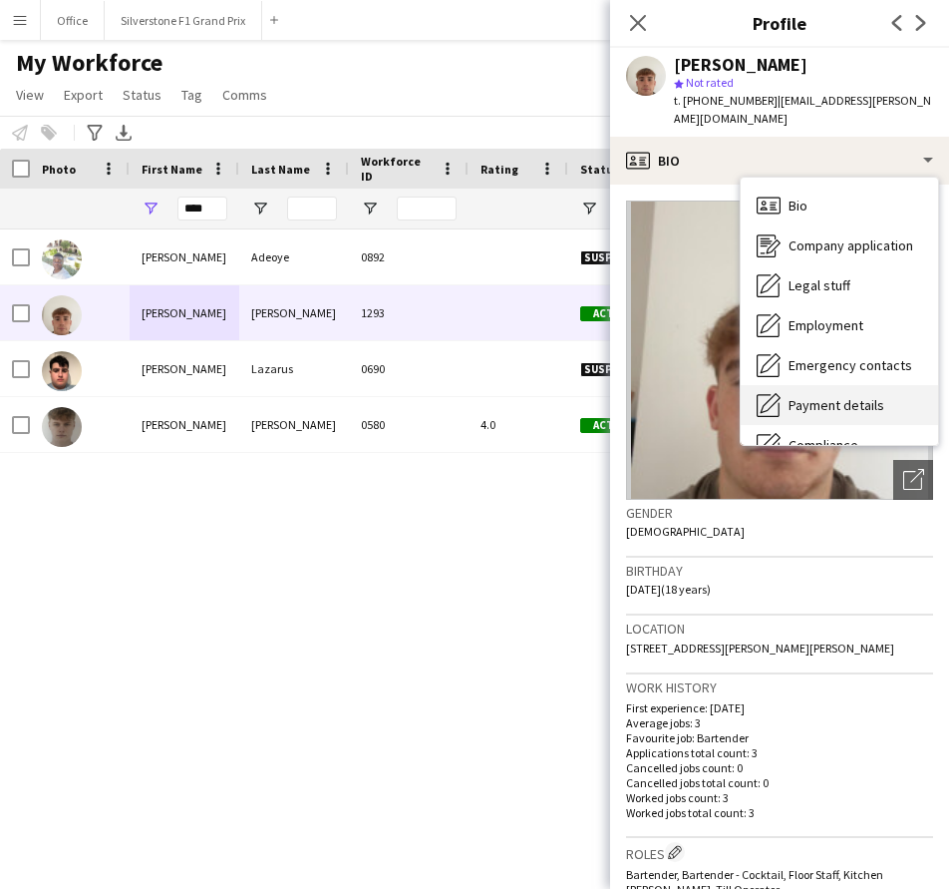
click at [846, 396] on span "Payment details" at bounding box center [837, 405] width 96 height 18
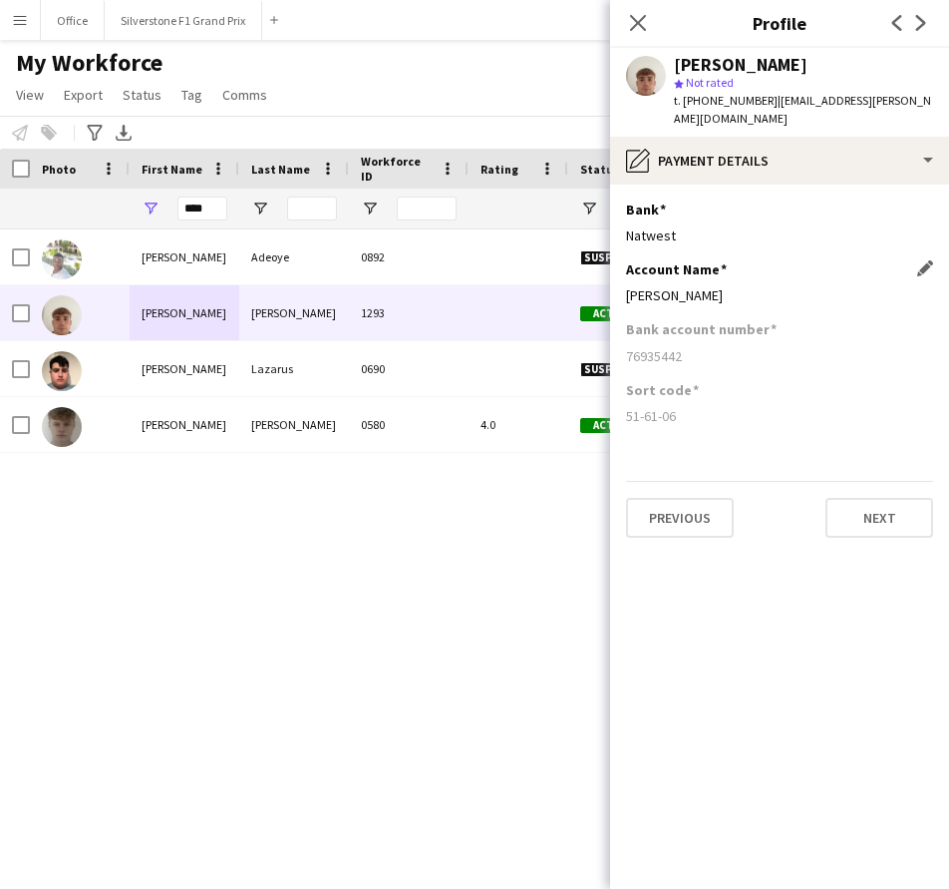
drag, startPoint x: 775, startPoint y: 278, endPoint x: 629, endPoint y: 281, distance: 145.6
click at [629, 286] on div "[PERSON_NAME]" at bounding box center [779, 295] width 307 height 18
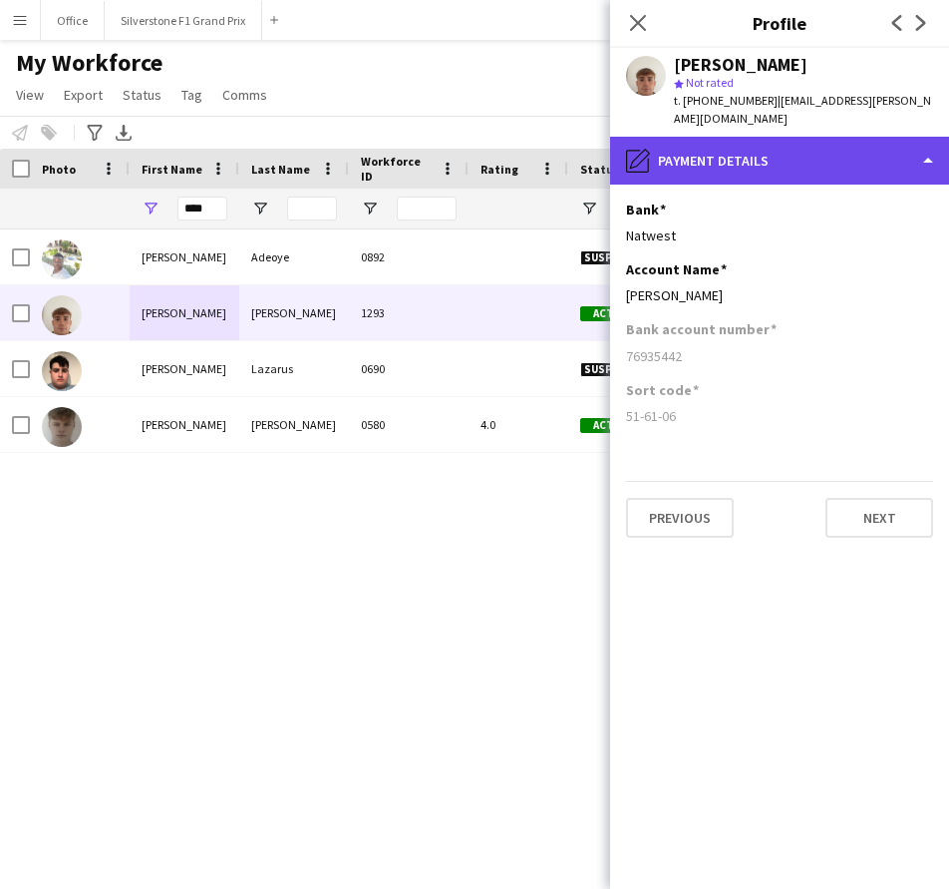
click at [705, 145] on div "pencil4 Payment details" at bounding box center [779, 161] width 339 height 48
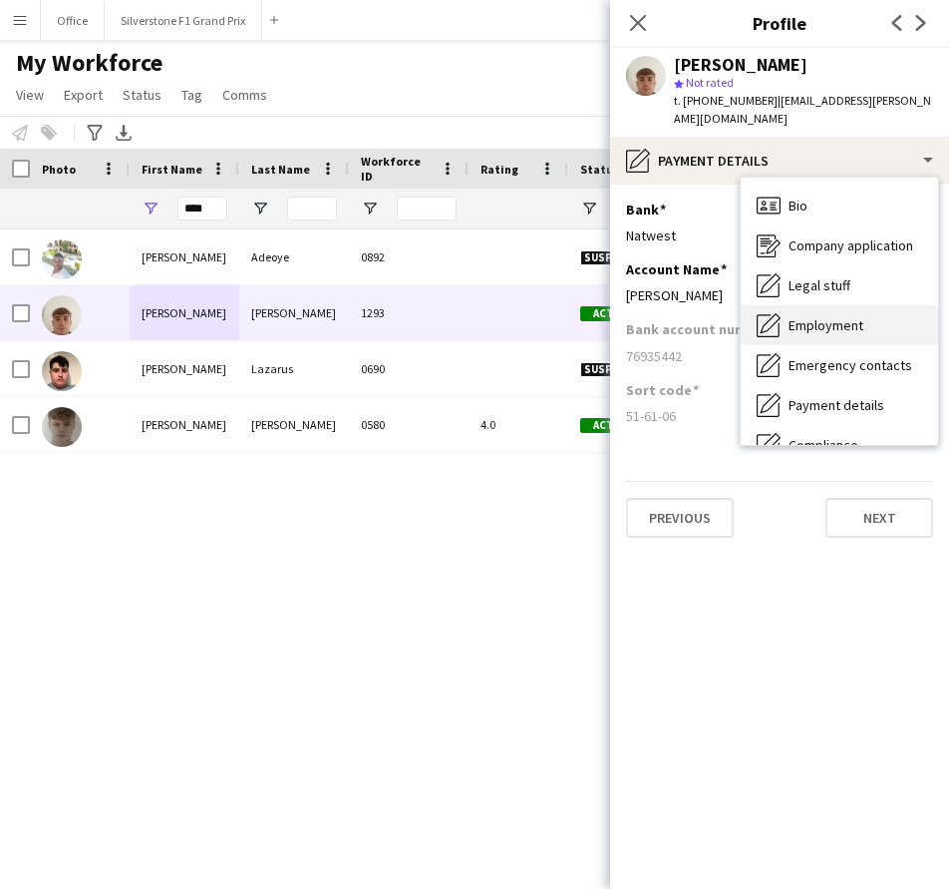
click at [846, 316] on span "Employment" at bounding box center [826, 325] width 75 height 18
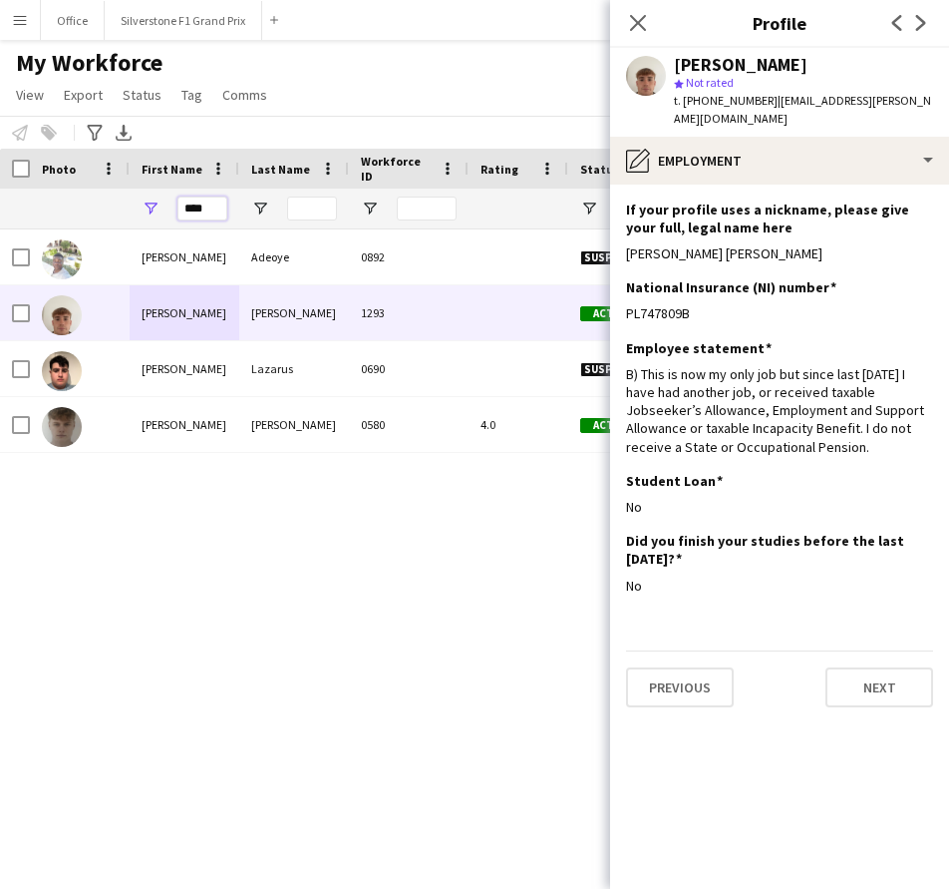
drag, startPoint x: 211, startPoint y: 210, endPoint x: 174, endPoint y: 216, distance: 38.4
click at [174, 216] on div "****" at bounding box center [185, 208] width 110 height 40
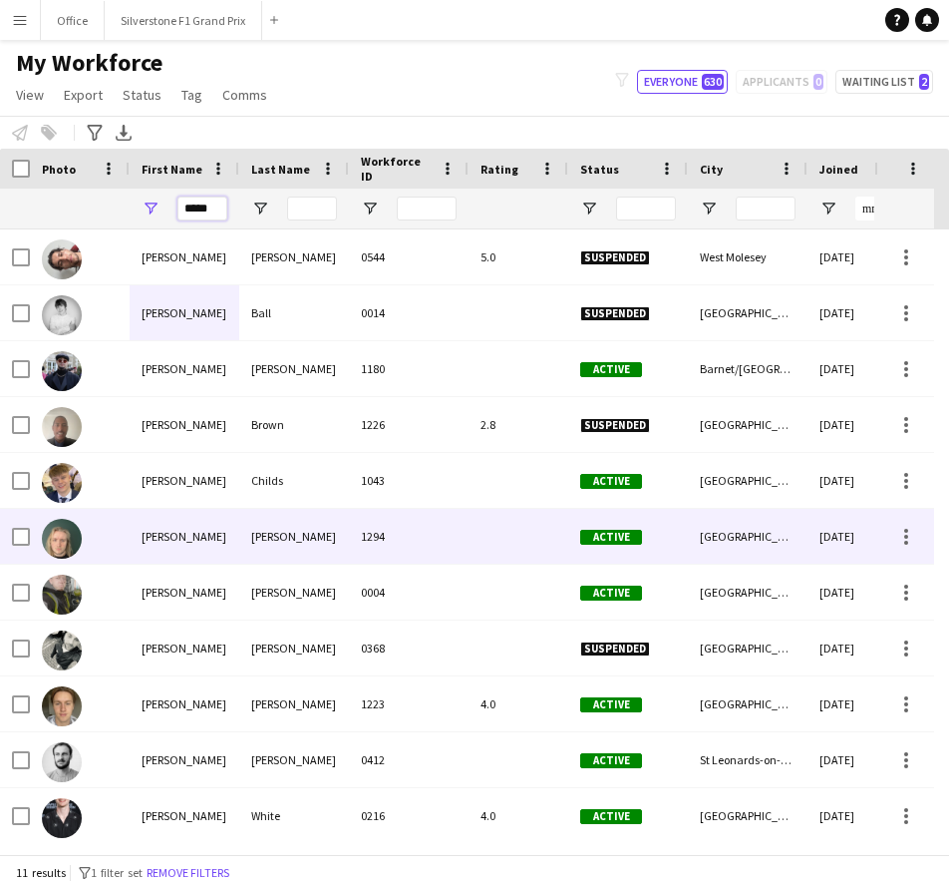
type input "*****"
click at [292, 540] on div "[PERSON_NAME]" at bounding box center [294, 536] width 110 height 55
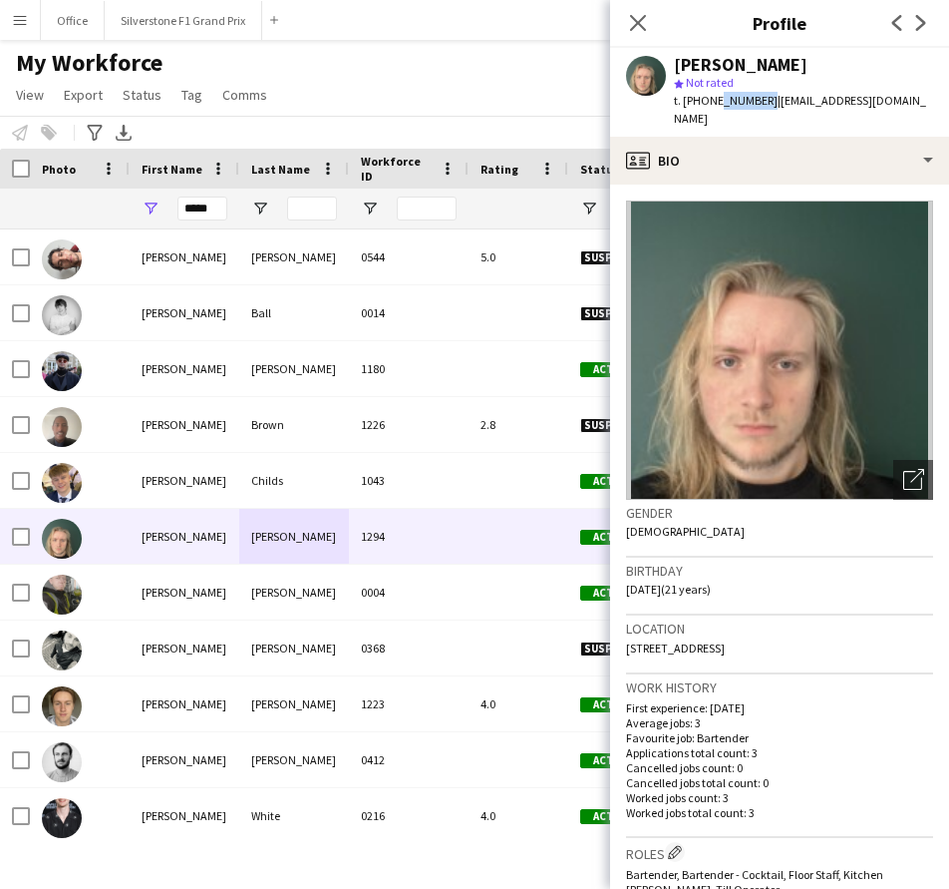
drag, startPoint x: 764, startPoint y: 102, endPoint x: 716, endPoint y: 107, distance: 48.1
click at [716, 107] on span "t. [PHONE_NUMBER]" at bounding box center [726, 100] width 104 height 15
drag, startPoint x: 768, startPoint y: 97, endPoint x: 686, endPoint y: 108, distance: 82.5
click at [686, 108] on span "t. [PHONE_NUMBER]" at bounding box center [726, 100] width 104 height 15
drag, startPoint x: 932, startPoint y: 101, endPoint x: 774, endPoint y: 113, distance: 159.0
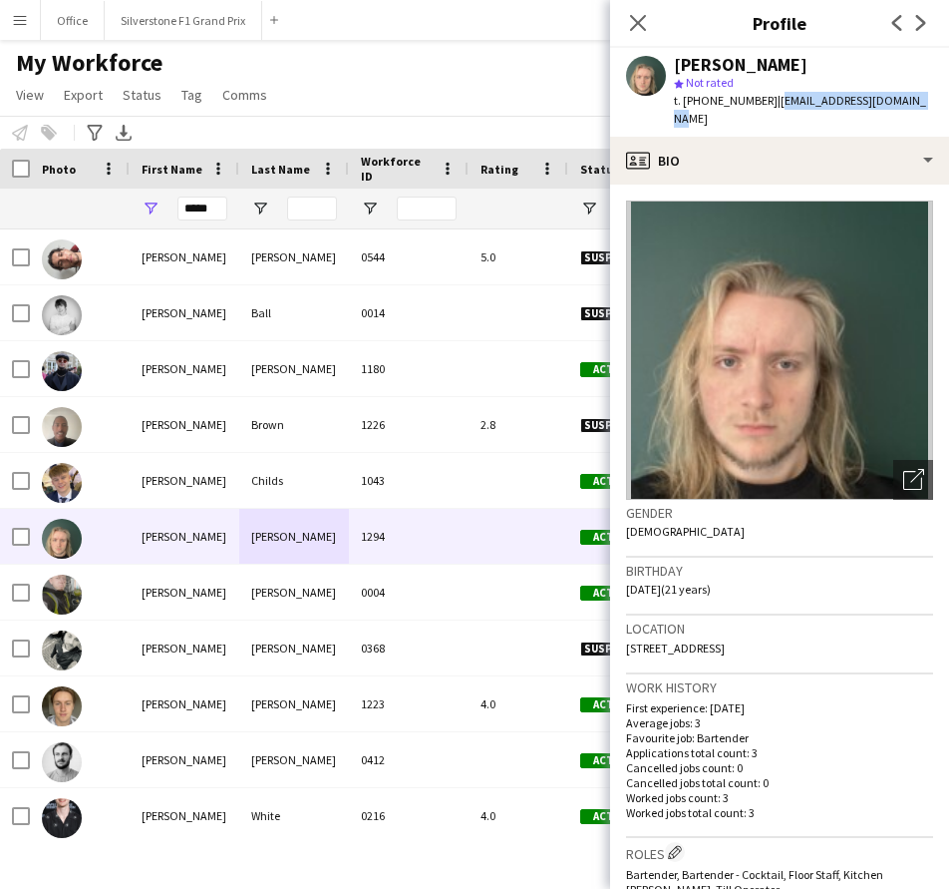
click at [774, 113] on div "[PERSON_NAME] star Not rated t. [PHONE_NUMBER] | [EMAIL_ADDRESS][DOMAIN_NAME]" at bounding box center [779, 92] width 339 height 89
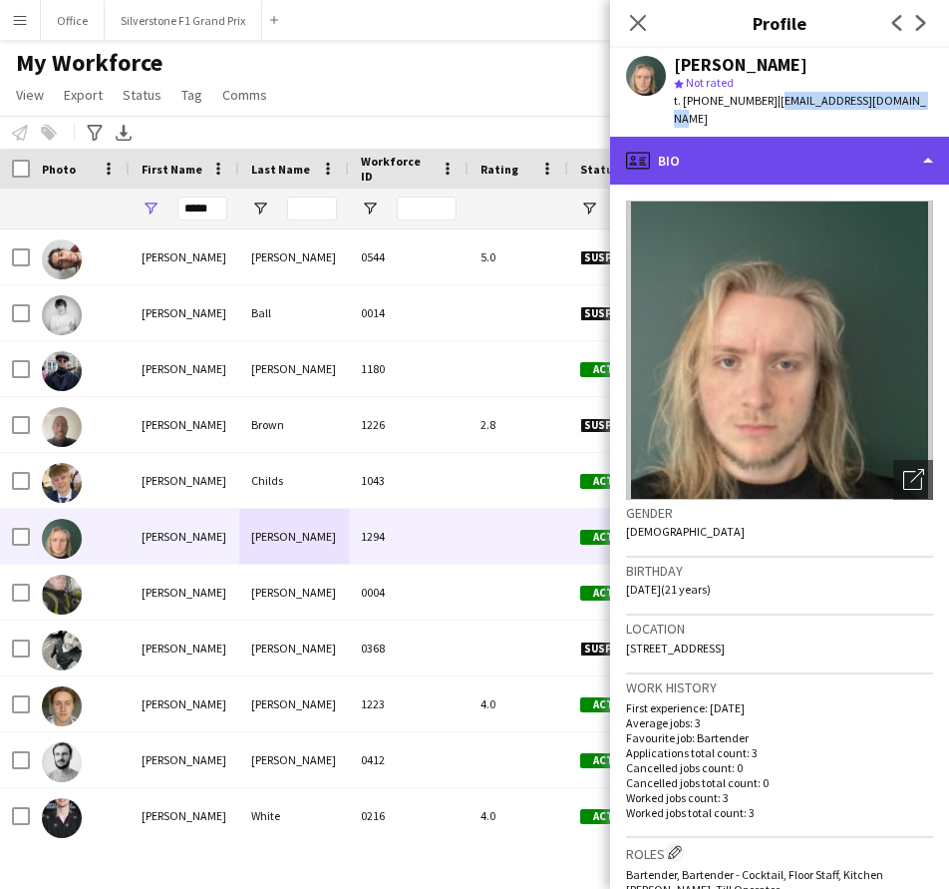
click at [698, 143] on div "profile Bio" at bounding box center [779, 161] width 339 height 48
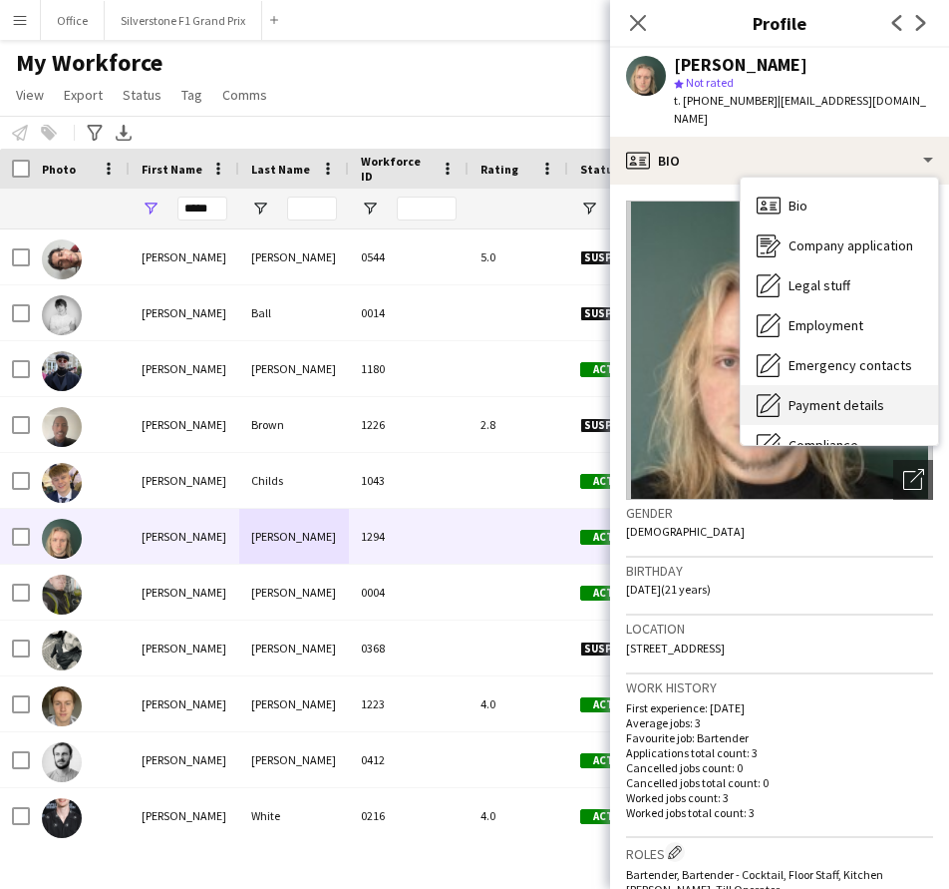
click at [887, 385] on div "Payment details Payment details" at bounding box center [839, 405] width 197 height 40
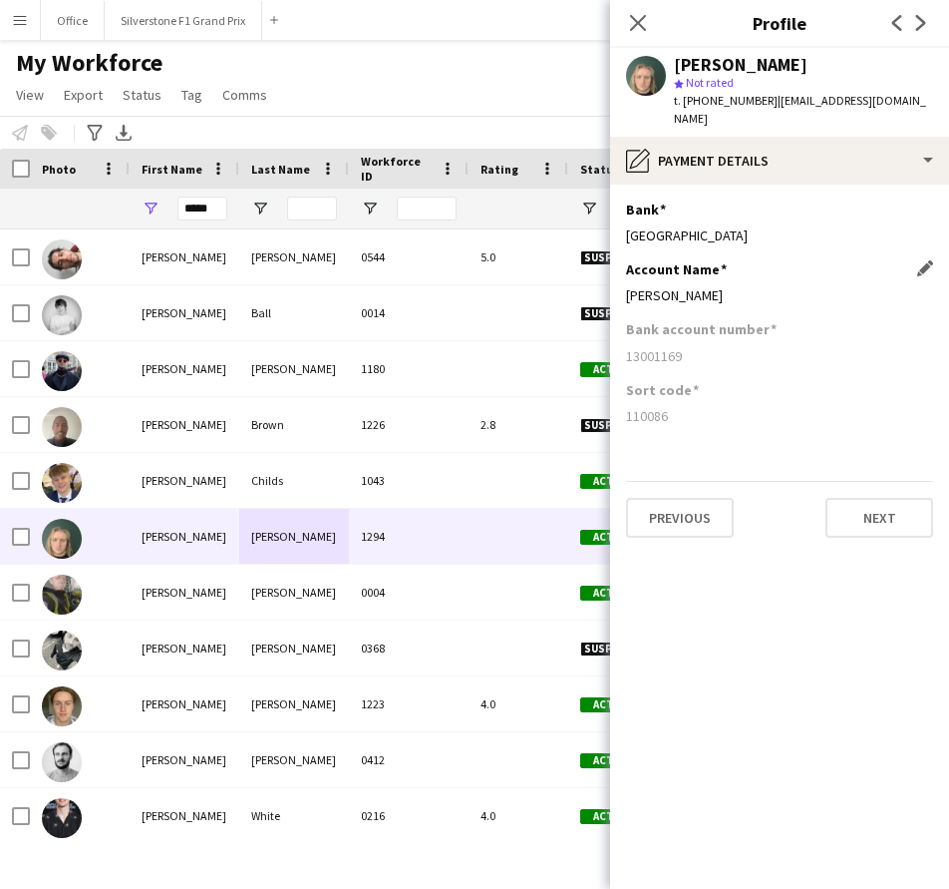
drag, startPoint x: 724, startPoint y: 270, endPoint x: 627, endPoint y: 281, distance: 97.4
click at [627, 286] on div "[PERSON_NAME]" at bounding box center [779, 295] width 307 height 18
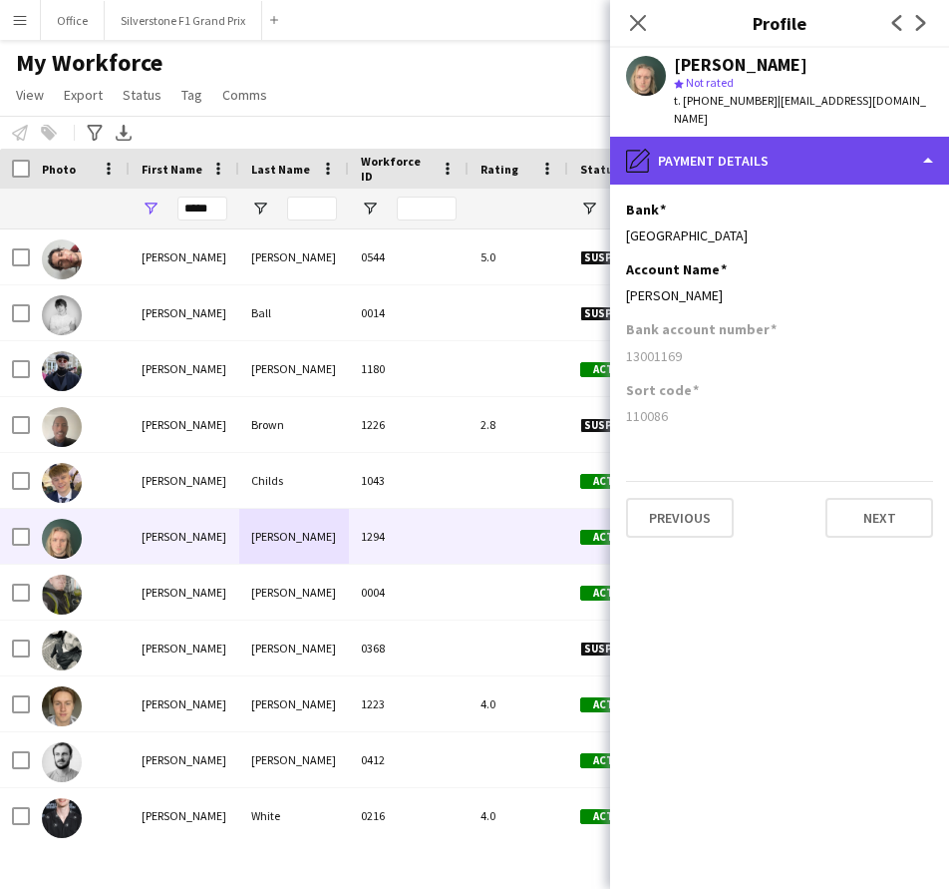
click at [782, 144] on div "pencil4 Payment details" at bounding box center [779, 161] width 339 height 48
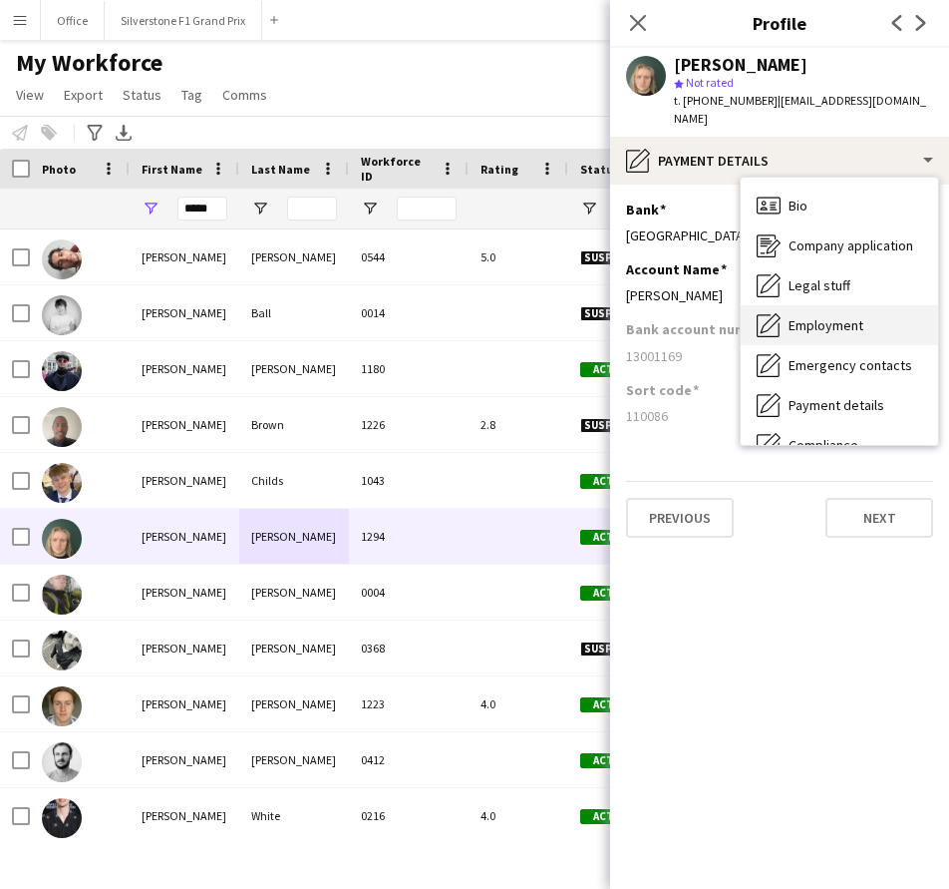
click at [826, 316] on span "Employment" at bounding box center [826, 325] width 75 height 18
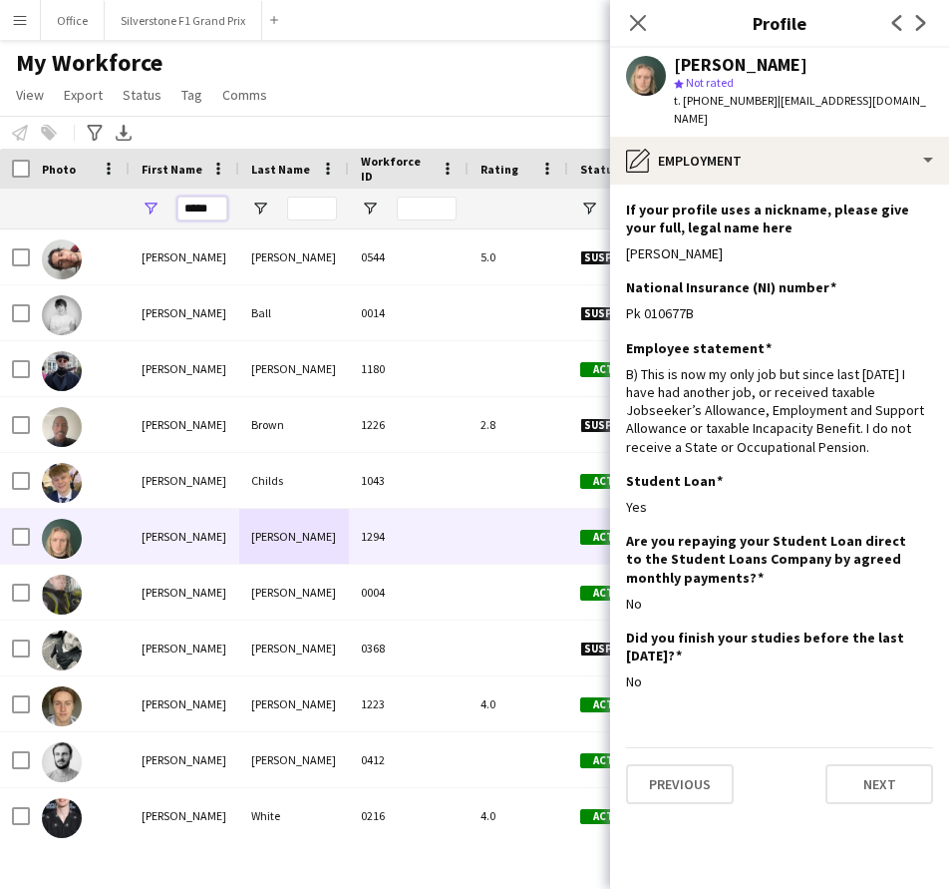
drag, startPoint x: 221, startPoint y: 208, endPoint x: 148, endPoint y: 211, distance: 73.9
click at [148, 211] on div "*****" at bounding box center [185, 208] width 110 height 40
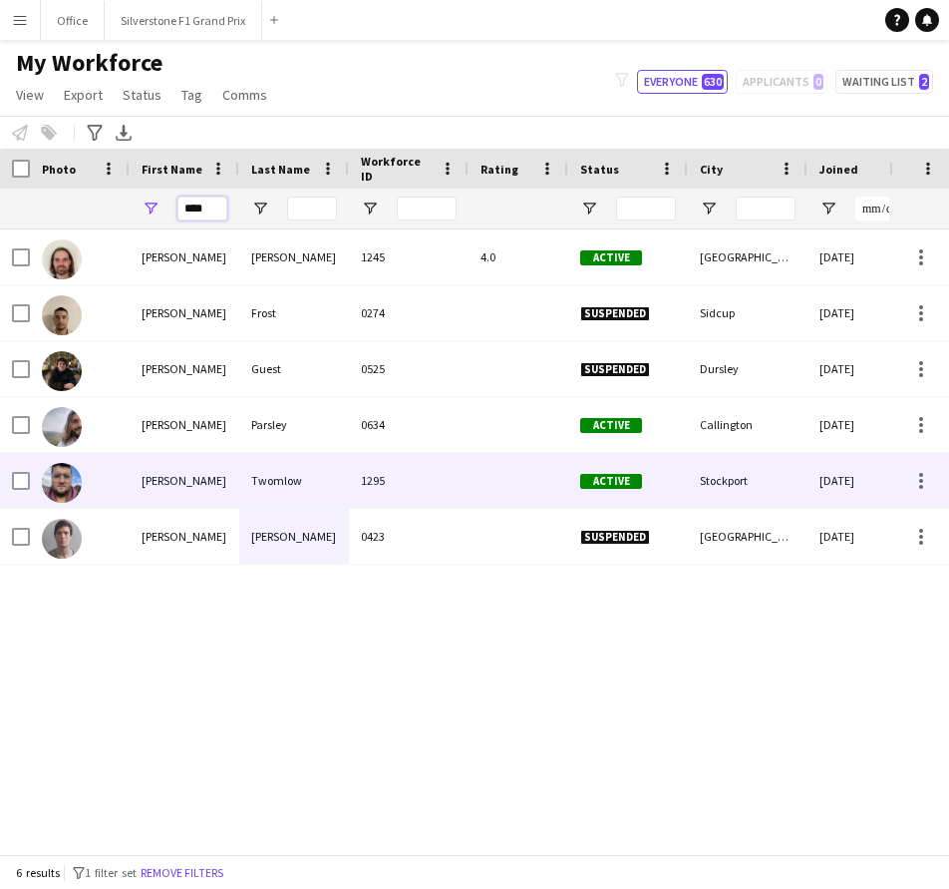
type input "****"
click at [243, 474] on div "Twomlow" at bounding box center [294, 480] width 110 height 55
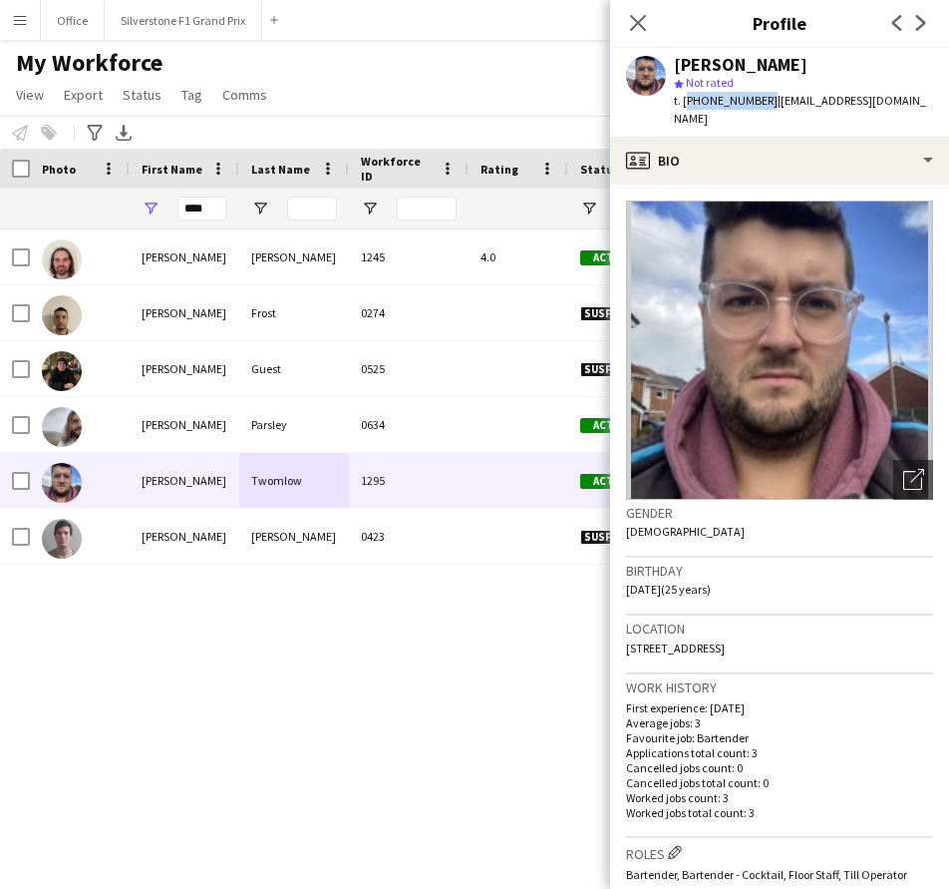
drag, startPoint x: 761, startPoint y: 103, endPoint x: 686, endPoint y: 112, distance: 75.3
click at [686, 112] on div "[PERSON_NAME] star Not rated t. [PHONE_NUMBER] | [EMAIL_ADDRESS][DOMAIN_NAME]" at bounding box center [779, 92] width 339 height 89
drag, startPoint x: 900, startPoint y: 103, endPoint x: 769, endPoint y: 113, distance: 131.0
click at [769, 113] on div "[PERSON_NAME] star Not rated t. [PHONE_NUMBER] | [EMAIL_ADDRESS][DOMAIN_NAME]" at bounding box center [779, 92] width 339 height 89
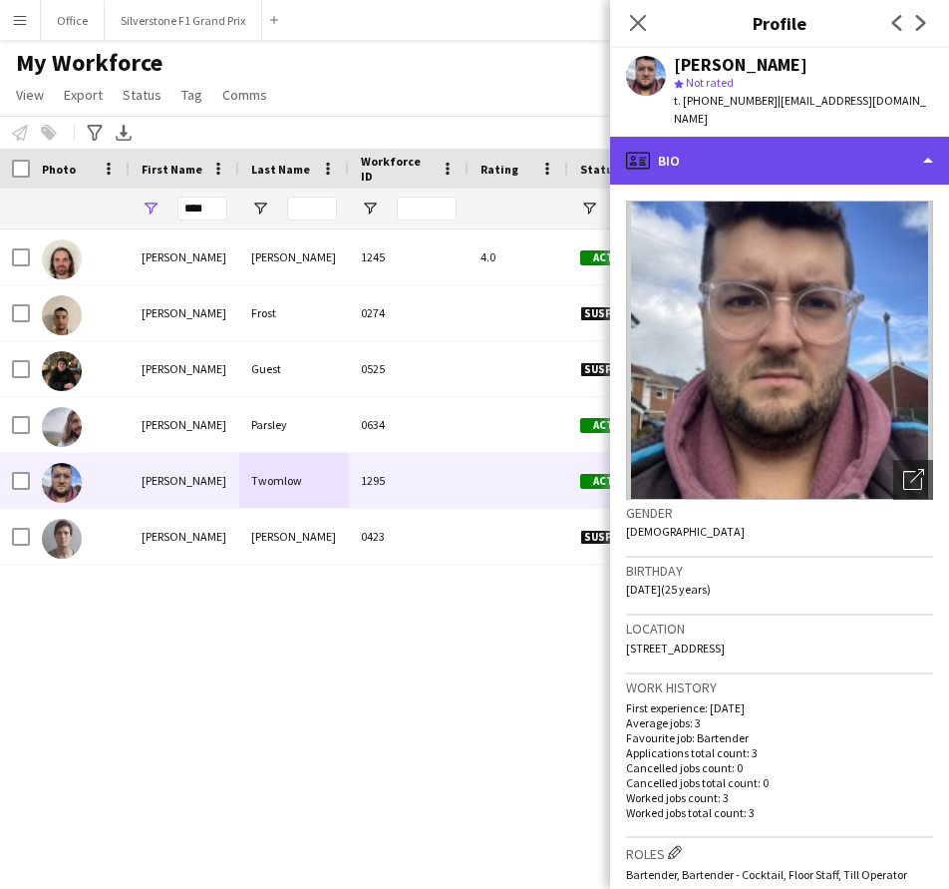
click at [858, 141] on div "profile Bio" at bounding box center [779, 161] width 339 height 48
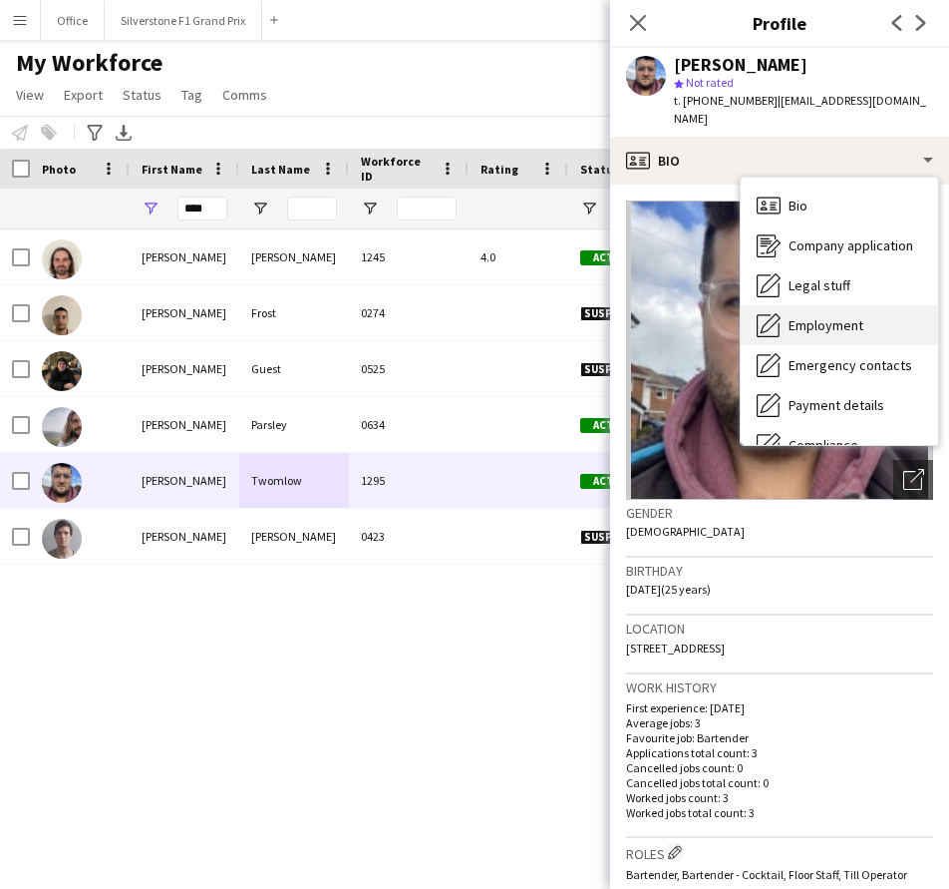
click at [862, 316] on span "Employment" at bounding box center [826, 325] width 75 height 18
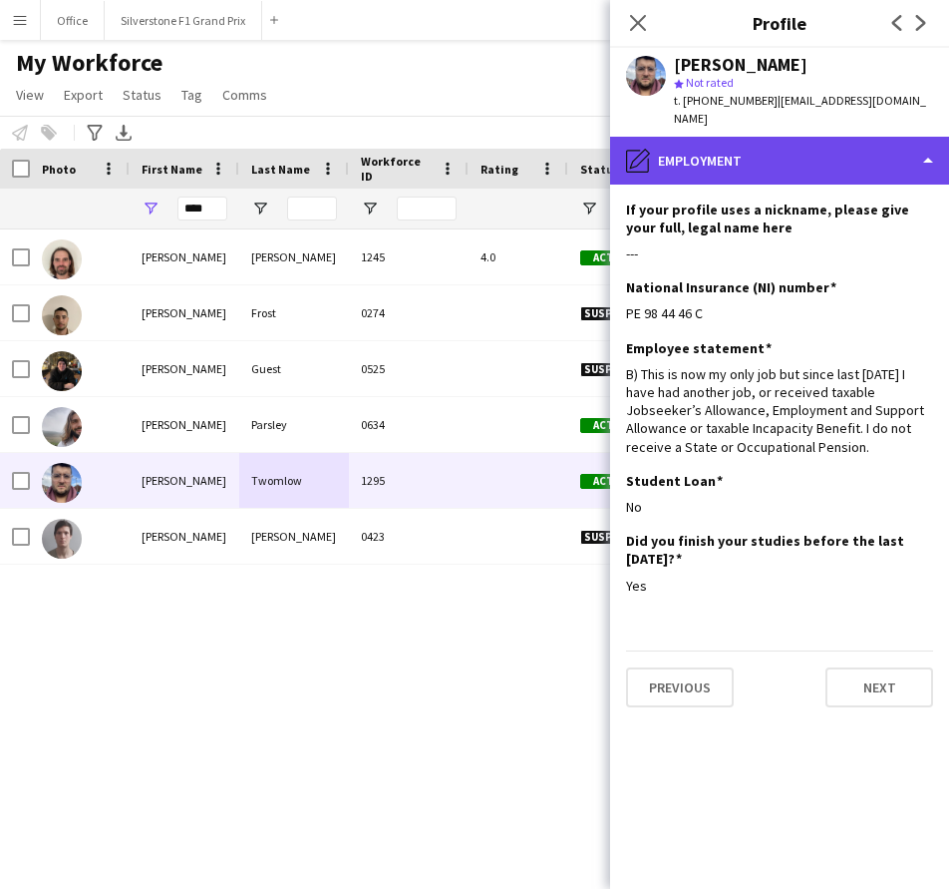
click at [789, 152] on div "pencil4 Employment" at bounding box center [779, 161] width 339 height 48
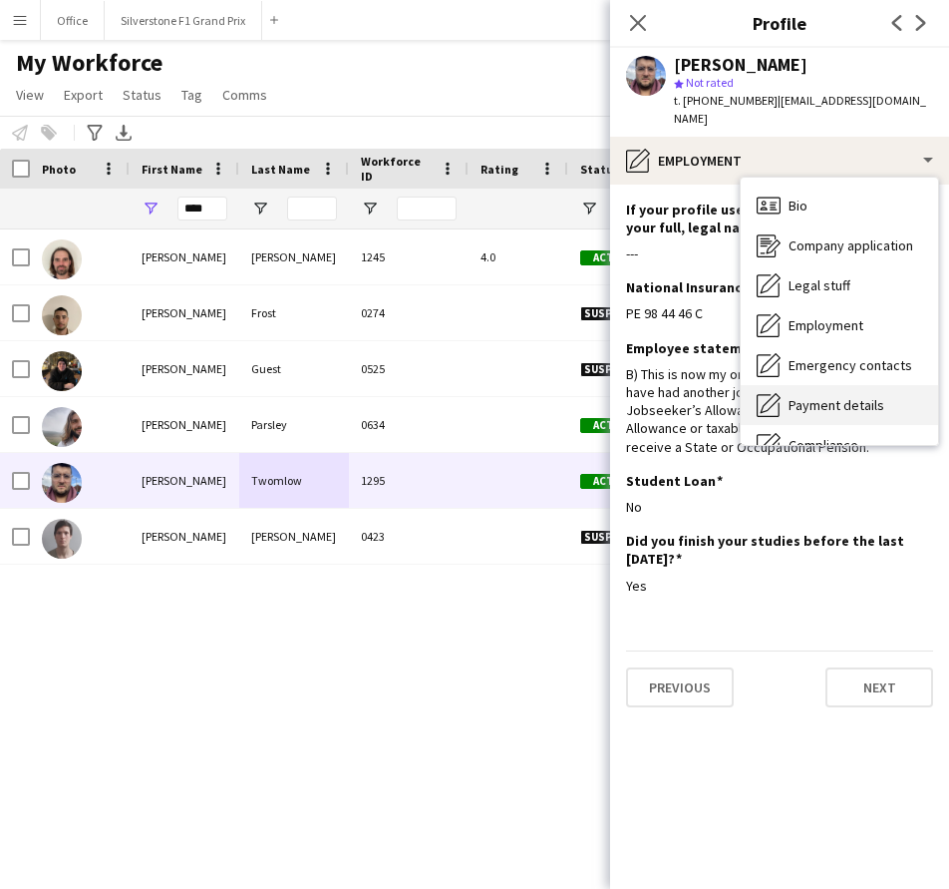
click at [831, 396] on span "Payment details" at bounding box center [837, 405] width 96 height 18
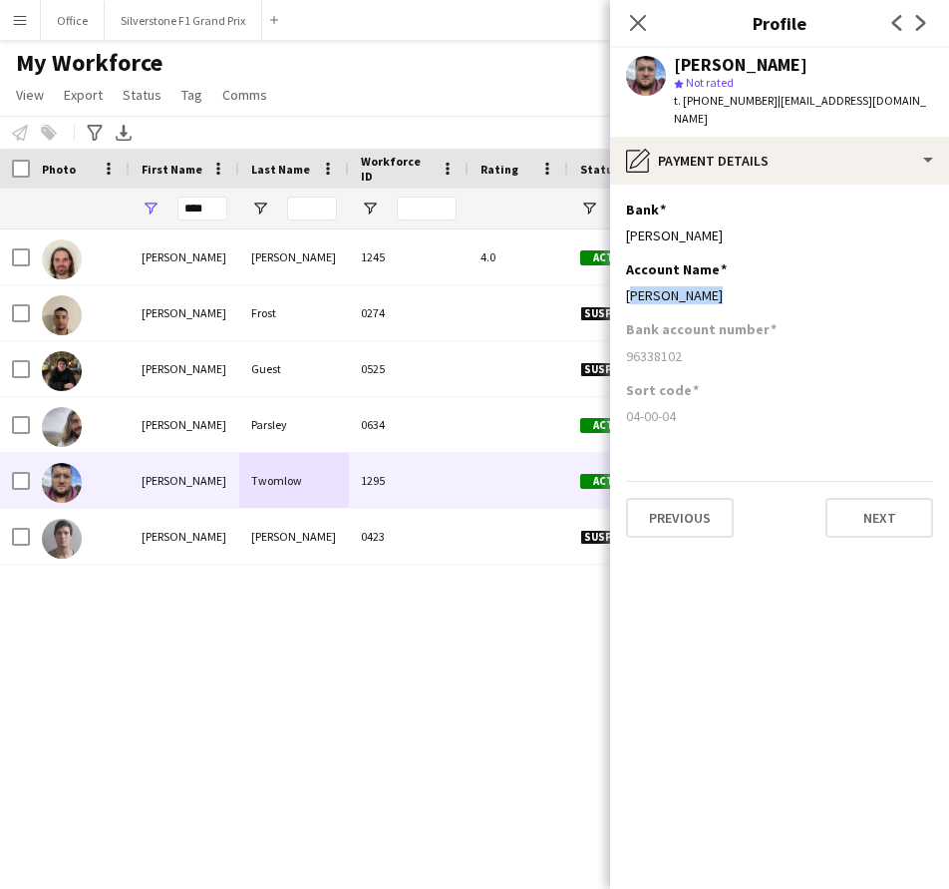
drag, startPoint x: 722, startPoint y: 284, endPoint x: 621, endPoint y: 287, distance: 100.8
click at [621, 287] on app-section-data-types "Bank Edit this field [PERSON_NAME] Account Name Edit this field [PERSON_NAME] B…" at bounding box center [779, 536] width 339 height 704
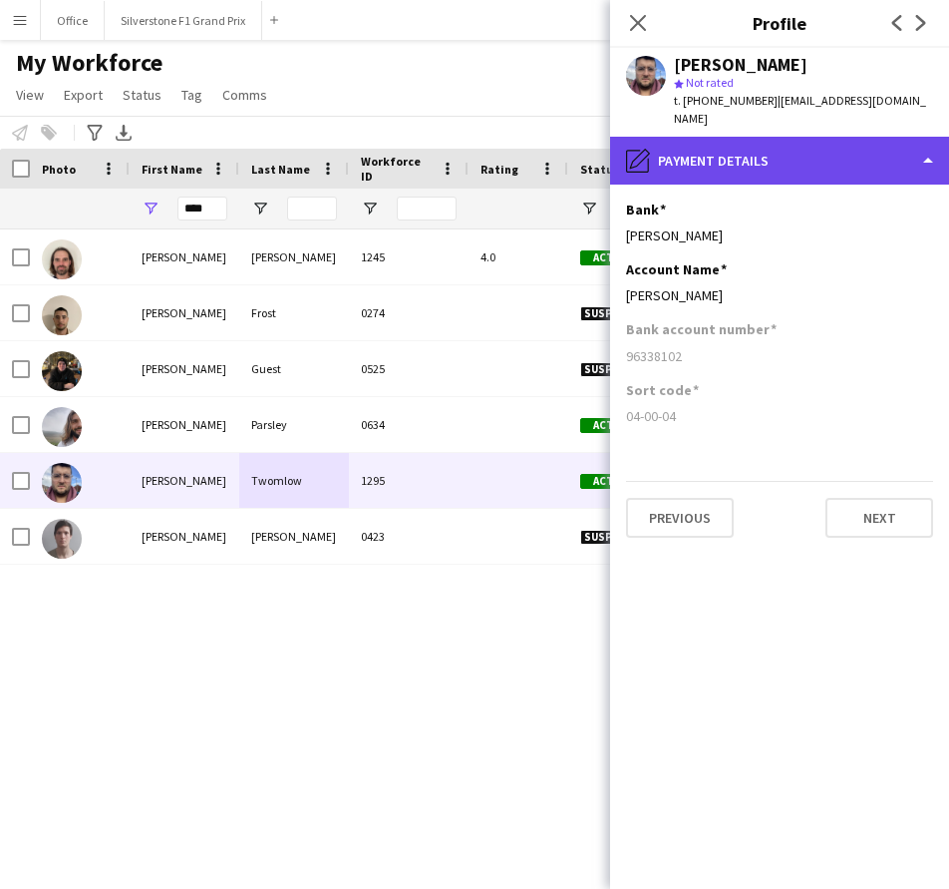
click at [793, 143] on div "pencil4 Payment details" at bounding box center [779, 161] width 339 height 48
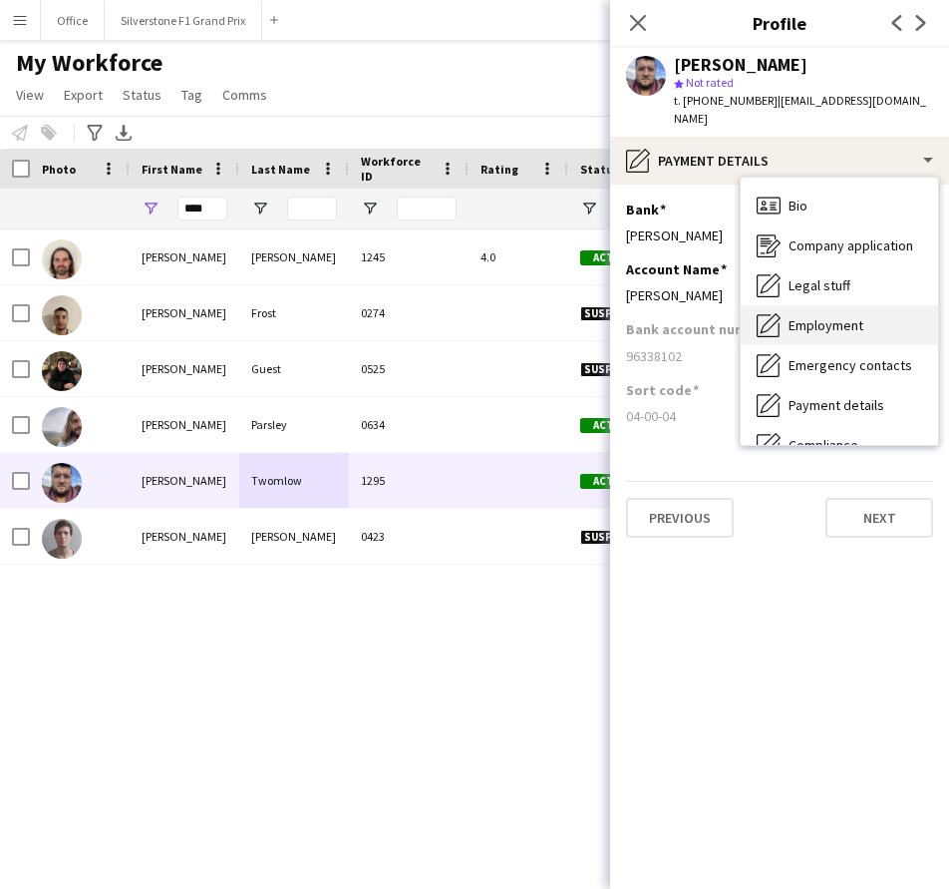
click at [841, 316] on span "Employment" at bounding box center [826, 325] width 75 height 18
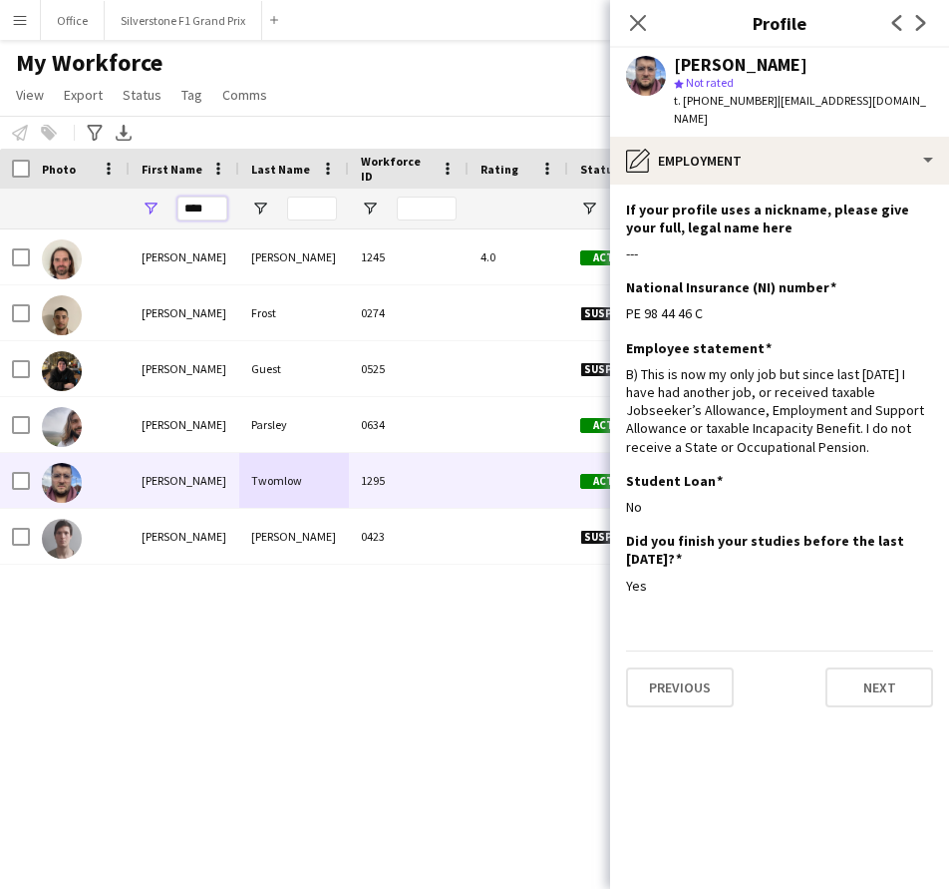
drag, startPoint x: 213, startPoint y: 211, endPoint x: 165, endPoint y: 227, distance: 51.4
click at [165, 227] on div "****" at bounding box center [185, 208] width 110 height 40
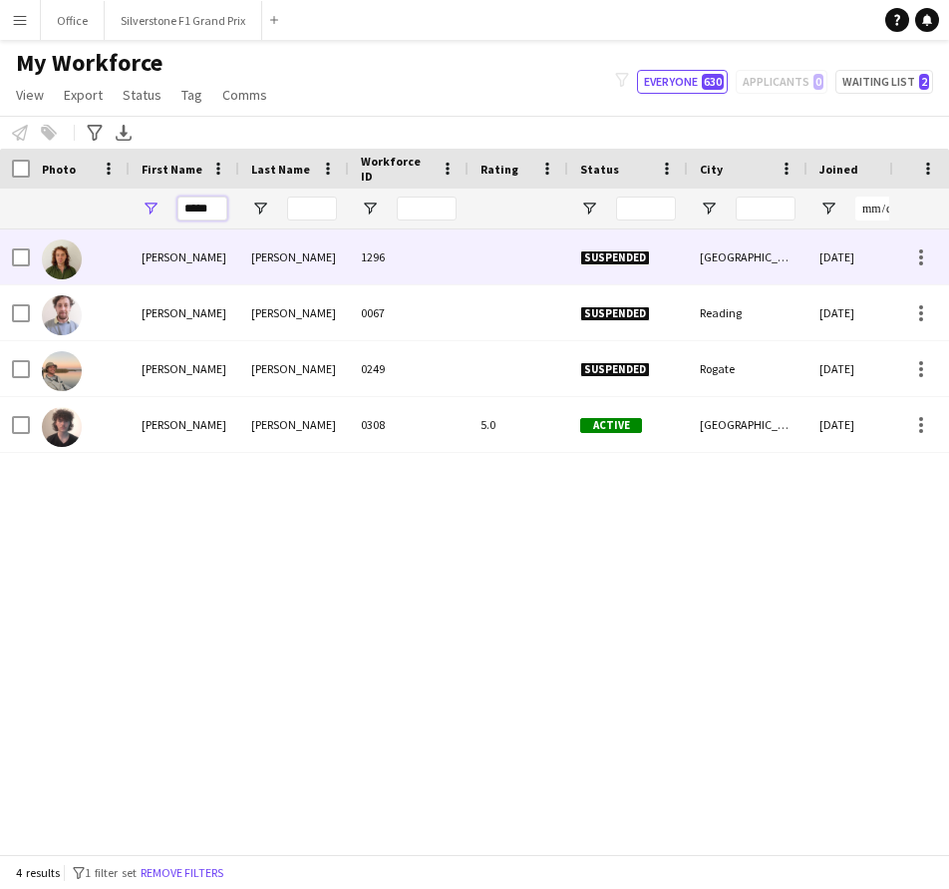
type input "*****"
click at [226, 266] on div "[PERSON_NAME]" at bounding box center [185, 256] width 110 height 55
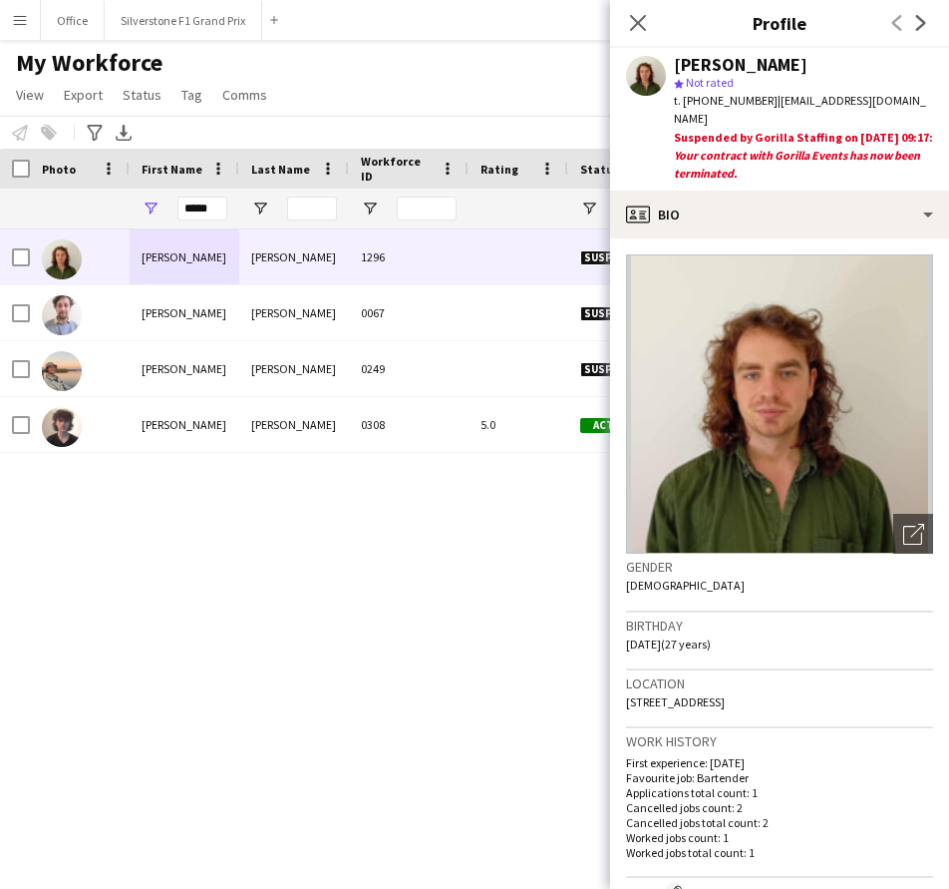
drag, startPoint x: 766, startPoint y: 102, endPoint x: 685, endPoint y: 108, distance: 81.0
click at [685, 108] on span "t. [PHONE_NUMBER]" at bounding box center [726, 100] width 104 height 15
drag, startPoint x: 928, startPoint y: 102, endPoint x: 775, endPoint y: 105, distance: 153.6
click at [775, 105] on div "t. [PHONE_NUMBER] | [EMAIL_ADDRESS][DOMAIN_NAME]" at bounding box center [803, 110] width 259 height 36
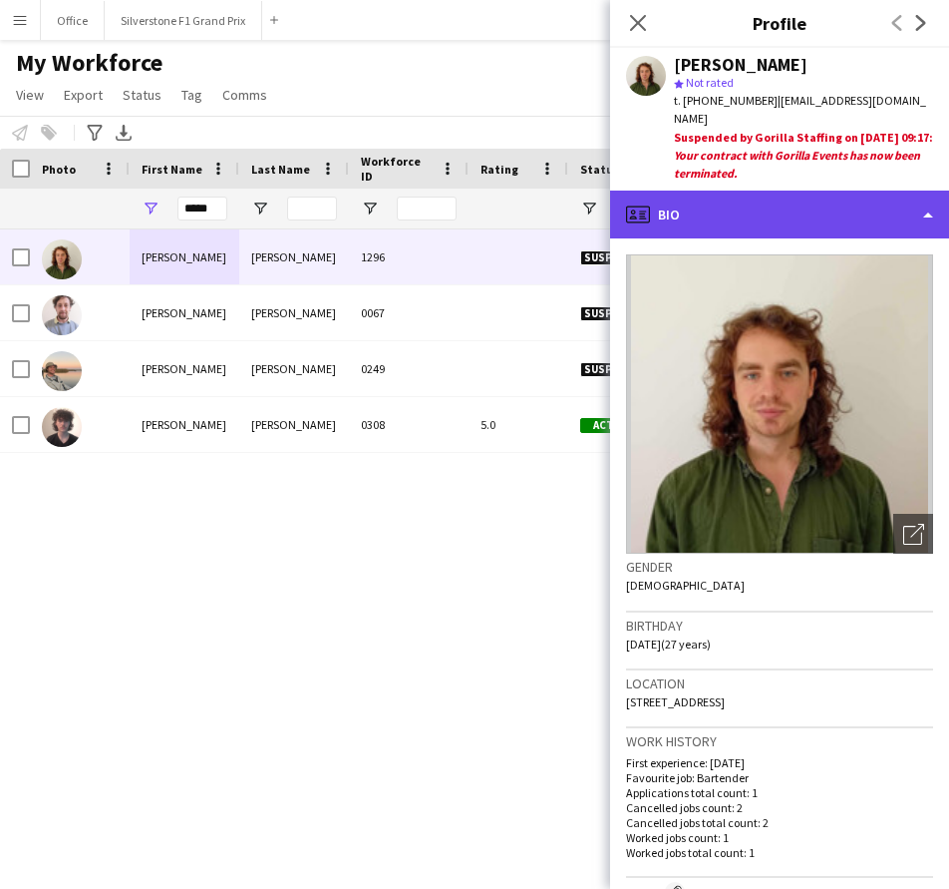
click at [781, 204] on div "profile Bio" at bounding box center [779, 214] width 339 height 48
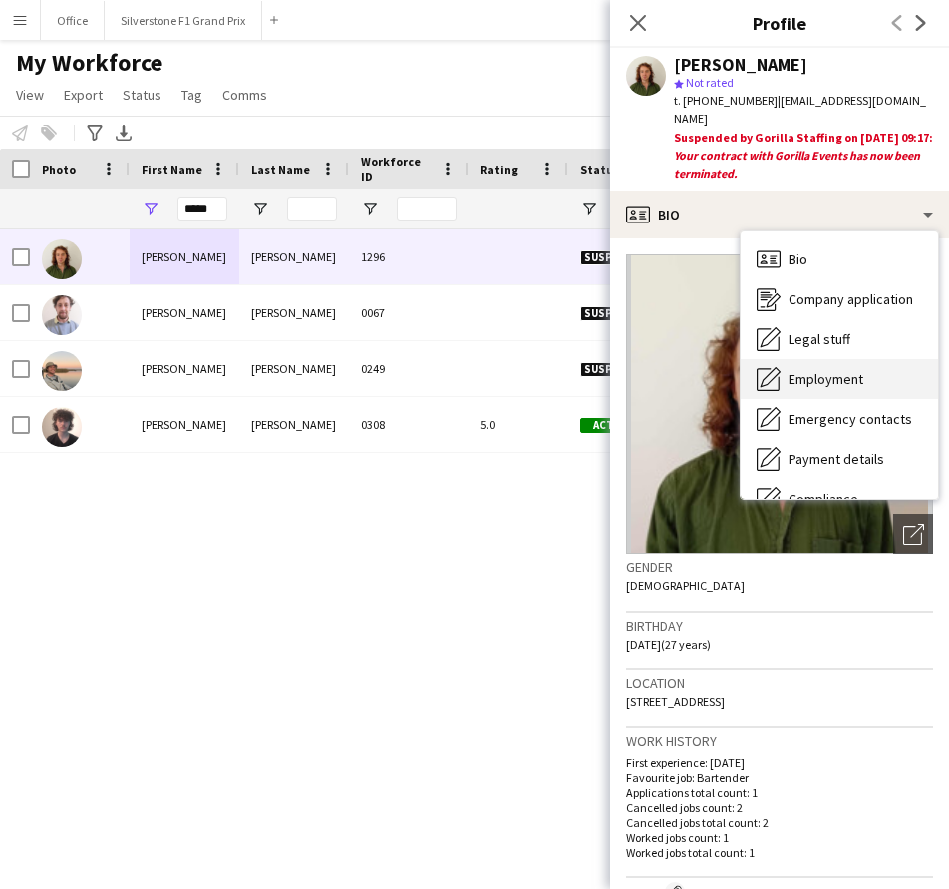
click at [858, 376] on span "Employment" at bounding box center [826, 379] width 75 height 18
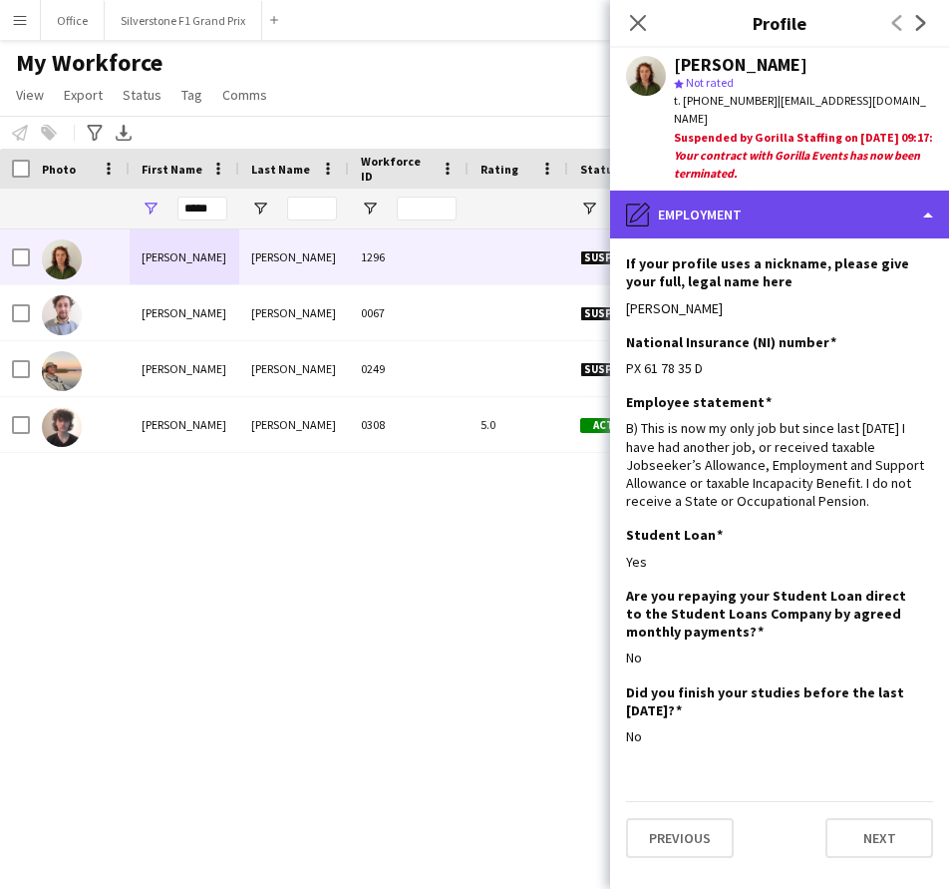
click at [810, 222] on div "pencil4 Employment" at bounding box center [779, 214] width 339 height 48
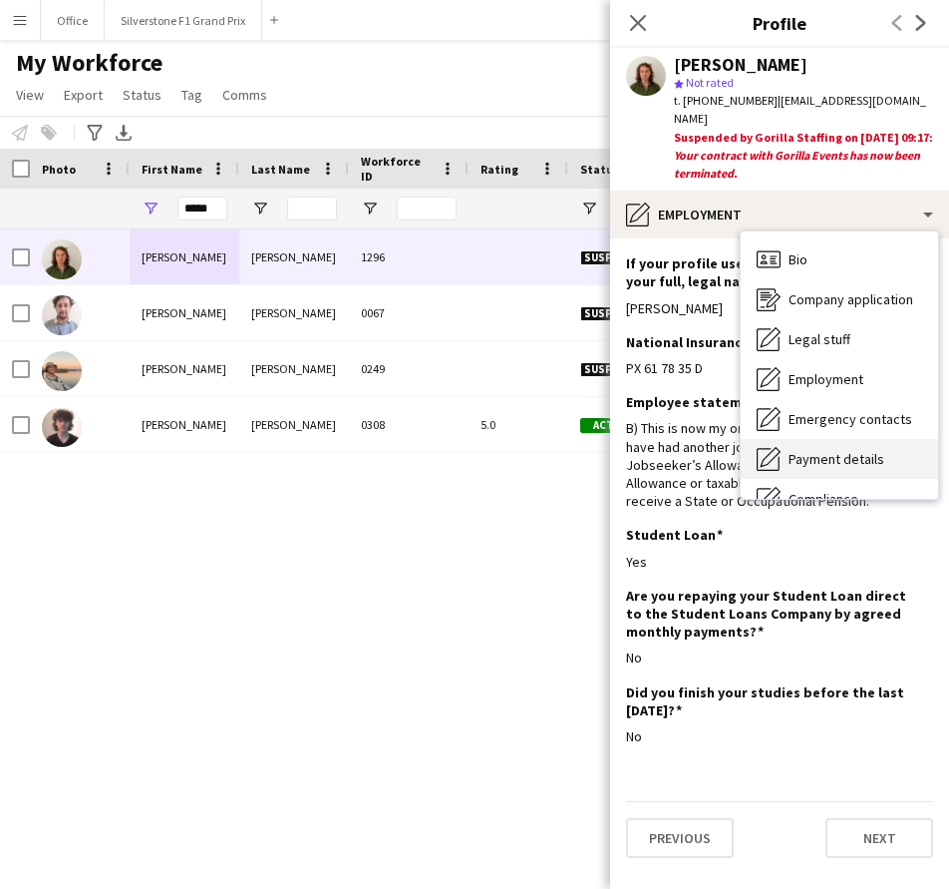
click at [838, 453] on span "Payment details" at bounding box center [837, 459] width 96 height 18
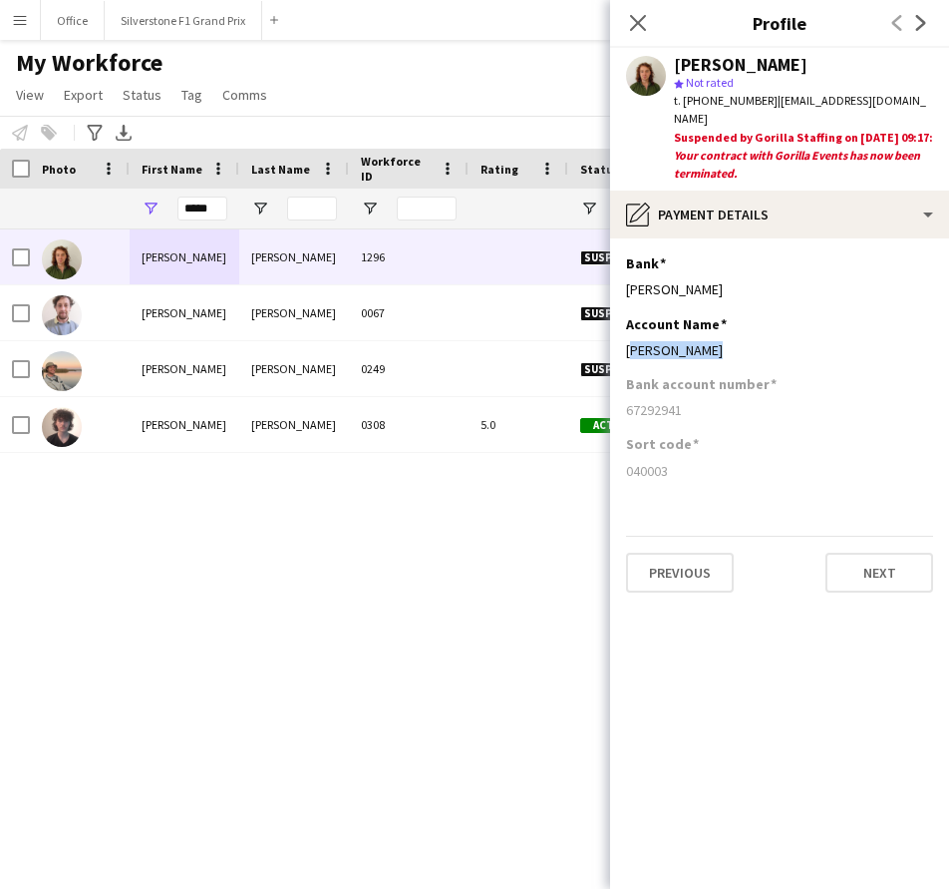
drag, startPoint x: 725, startPoint y: 346, endPoint x: 623, endPoint y: 362, distance: 103.0
click at [623, 362] on app-section-data-types "Bank Edit this field [PERSON_NAME] Account Name Edit this field [PERSON_NAME] B…" at bounding box center [779, 563] width 339 height 650
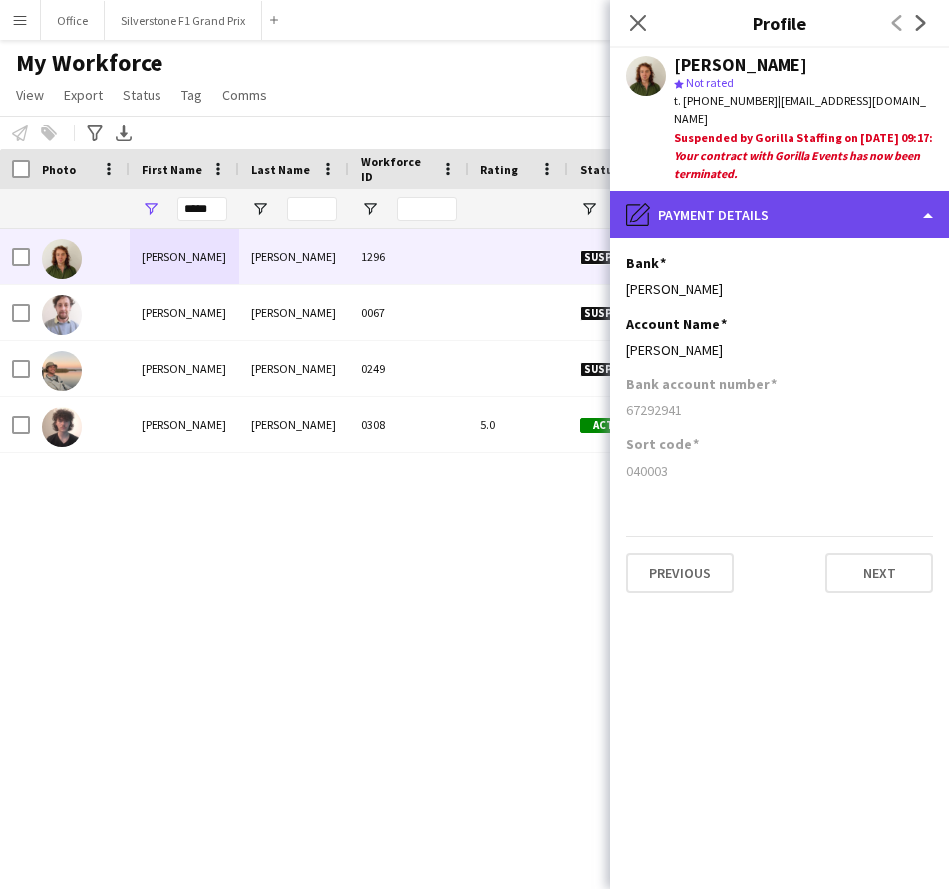
click at [713, 209] on div "pencil4 Payment details" at bounding box center [779, 214] width 339 height 48
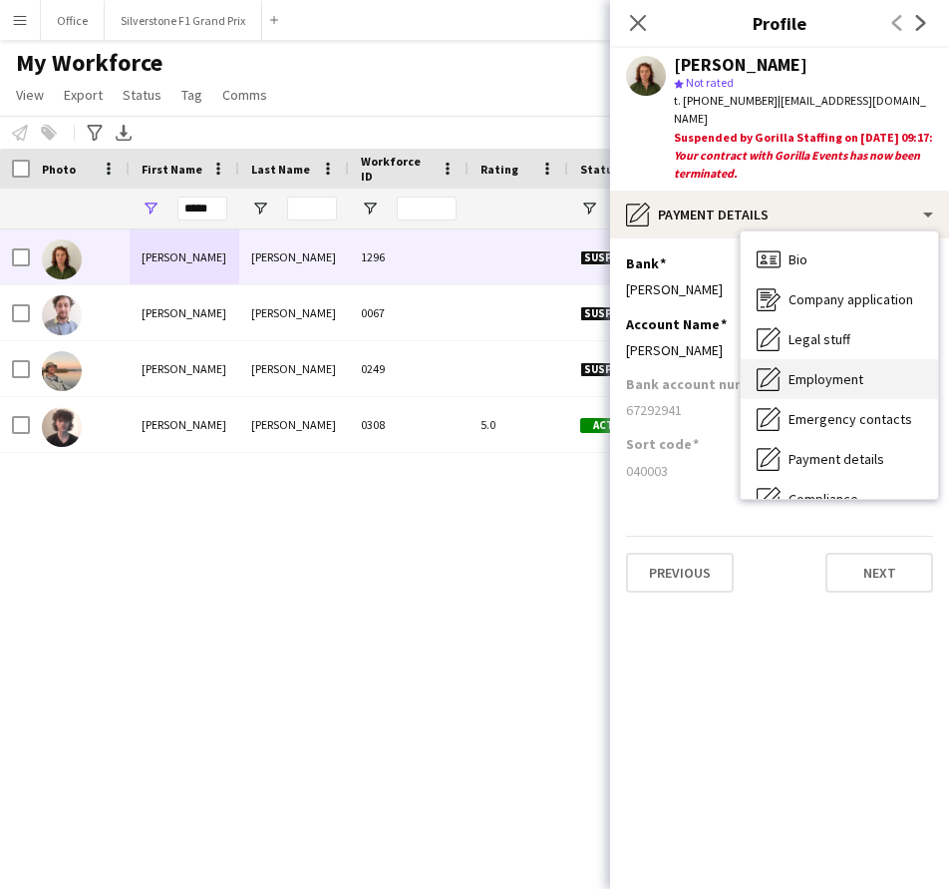
click at [826, 366] on div "Employment Employment" at bounding box center [839, 379] width 197 height 40
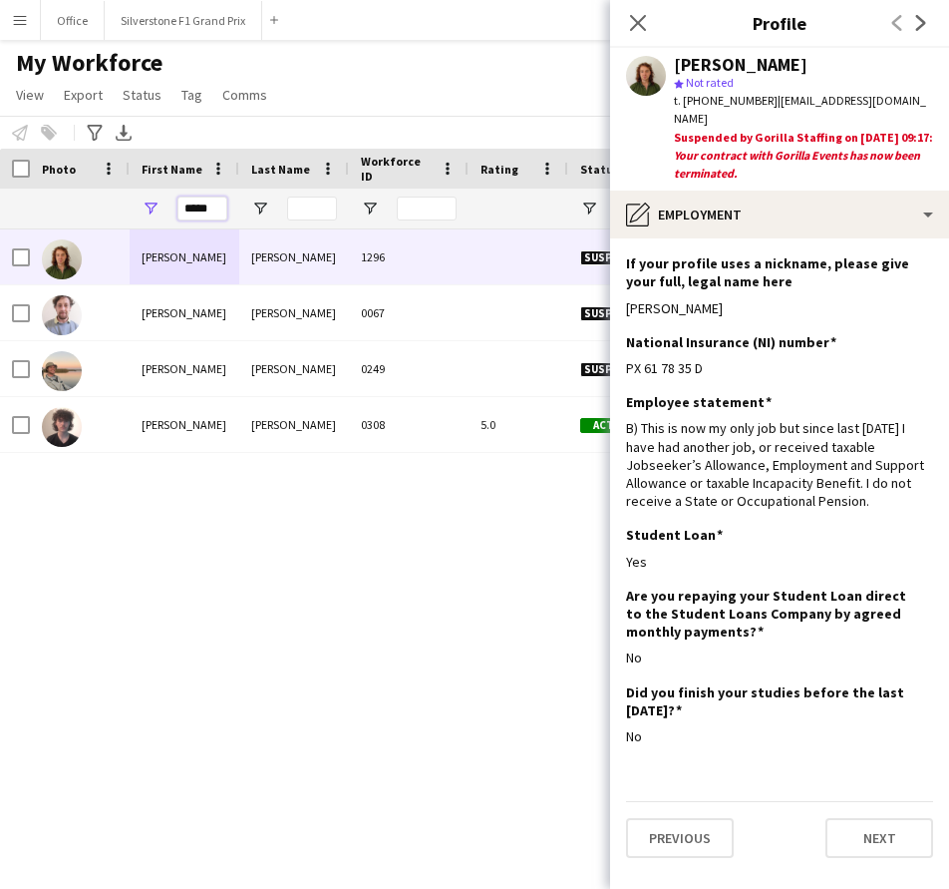
drag, startPoint x: 218, startPoint y: 208, endPoint x: 176, endPoint y: 213, distance: 43.2
click at [176, 213] on div "*****" at bounding box center [185, 208] width 110 height 40
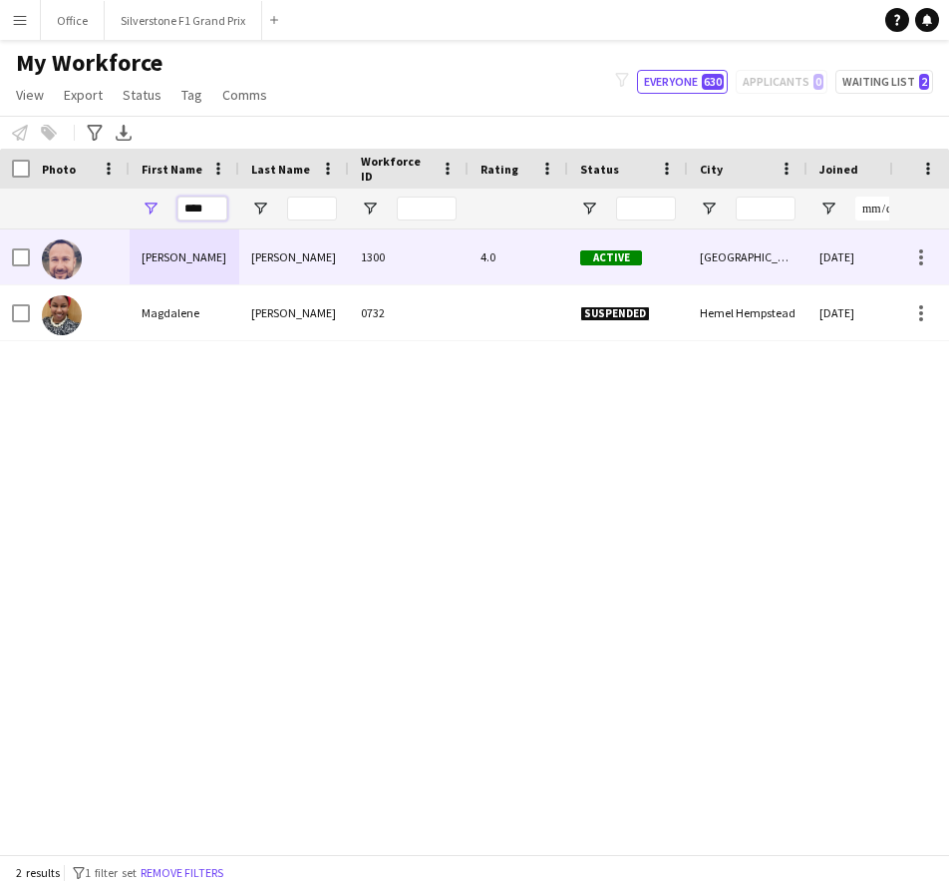
type input "****"
click at [213, 242] on div "[PERSON_NAME]" at bounding box center [185, 256] width 110 height 55
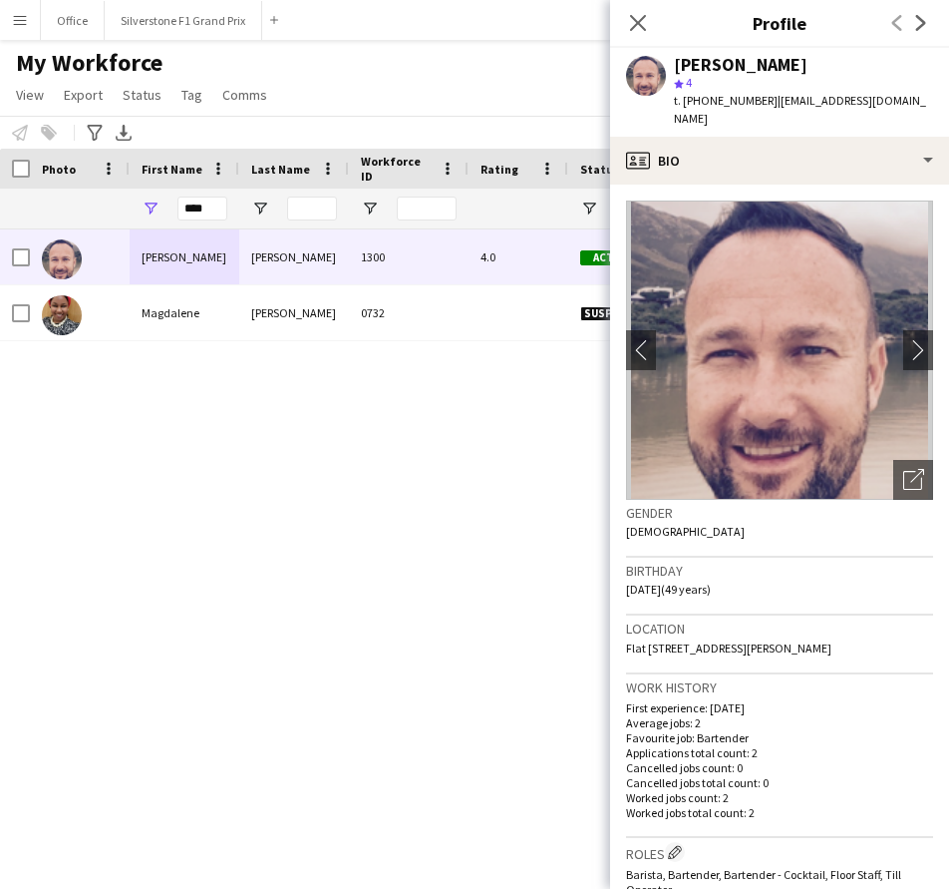
drag, startPoint x: 763, startPoint y: 103, endPoint x: 682, endPoint y: 115, distance: 81.7
click at [682, 115] on div "[PERSON_NAME] star 4 t. [PHONE_NUMBER] | [EMAIL_ADDRESS][DOMAIN_NAME]" at bounding box center [779, 92] width 339 height 89
drag, startPoint x: 905, startPoint y: 102, endPoint x: 772, endPoint y: 108, distance: 132.8
click at [772, 108] on app-profile-header "[PERSON_NAME] star 4 t. [PHONE_NUMBER] | [EMAIL_ADDRESS][DOMAIN_NAME]" at bounding box center [779, 92] width 339 height 89
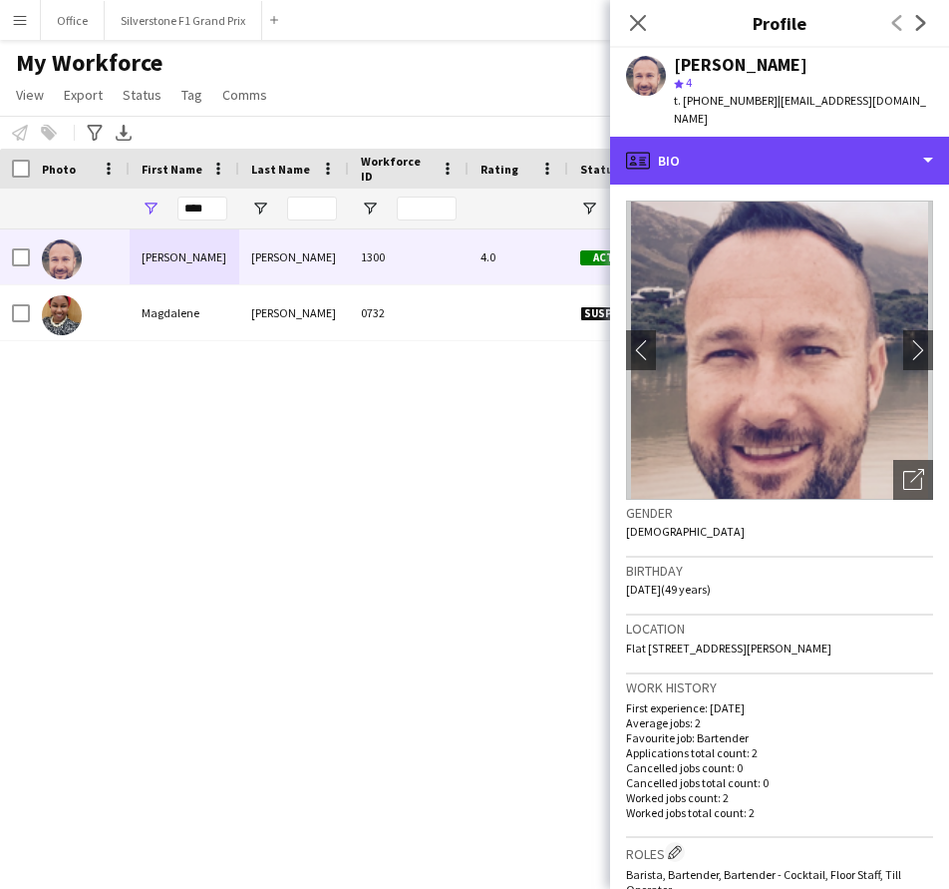
click at [798, 159] on div "profile Bio" at bounding box center [779, 161] width 339 height 48
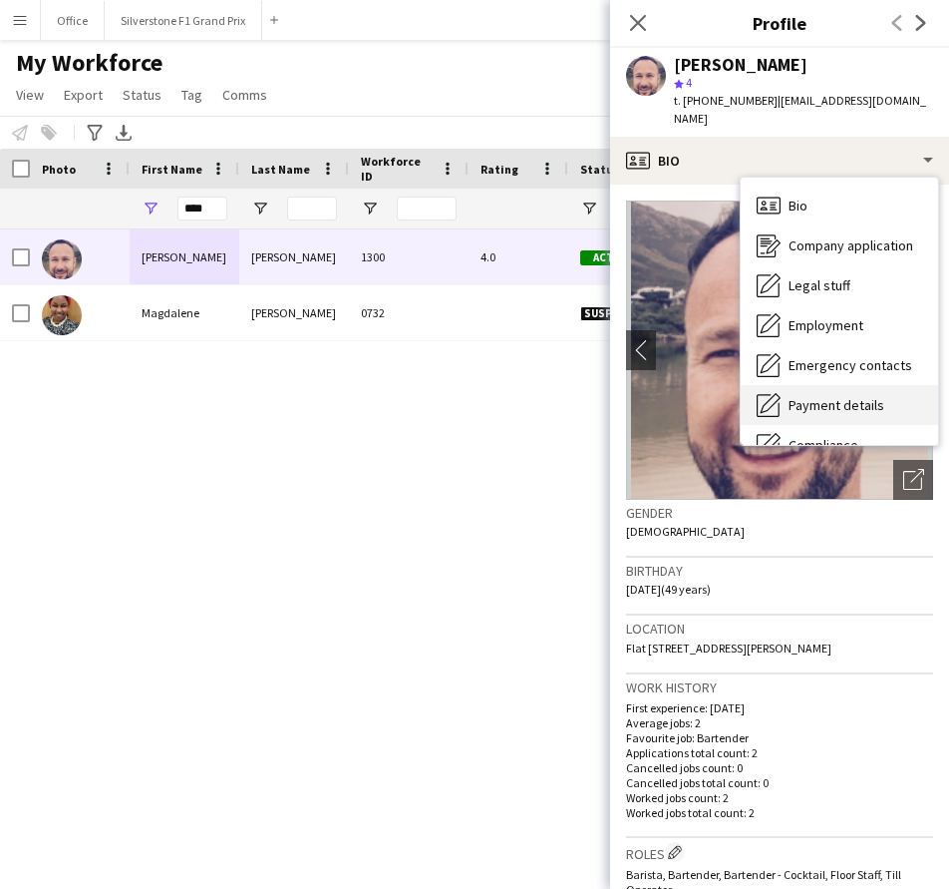
click at [869, 396] on span "Payment details" at bounding box center [837, 405] width 96 height 18
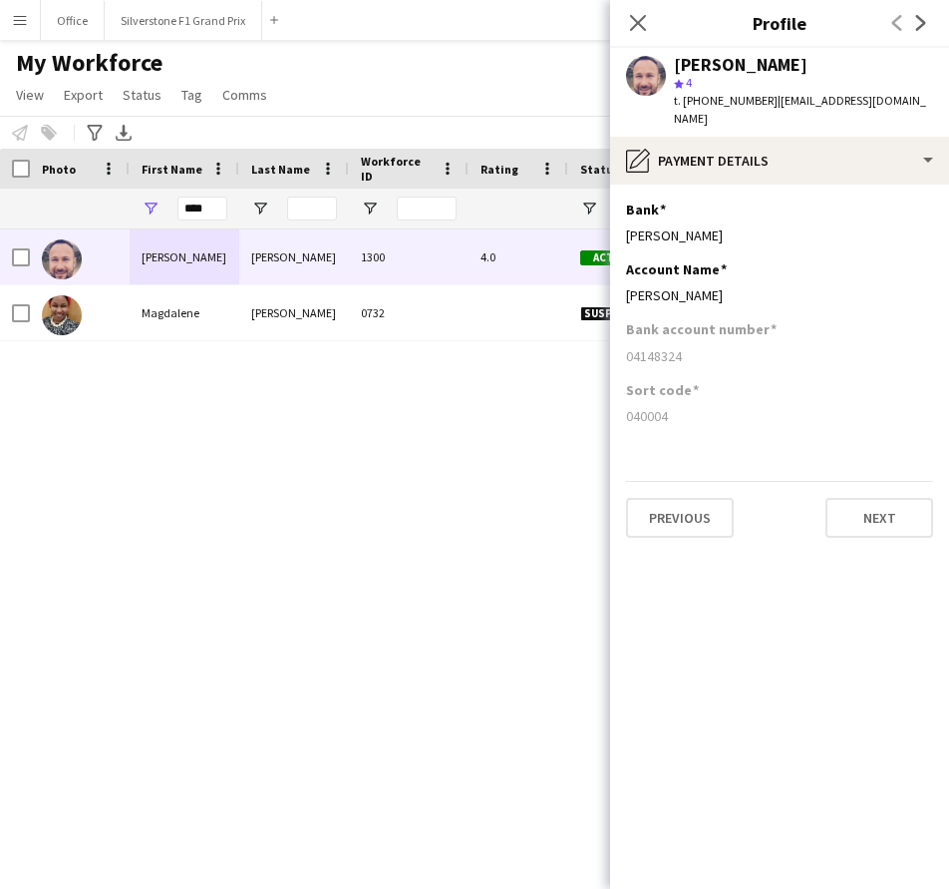
drag, startPoint x: 740, startPoint y: 274, endPoint x: 625, endPoint y: 282, distance: 115.0
click at [625, 282] on app-section-data-types "Bank Edit this field [PERSON_NAME] Account Name Edit this field [PERSON_NAME] B…" at bounding box center [779, 536] width 339 height 704
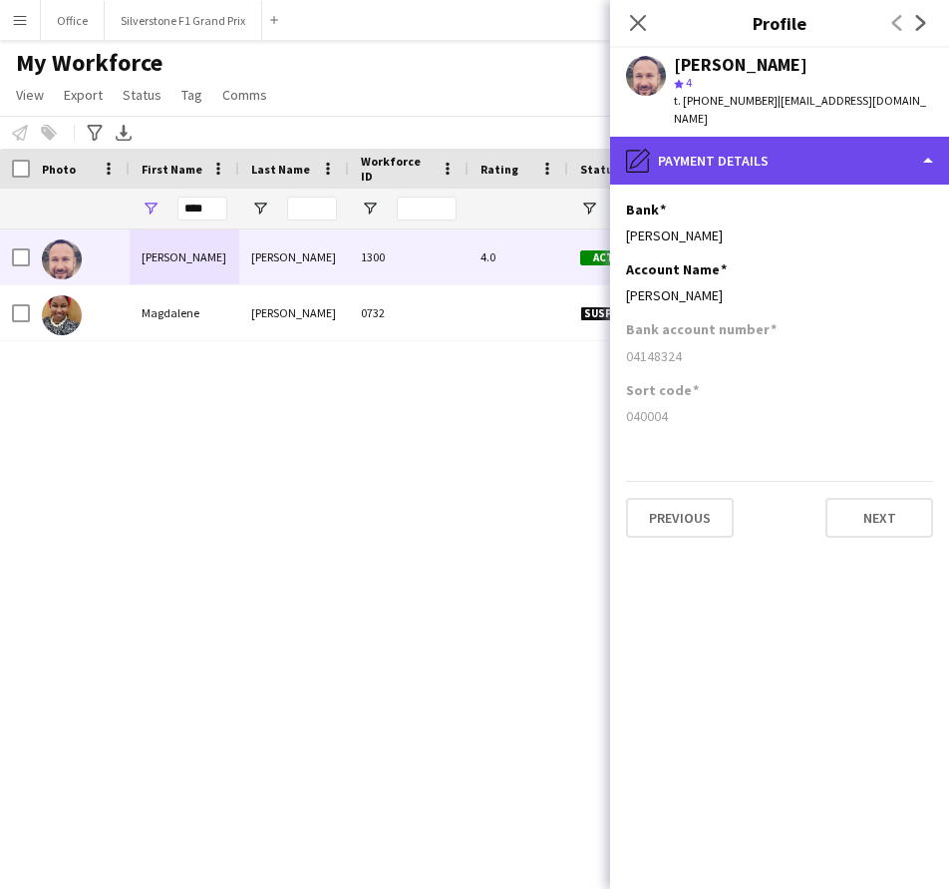
click at [655, 137] on div "pencil4 Payment details" at bounding box center [779, 161] width 339 height 48
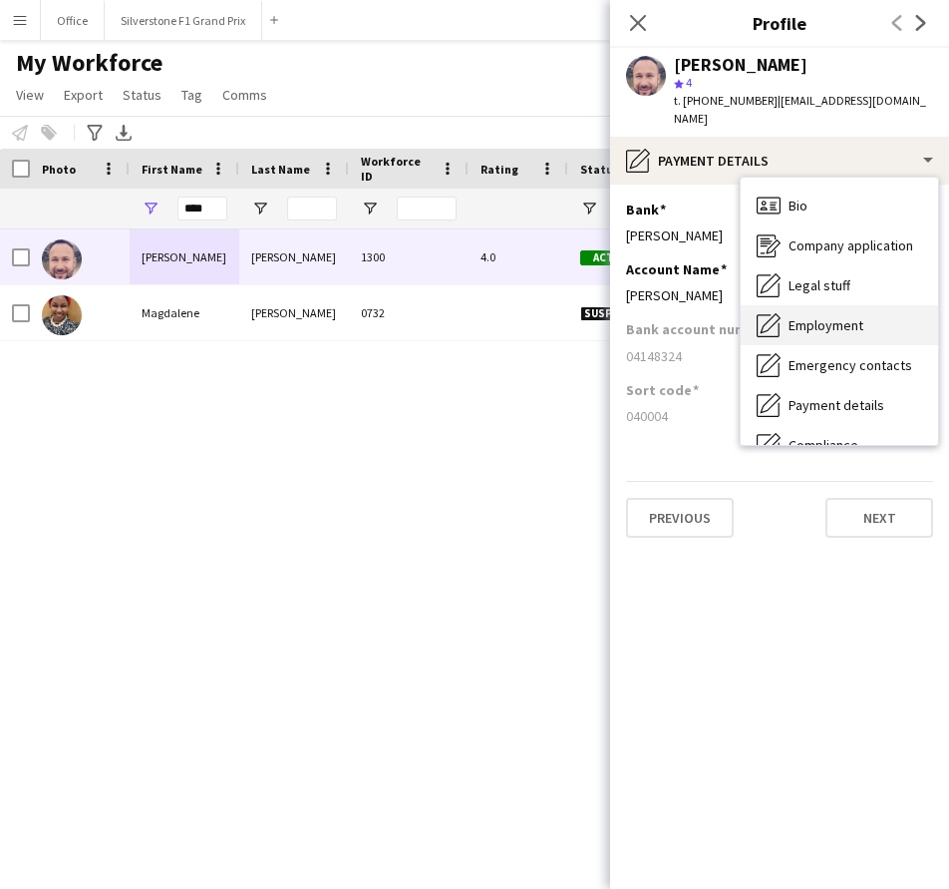
click at [833, 316] on span "Employment" at bounding box center [826, 325] width 75 height 18
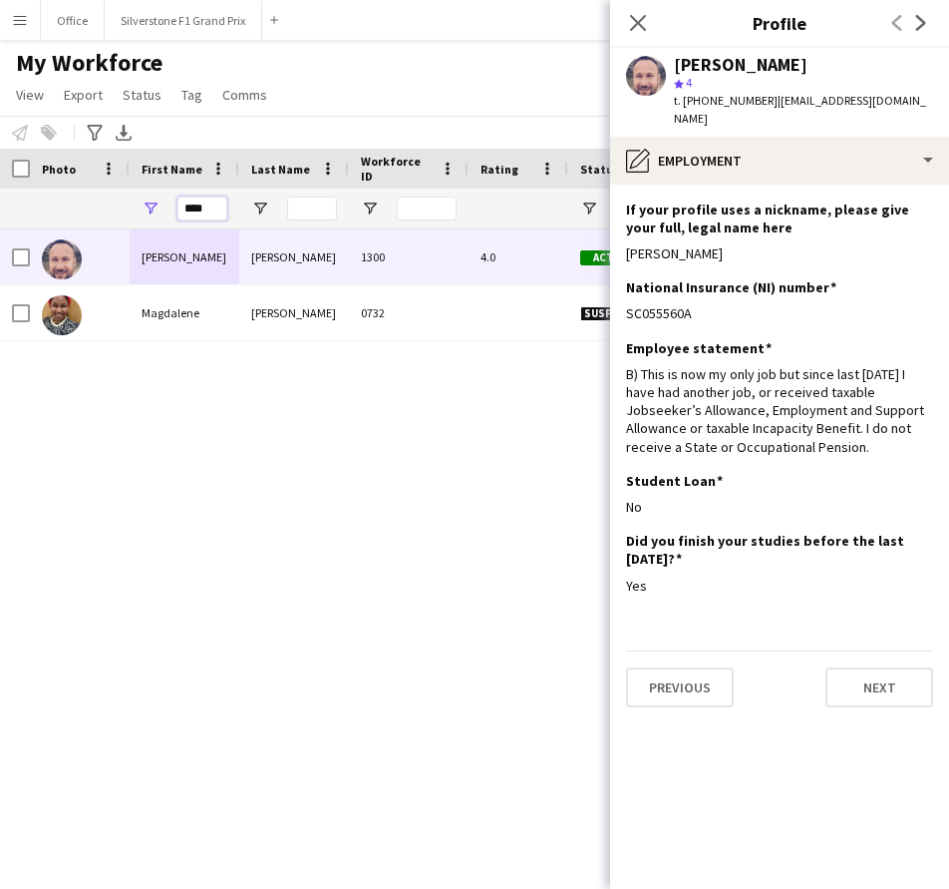
drag, startPoint x: 222, startPoint y: 206, endPoint x: 187, endPoint y: 213, distance: 35.6
click at [187, 213] on input "****" at bounding box center [203, 208] width 50 height 24
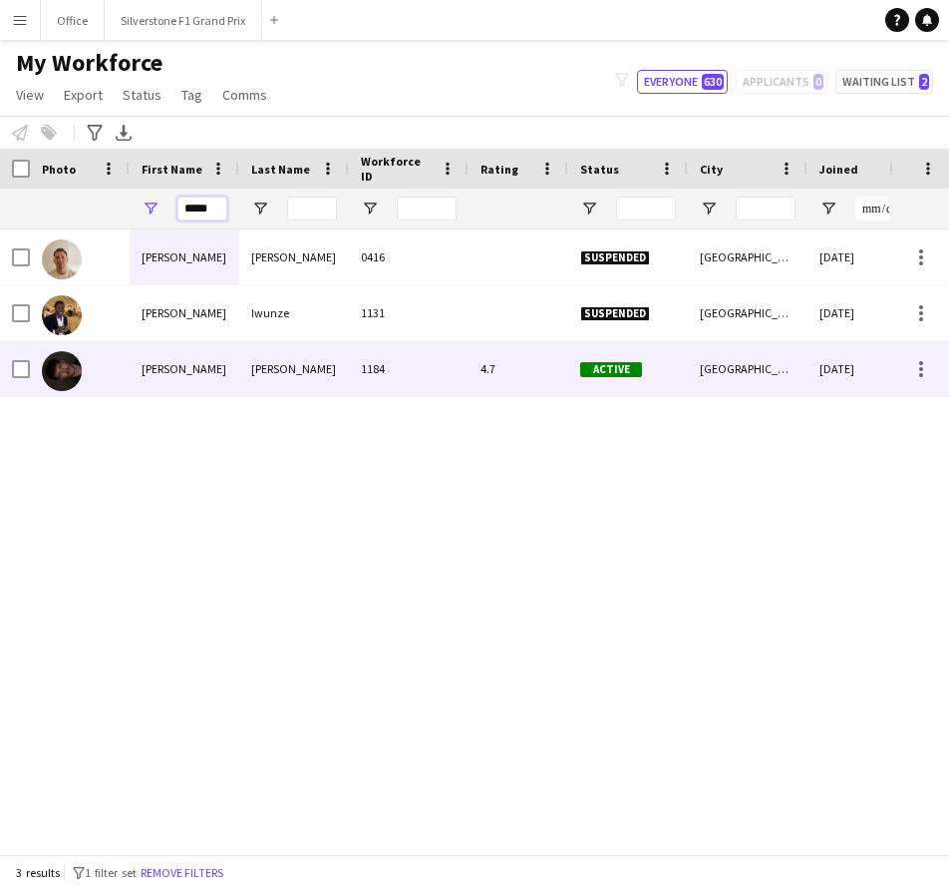
type input "*****"
click at [229, 363] on div "[PERSON_NAME]" at bounding box center [185, 368] width 110 height 55
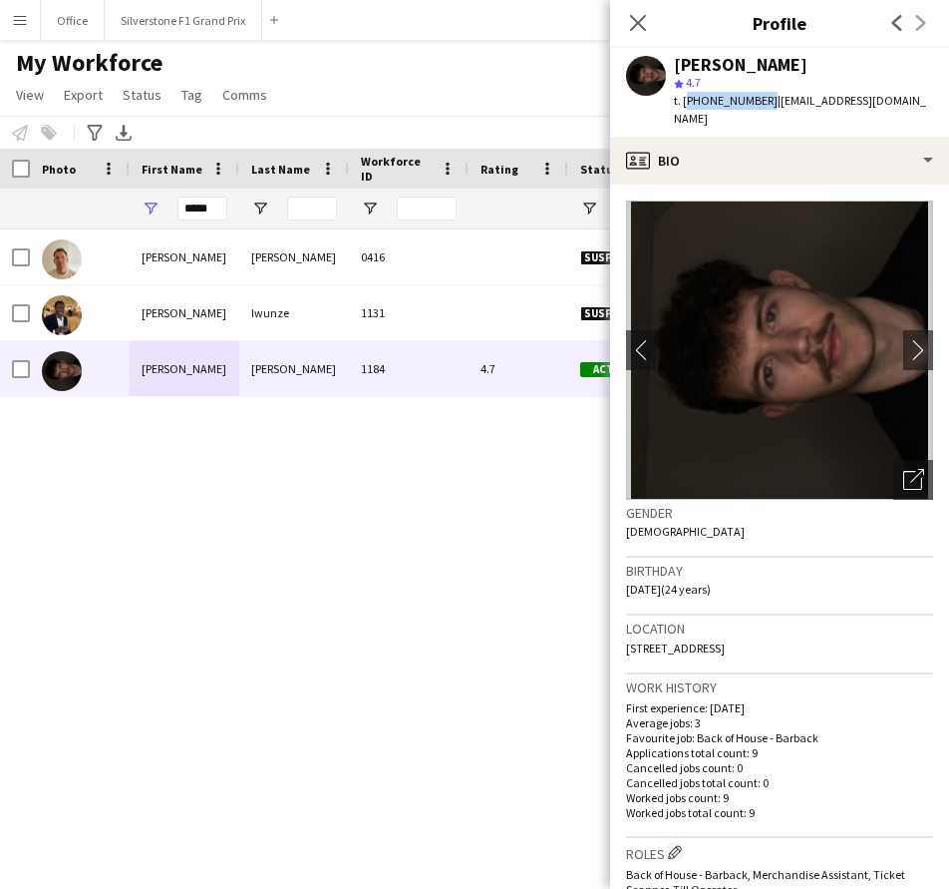
drag, startPoint x: 759, startPoint y: 100, endPoint x: 684, endPoint y: 105, distance: 75.0
click at [684, 105] on span "t. [PHONE_NUMBER]" at bounding box center [726, 100] width 104 height 15
drag, startPoint x: 891, startPoint y: 101, endPoint x: 770, endPoint y: 107, distance: 120.8
click at [770, 107] on app-profile-header "[PERSON_NAME] star 4.7 t. [PHONE_NUMBER] | [EMAIL_ADDRESS][DOMAIN_NAME]" at bounding box center [779, 92] width 339 height 89
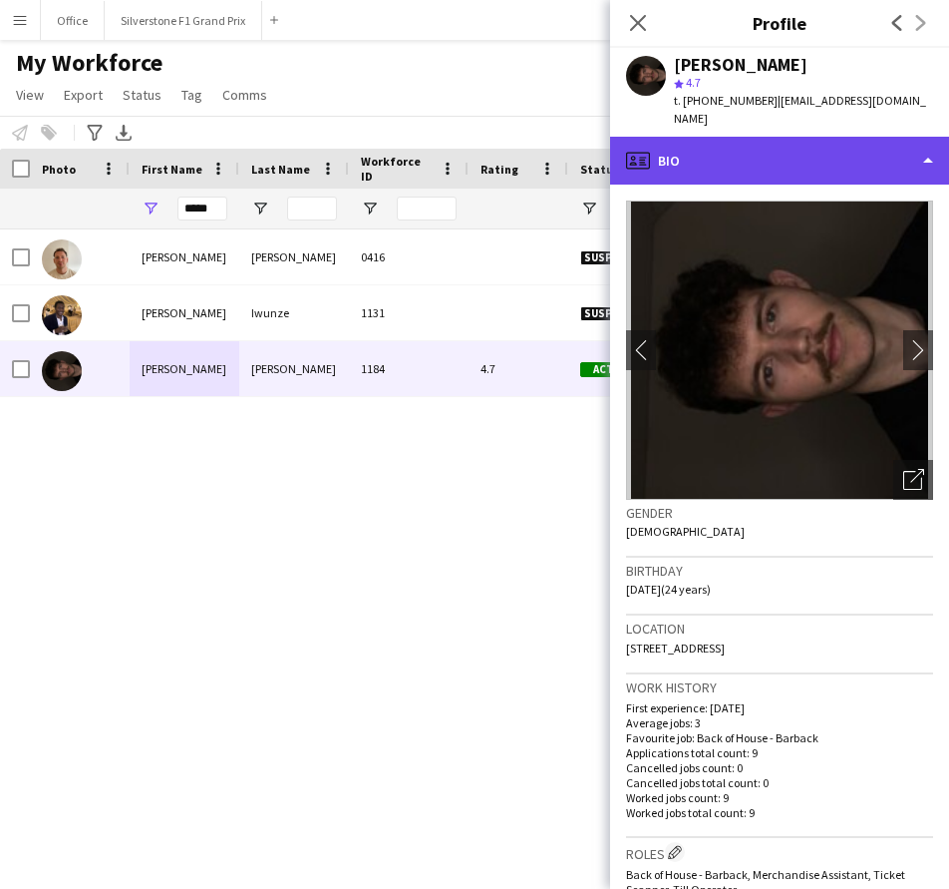
click at [735, 154] on div "profile Bio" at bounding box center [779, 161] width 339 height 48
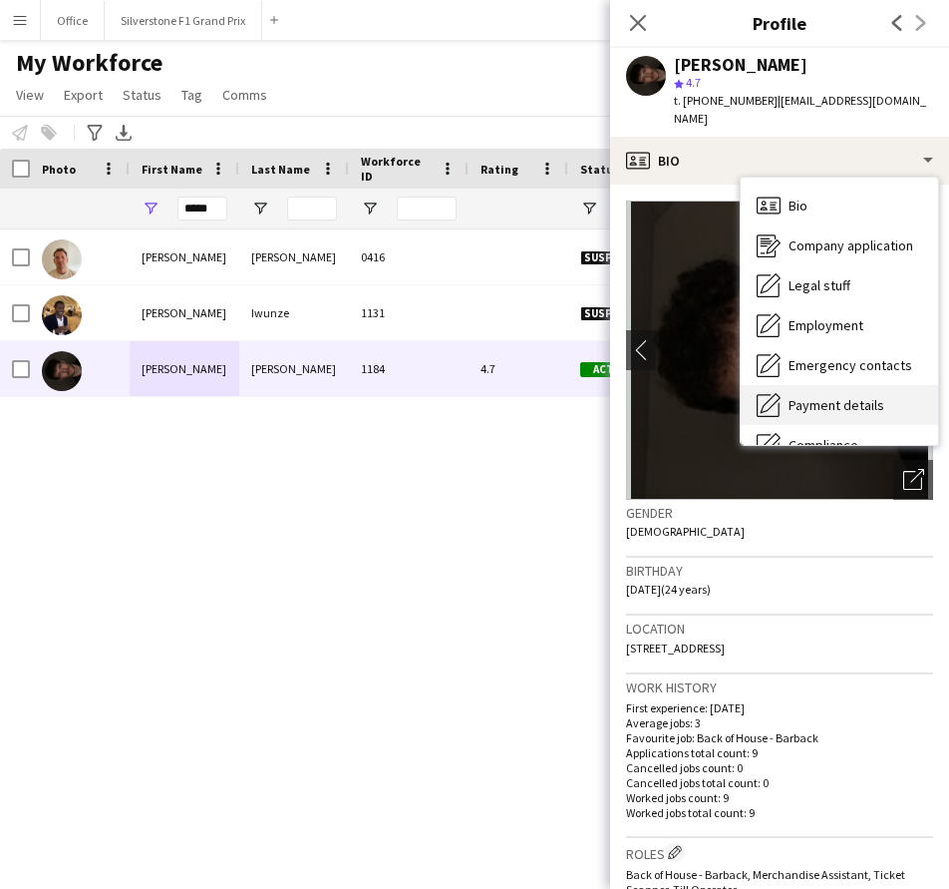
click at [850, 396] on span "Payment details" at bounding box center [837, 405] width 96 height 18
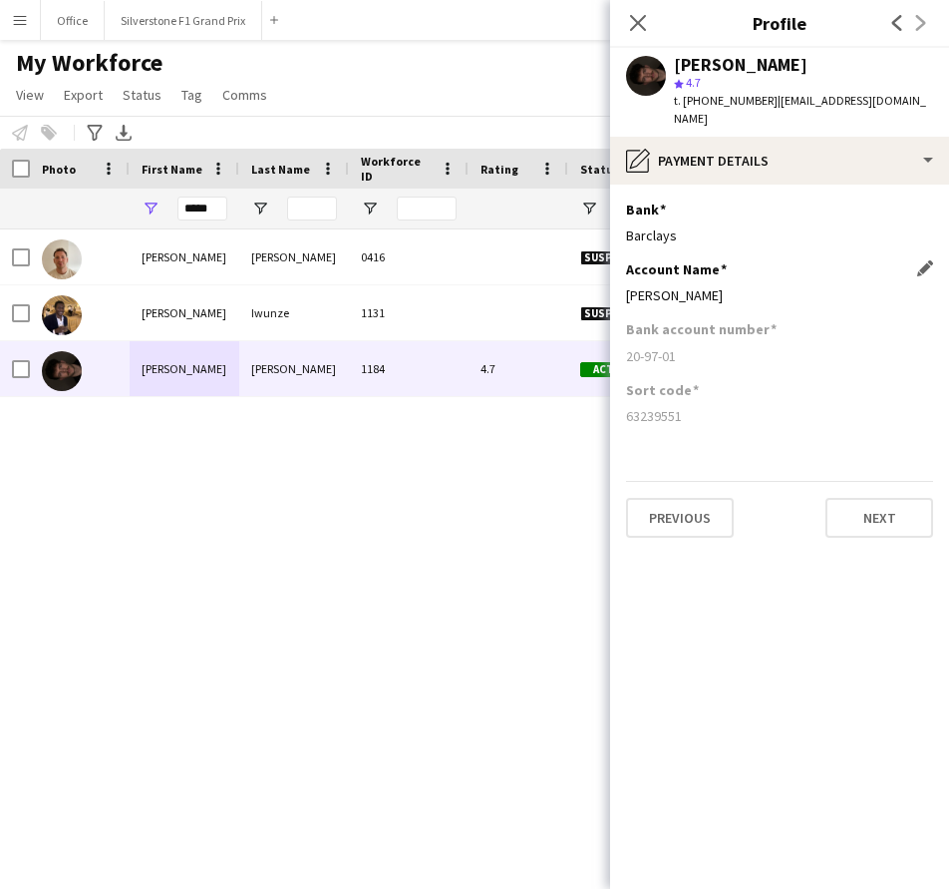
drag, startPoint x: 748, startPoint y: 277, endPoint x: 627, endPoint y: 277, distance: 120.7
click at [627, 286] on div "[PERSON_NAME]" at bounding box center [779, 295] width 307 height 18
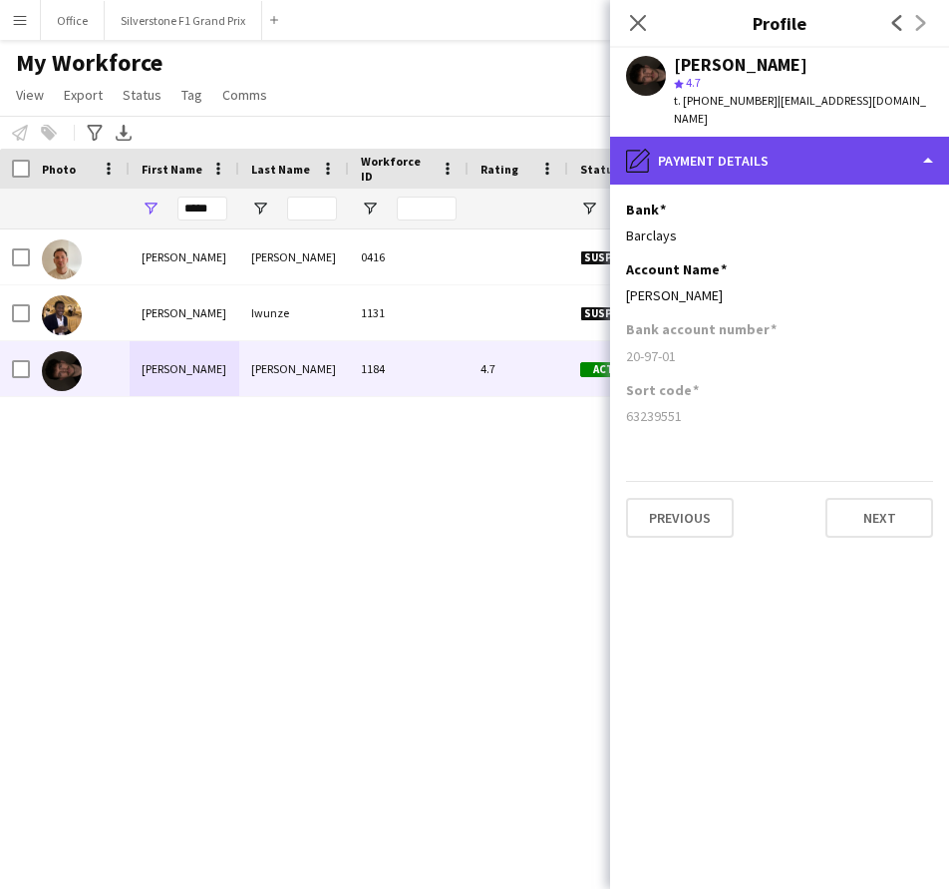
click at [724, 137] on div "pencil4 Payment details" at bounding box center [779, 161] width 339 height 48
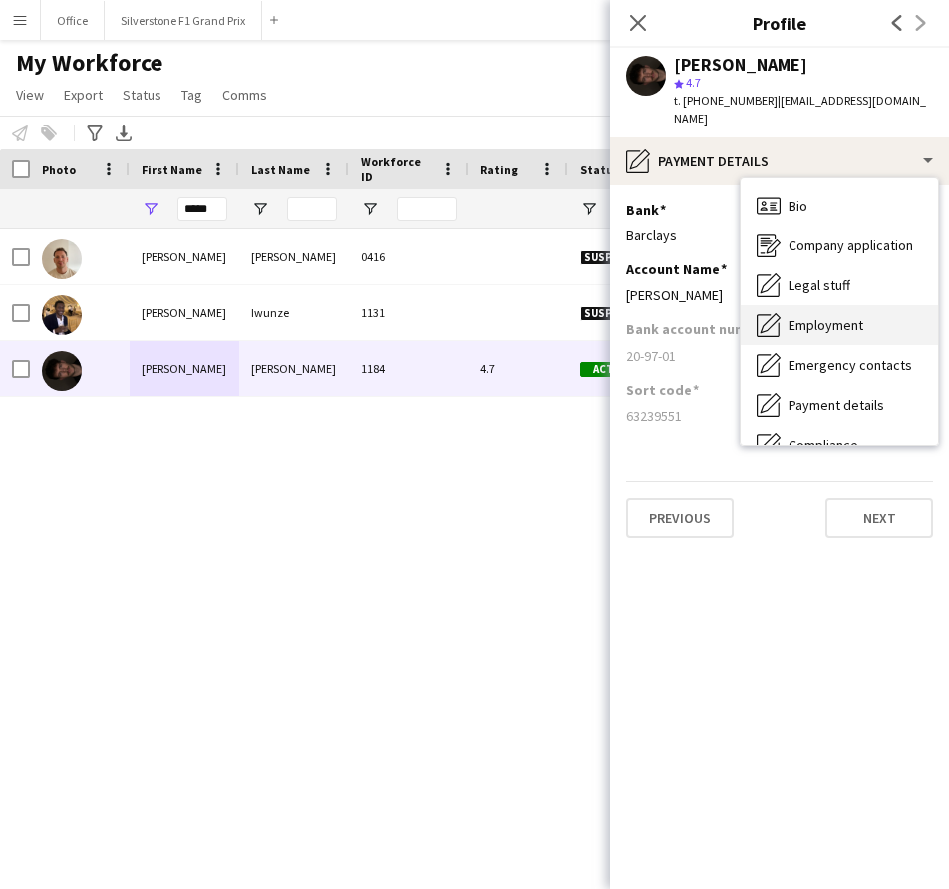
click at [836, 316] on span "Employment" at bounding box center [826, 325] width 75 height 18
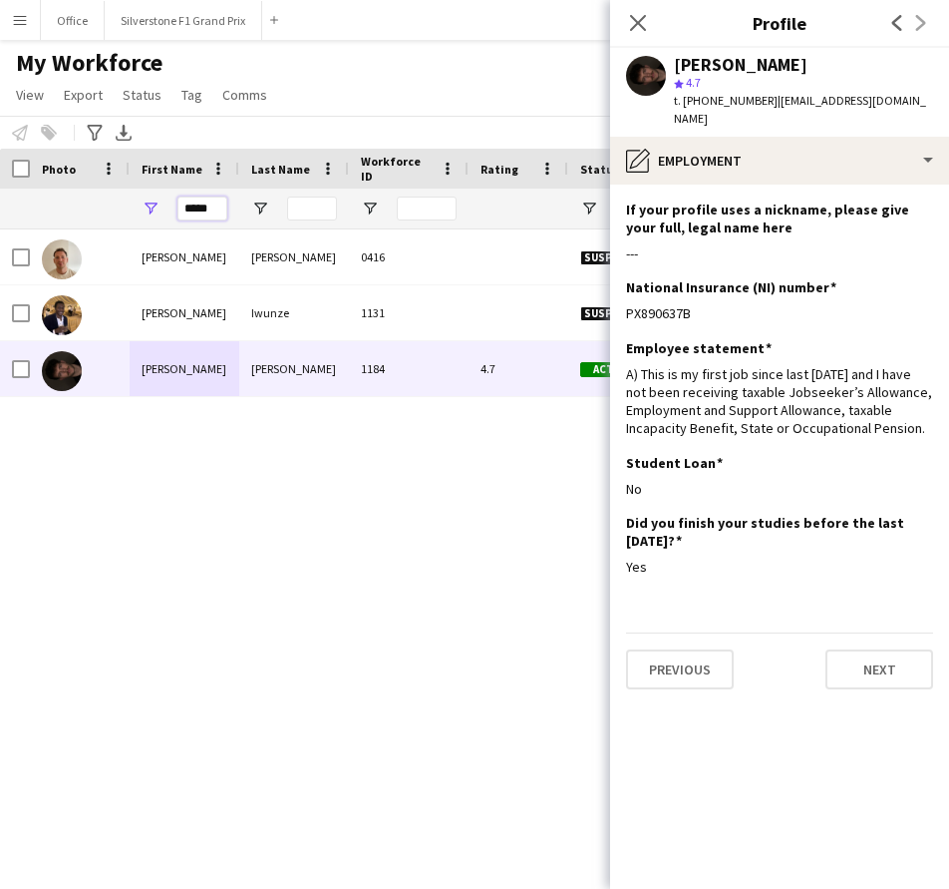
drag, startPoint x: 214, startPoint y: 201, endPoint x: 148, endPoint y: 205, distance: 66.9
click at [148, 205] on div "*****" at bounding box center [185, 208] width 110 height 40
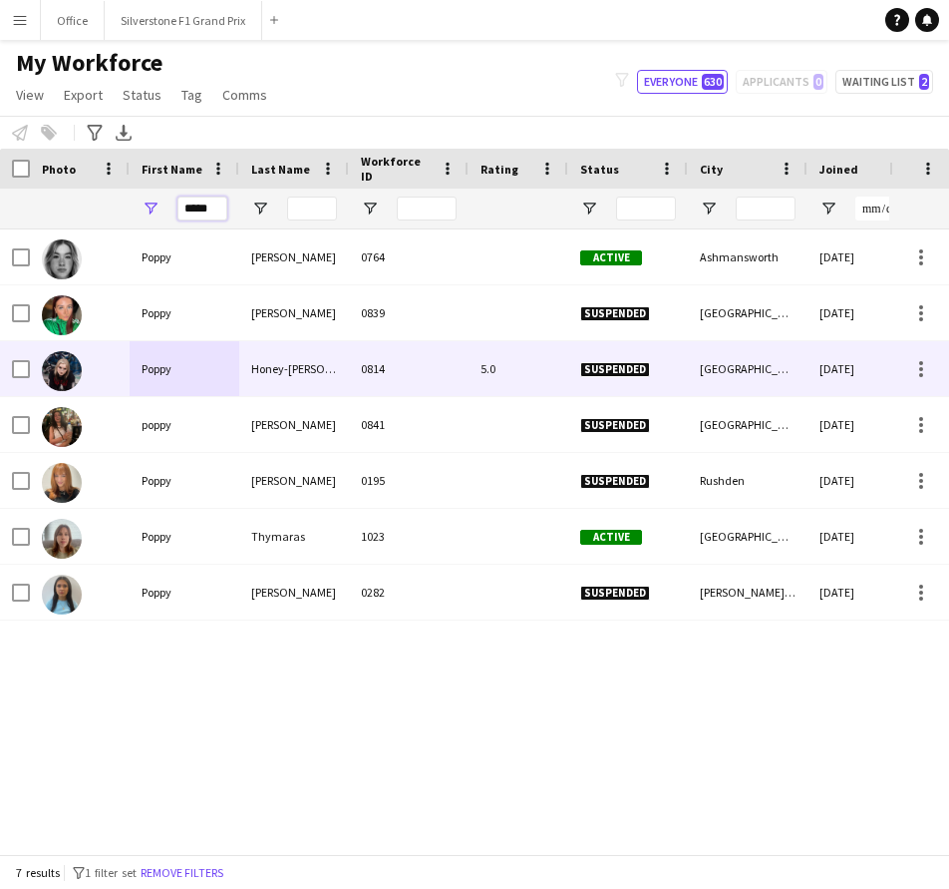
type input "*****"
click at [237, 356] on div "Poppy" at bounding box center [185, 368] width 110 height 55
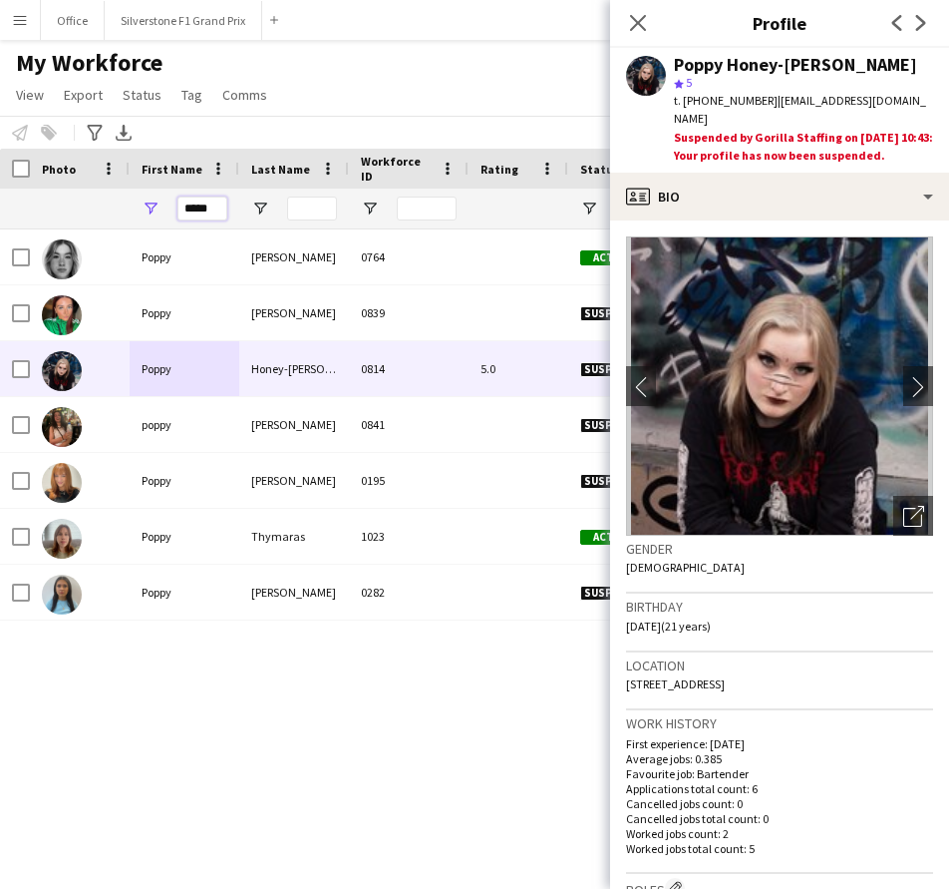
drag, startPoint x: 216, startPoint y: 210, endPoint x: 182, endPoint y: 214, distance: 35.1
click at [182, 214] on input "*****" at bounding box center [203, 208] width 50 height 24
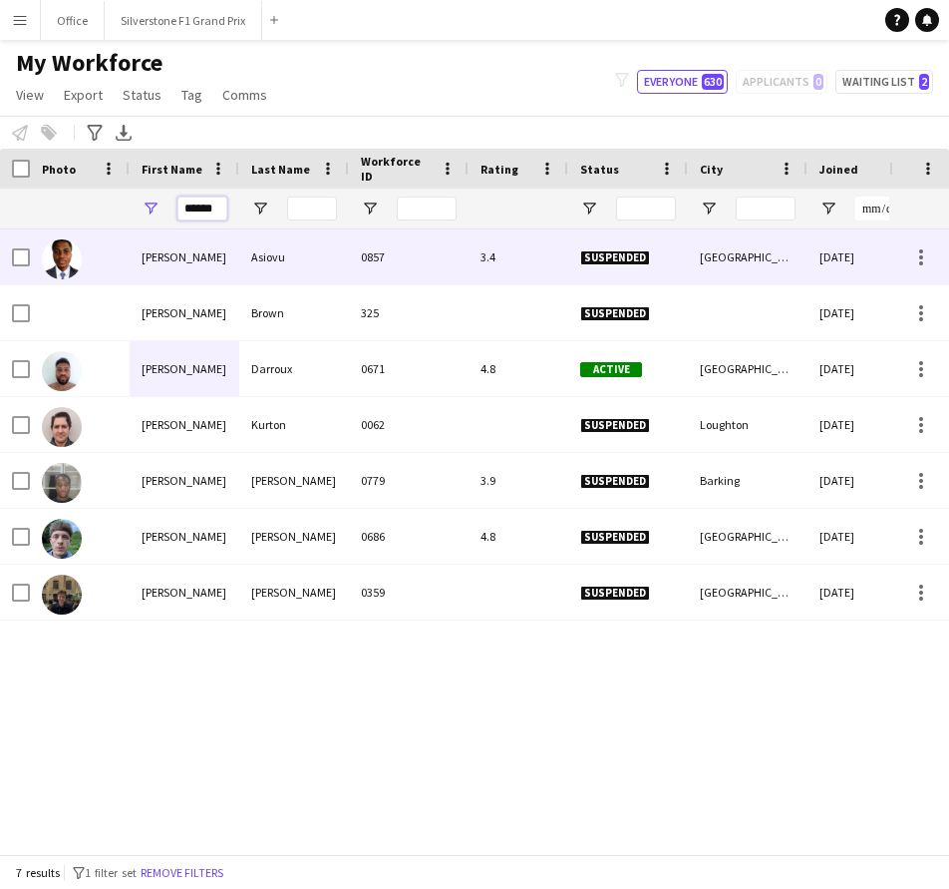
type input "******"
click at [209, 252] on div "[PERSON_NAME]" at bounding box center [185, 256] width 110 height 55
